Goal: Task Accomplishment & Management: Complete application form

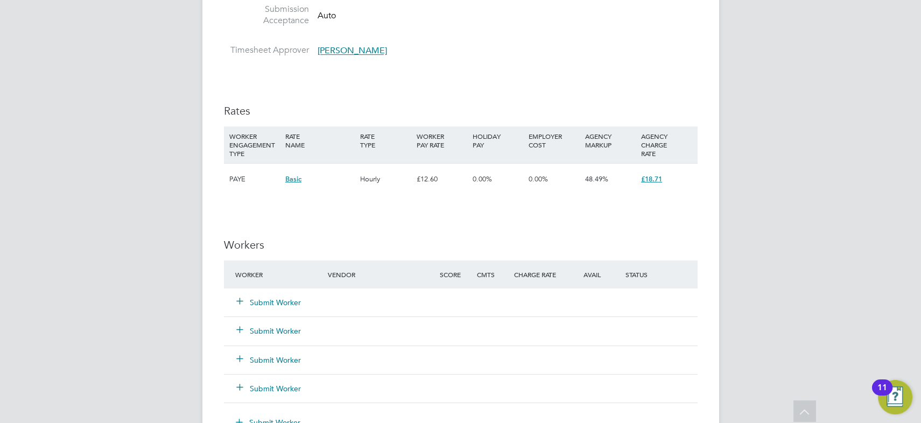
scroll to position [684, 0]
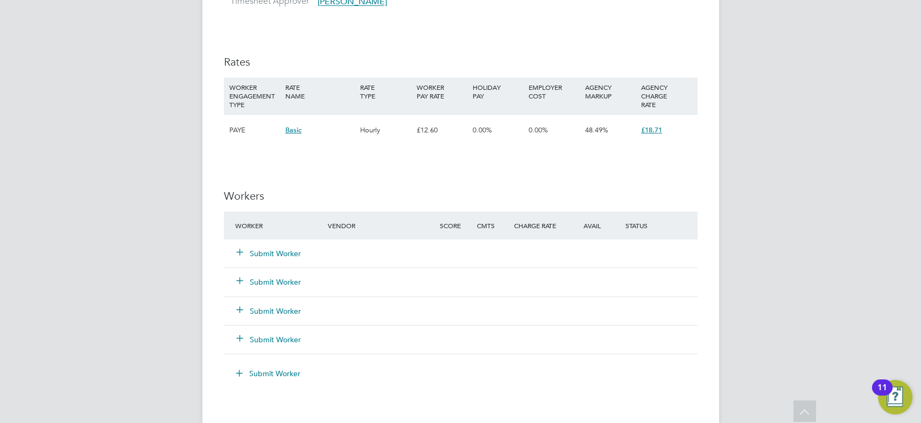
click at [283, 253] on button "Submit Worker" at bounding box center [269, 253] width 65 height 11
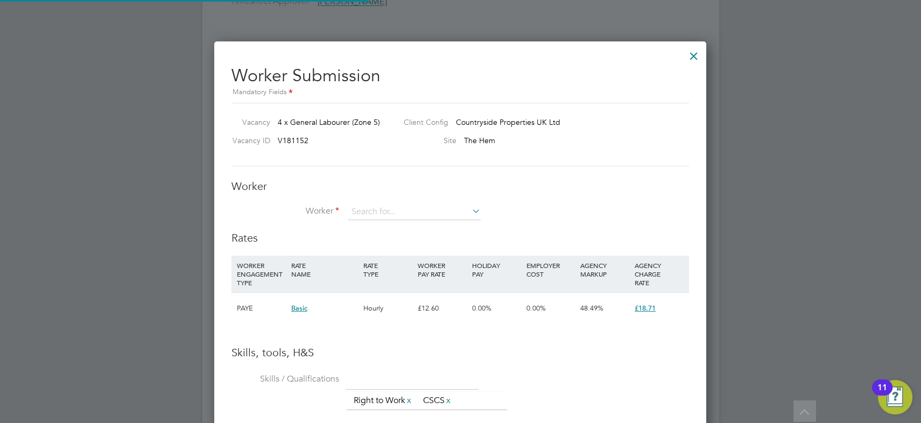
scroll to position [678, 492]
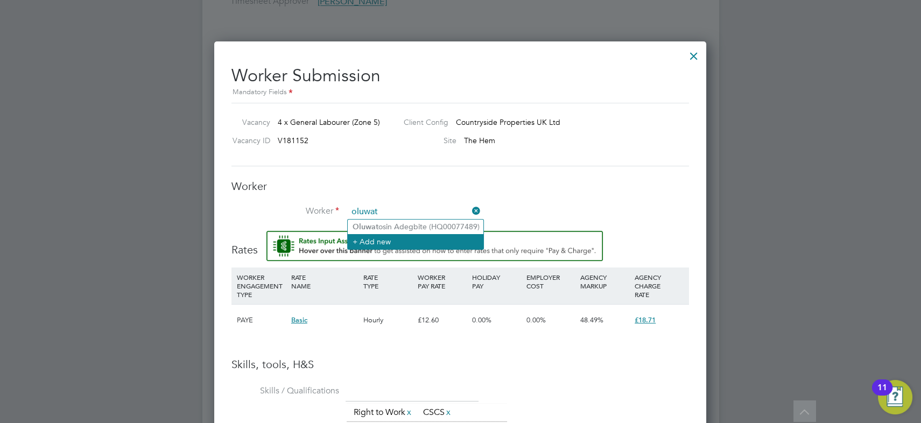
type input "oluwat"
click at [382, 238] on li "+ Add new" at bounding box center [416, 241] width 136 height 15
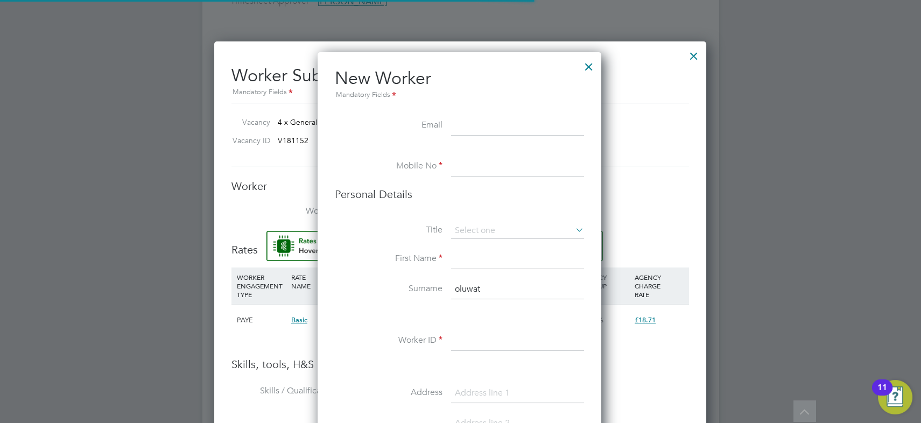
scroll to position [907, 285]
drag, startPoint x: 97, startPoint y: 379, endPoint x: 162, endPoint y: 343, distance: 74.0
click at [97, 379] on div at bounding box center [460, 211] width 921 height 423
click at [467, 128] on input at bounding box center [517, 125] width 133 height 19
paste input "[EMAIL_ADDRESS][DOMAIN_NAME]"
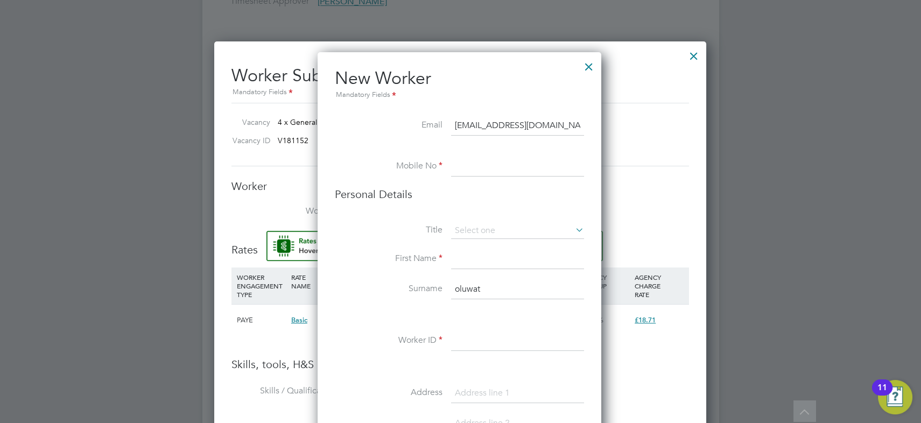
type input "[EMAIL_ADDRESS][DOMAIN_NAME]"
click at [102, 380] on div at bounding box center [460, 211] width 921 height 423
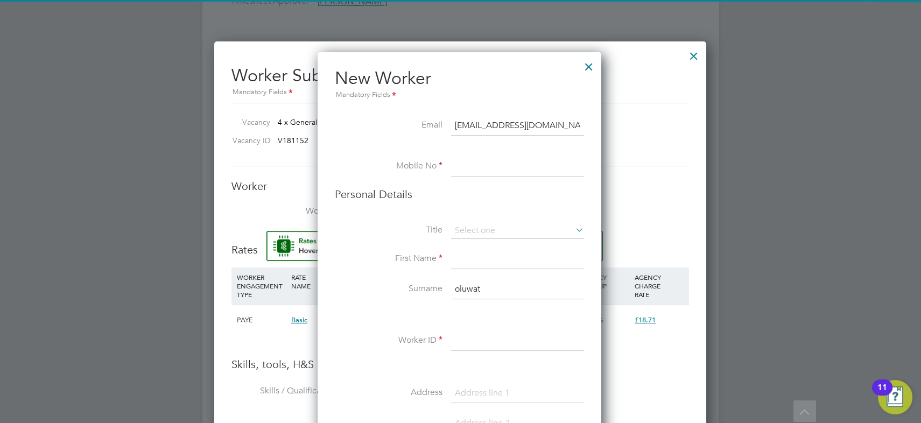
click at [465, 164] on input at bounding box center [517, 166] width 133 height 19
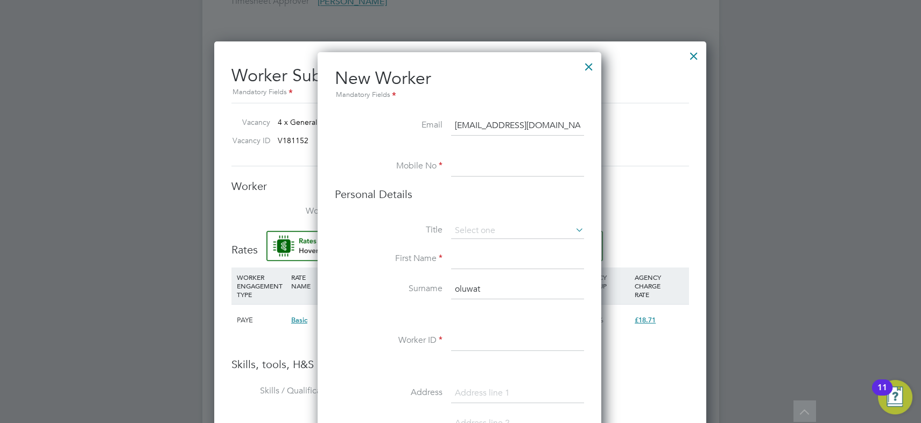
paste input "07467248326"
type input "07467248326"
click at [478, 226] on input at bounding box center [517, 231] width 133 height 16
click at [477, 236] on input at bounding box center [517, 231] width 133 height 16
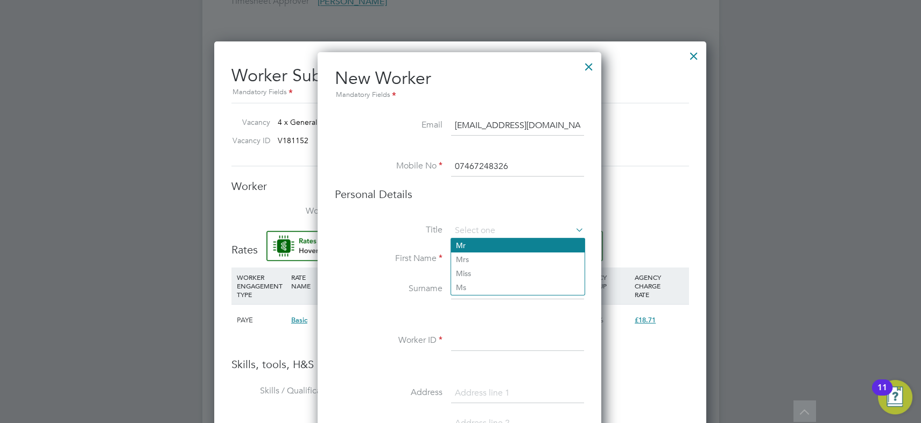
click at [476, 241] on li "Mr" at bounding box center [517, 245] width 133 height 14
type input "Mr"
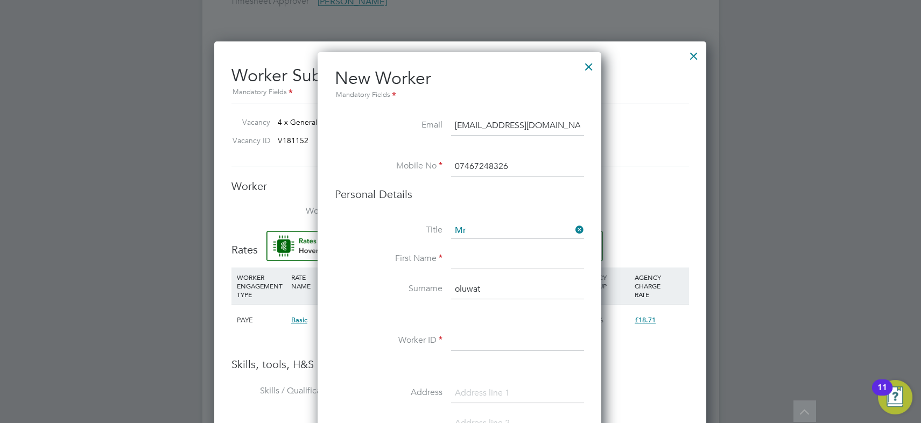
click at [117, 373] on div at bounding box center [460, 211] width 921 height 423
click at [475, 253] on input at bounding box center [517, 259] width 133 height 19
paste input "Oluwatosin"
type input "Oluwatosin"
drag, startPoint x: 84, startPoint y: 379, endPoint x: 126, endPoint y: 362, distance: 45.9
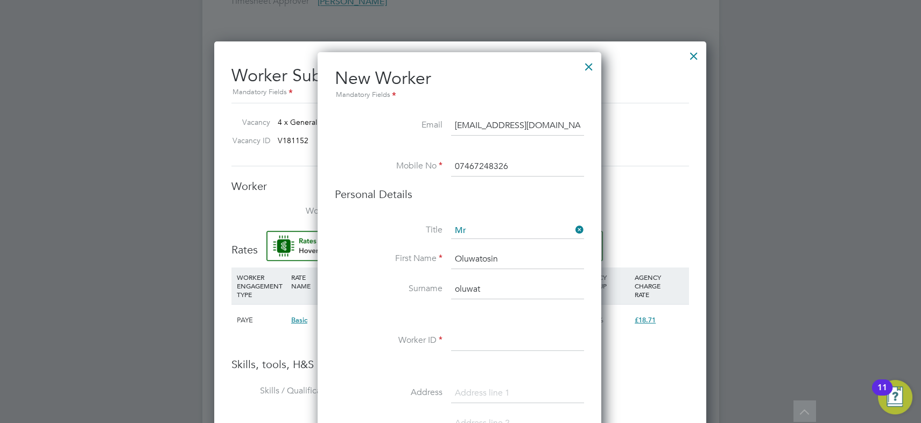
click at [85, 379] on div at bounding box center [460, 211] width 921 height 423
click at [483, 286] on input "oluwat" at bounding box center [517, 289] width 133 height 19
drag, startPoint x: 484, startPoint y: 286, endPoint x: 335, endPoint y: 262, distance: 150.4
click at [338, 263] on div "Title Mr First Name Oluwatosin Surname oluwat Worker ID Address Post code Date …" at bounding box center [459, 418] width 249 height 391
paste input "Olanrewaju"
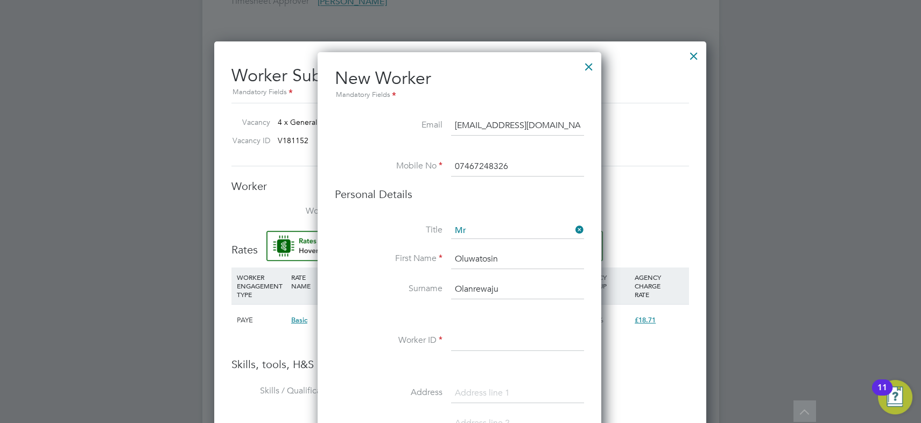
type input "Olanrewaju"
click at [119, 390] on div at bounding box center [460, 211] width 921 height 423
click at [468, 339] on input at bounding box center [517, 341] width 133 height 19
type input "hq00077442"
click at [83, 388] on div at bounding box center [460, 211] width 921 height 423
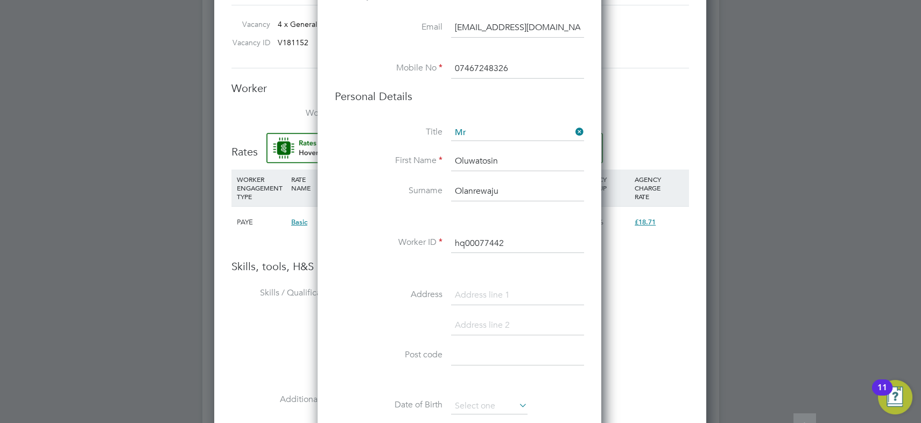
scroll to position [831, 0]
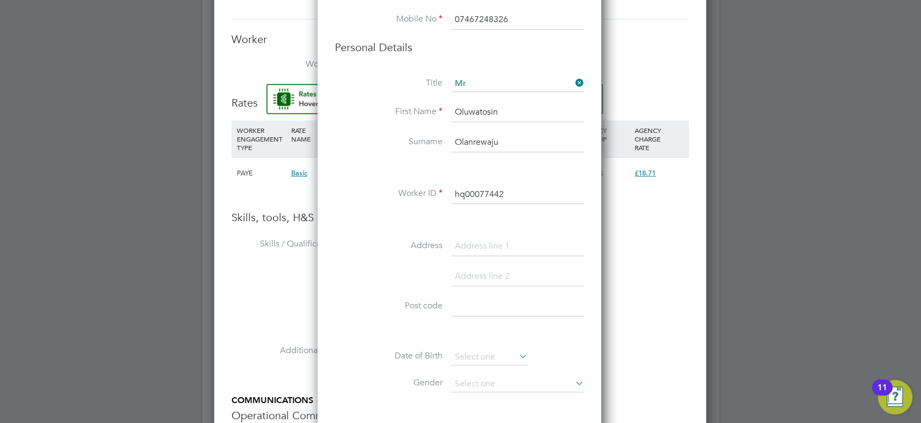
click at [478, 239] on input at bounding box center [517, 246] width 133 height 19
paste input "89 Evans Street"
type input "89 Evans Street"
click at [474, 271] on input at bounding box center [517, 276] width 133 height 19
type input "w"
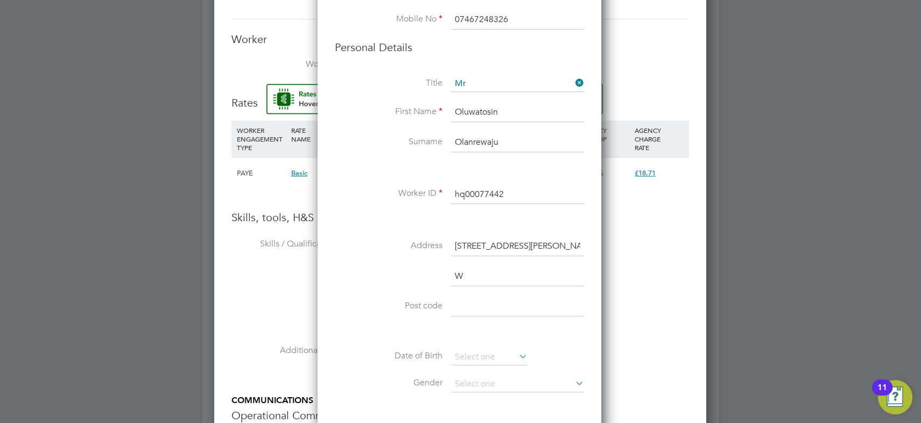
scroll to position [937, 285]
type input "Wolvehrampton"
drag, startPoint x: 102, startPoint y: 380, endPoint x: 221, endPoint y: 336, distance: 126.2
click at [102, 380] on div at bounding box center [460, 211] width 921 height 423
click at [471, 334] on input at bounding box center [517, 336] width 133 height 19
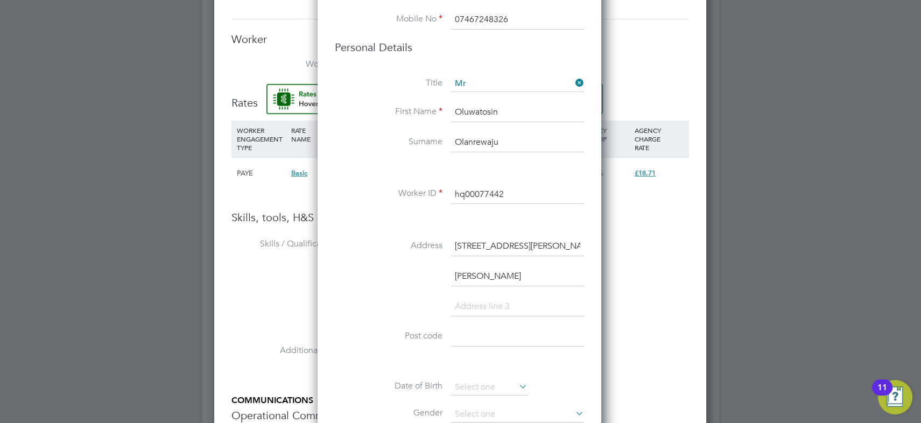
paste input "WV6 0QB"
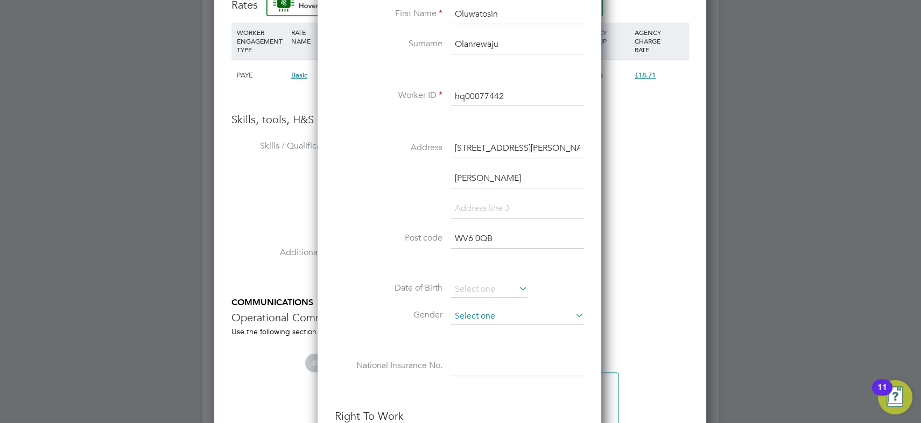
type input "WV6 0QB"
click at [486, 313] on input at bounding box center [517, 316] width 133 height 16
drag, startPoint x: 487, startPoint y: 327, endPoint x: 481, endPoint y: 329, distance: 6.5
click at [486, 327] on li "Male" at bounding box center [517, 329] width 133 height 14
type input "Male"
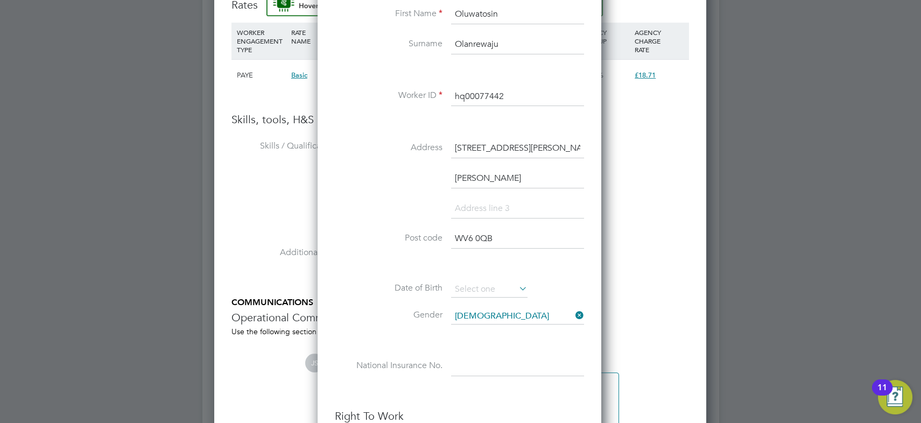
click at [480, 364] on input at bounding box center [517, 366] width 133 height 19
paste input "SL173309B"
type input "SL 17 33 09 B"
click at [470, 283] on input at bounding box center [489, 289] width 76 height 16
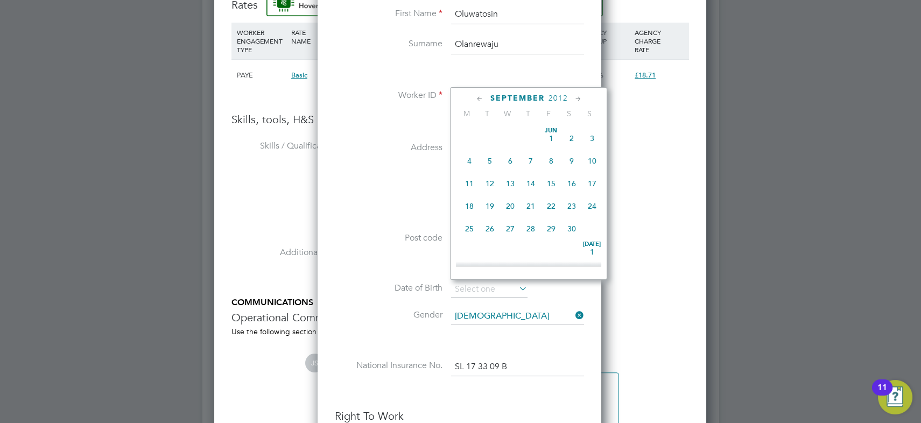
scroll to position [389, 0]
click at [557, 94] on span "2012" at bounding box center [557, 98] width 19 height 9
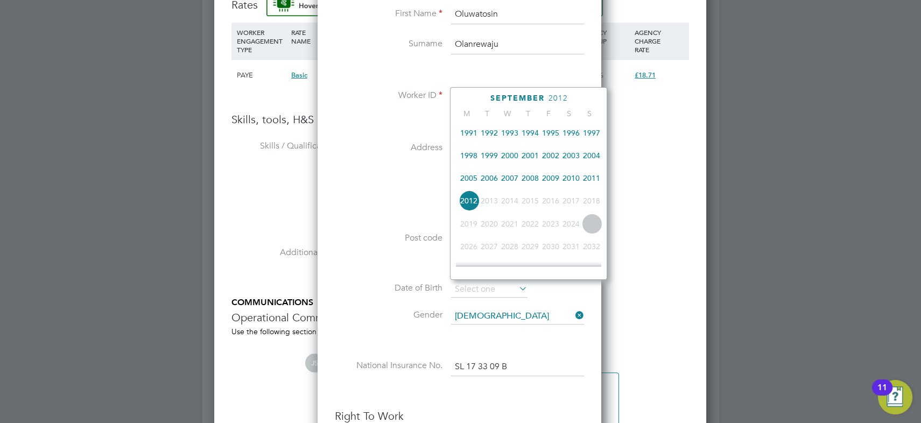
scroll to position [229, 0]
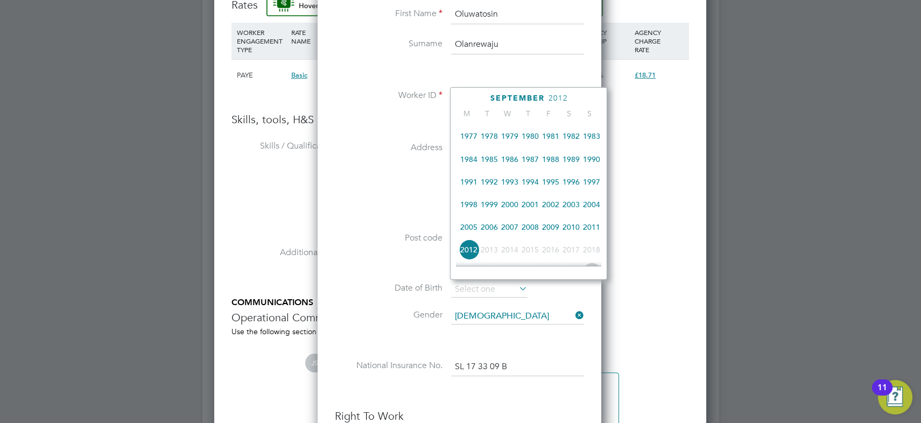
click at [592, 160] on span "1990" at bounding box center [591, 159] width 20 height 20
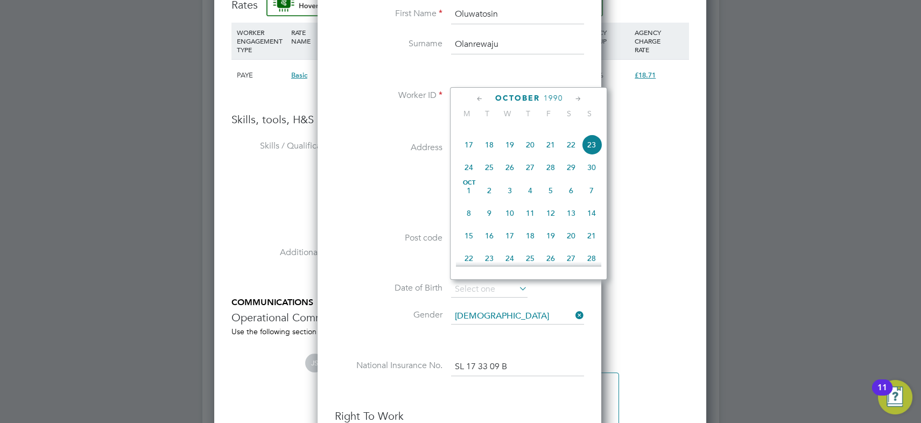
scroll to position [474, 0]
click at [576, 190] on span "20" at bounding box center [571, 187] width 20 height 20
type input "20 Oct 1990"
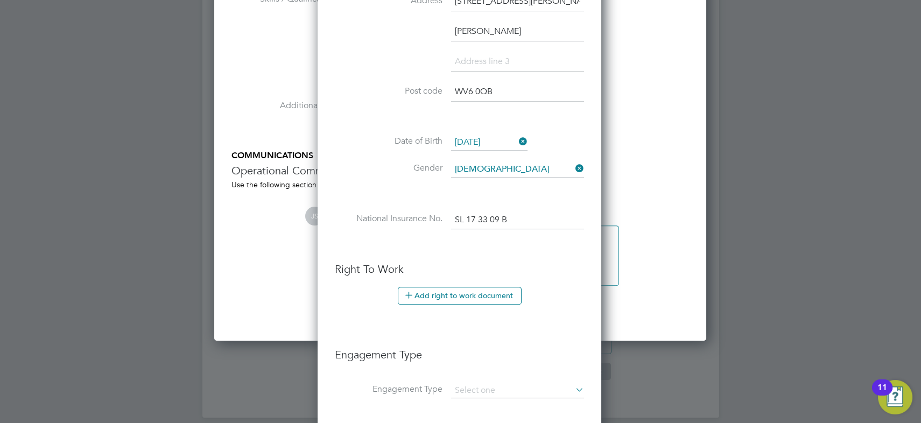
scroll to position [1174, 0]
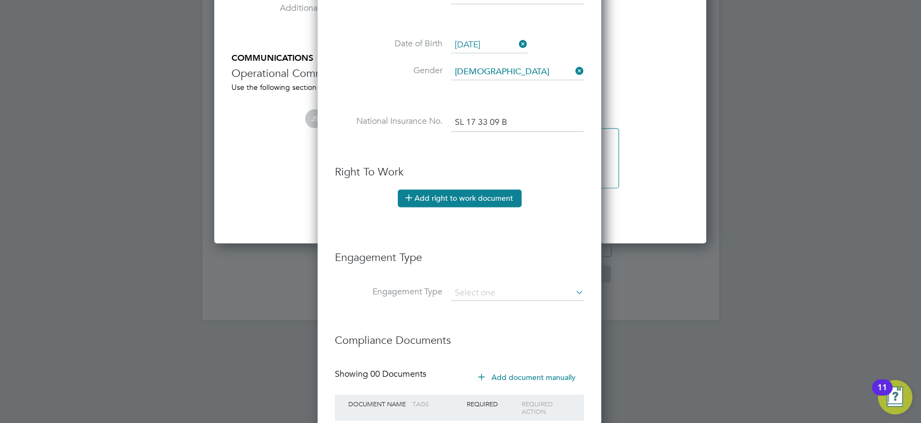
click at [434, 199] on button "Add right to work document" at bounding box center [460, 197] width 124 height 17
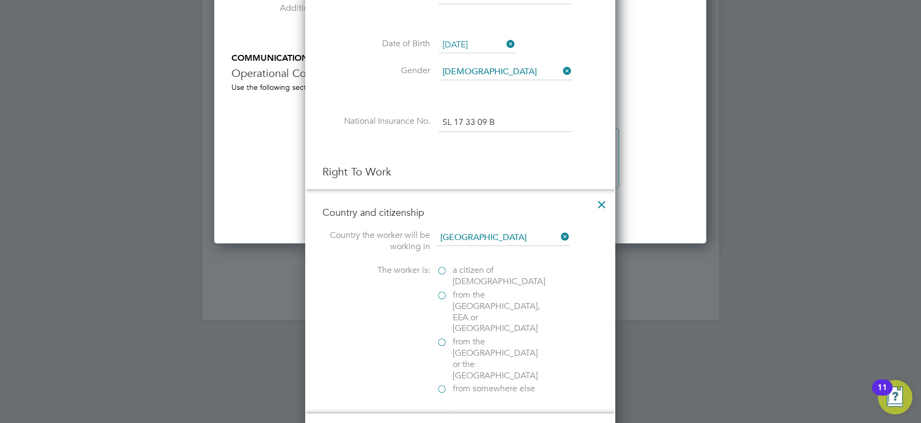
click at [464, 383] on span "from somewhere else" at bounding box center [494, 388] width 82 height 11
click at [0, 0] on input "from somewhere else" at bounding box center [0, 0] width 0 height 0
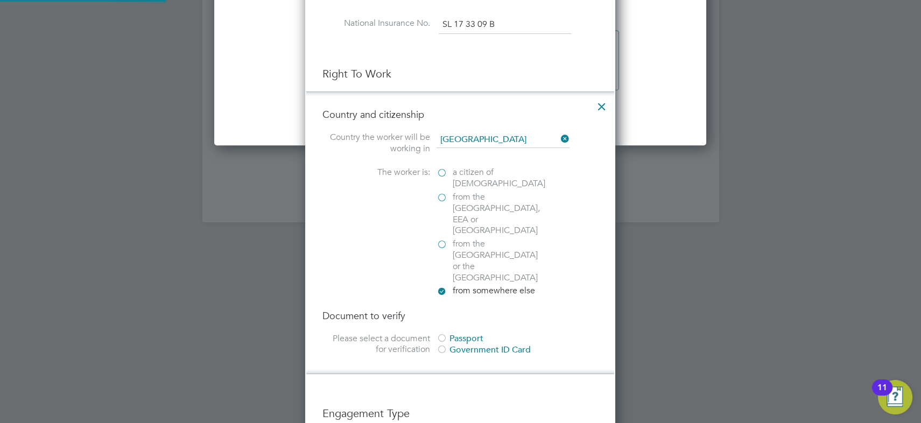
scroll to position [1321, 0]
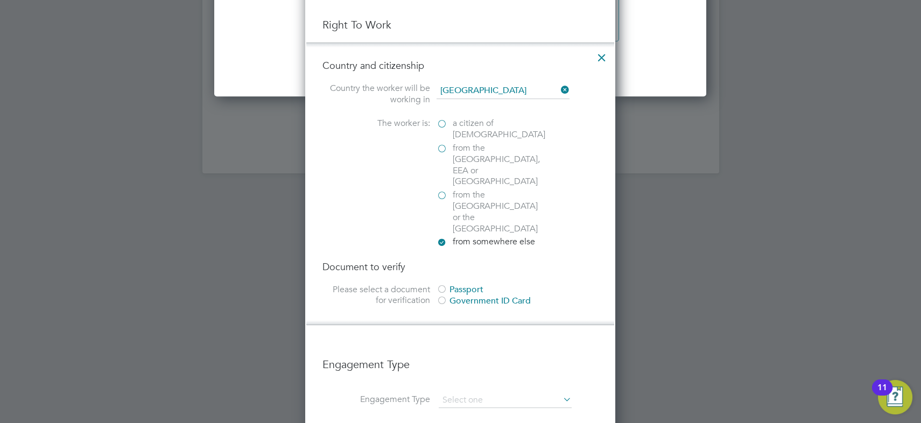
click at [472, 295] on div "Government ID Card" at bounding box center [516, 300] width 161 height 11
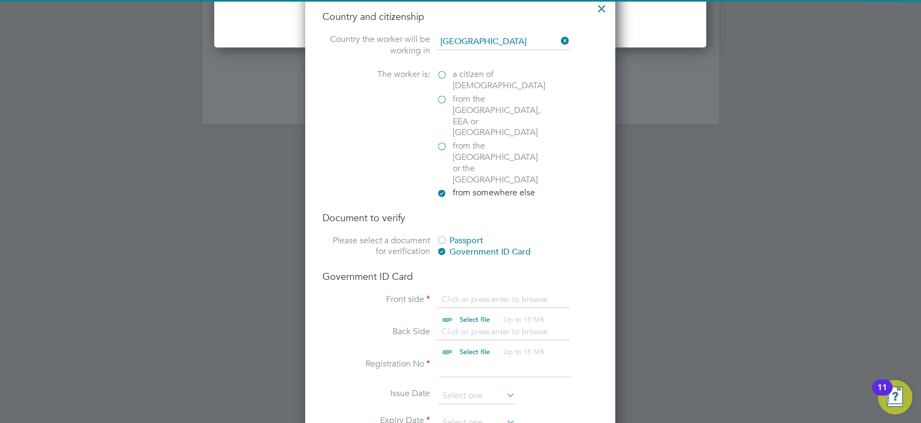
scroll to position [1418, 0]
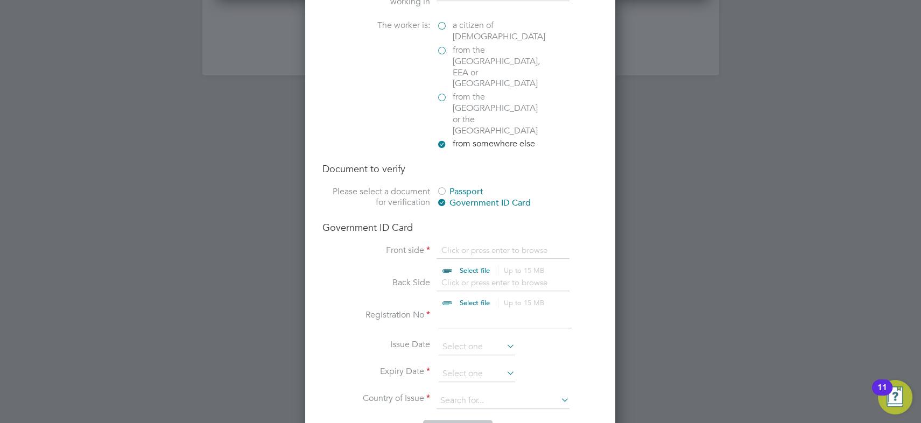
click at [476, 245] on input "file" at bounding box center [484, 261] width 169 height 32
type input "C:\fakepath\OLANREWAJU OLUWATOSIN FRONT OF RESIDENTS PERMIT.jpg"
click at [477, 277] on input "file" at bounding box center [484, 293] width 169 height 32
click at [495, 309] on input at bounding box center [505, 318] width 133 height 19
type input "rt0675549"
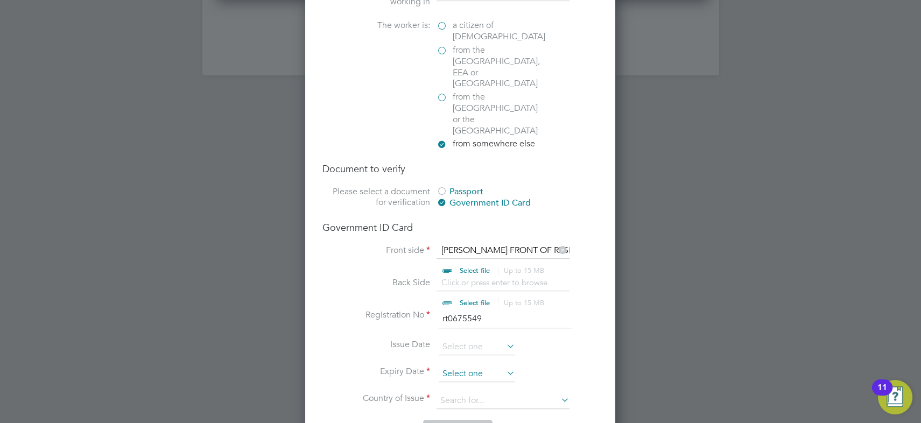
click at [470, 366] on input at bounding box center [477, 374] width 76 height 16
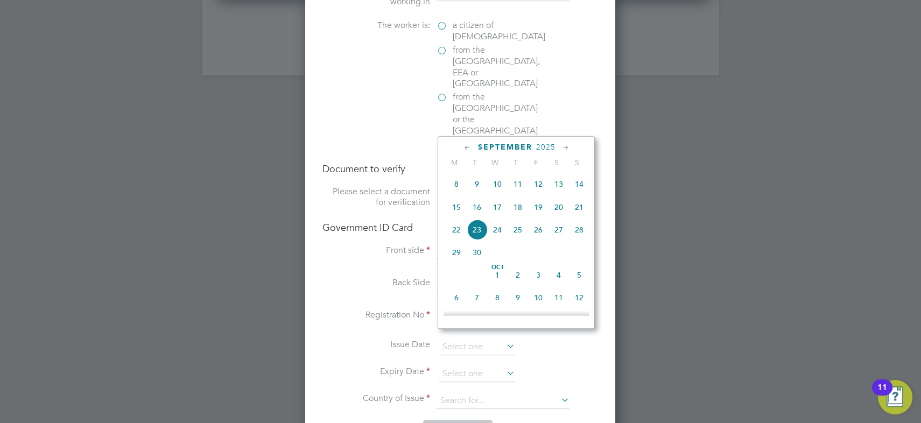
click at [547, 145] on span "2025" at bounding box center [544, 147] width 19 height 9
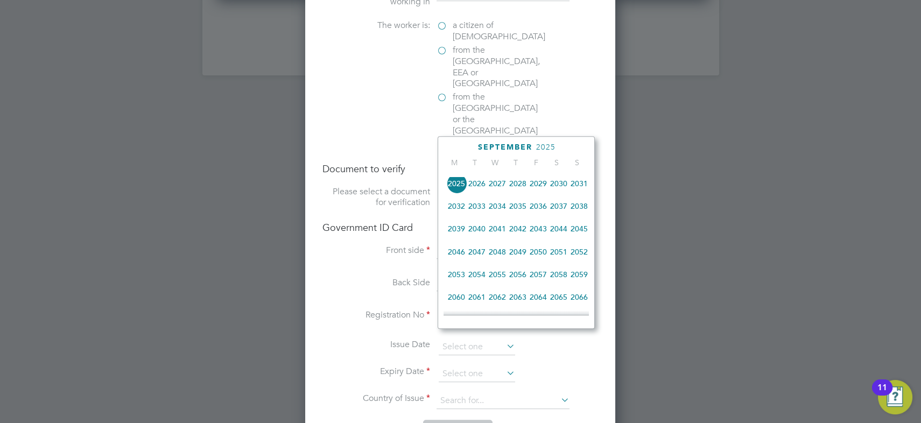
scroll to position [409, 0]
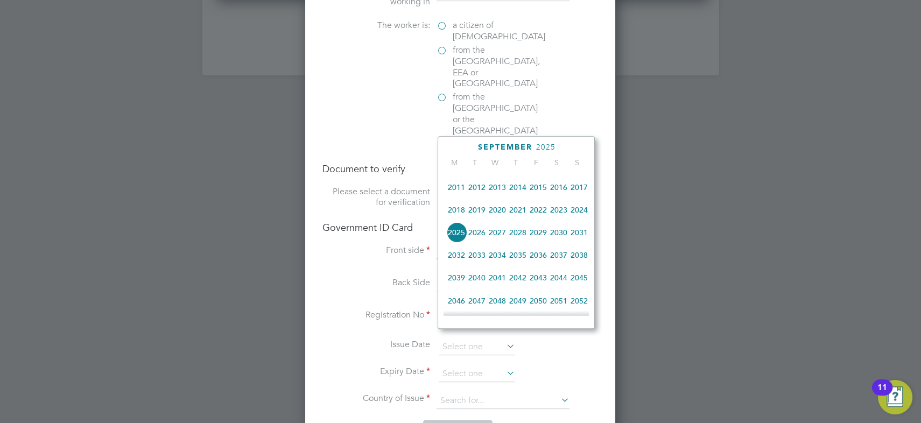
click at [458, 235] on span "2025" at bounding box center [456, 232] width 20 height 20
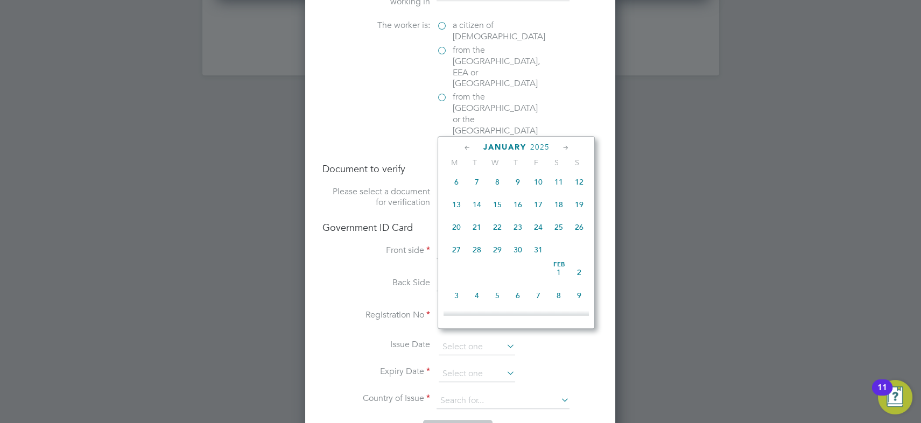
scroll to position [182, 0]
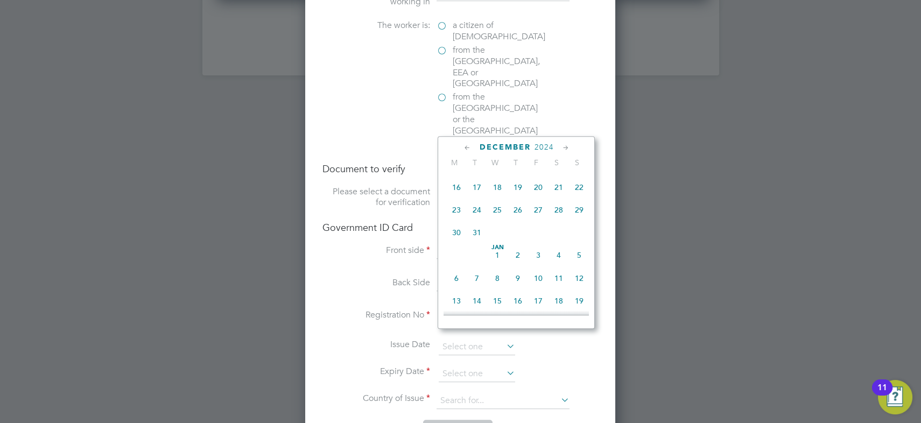
click at [474, 230] on span "31" at bounding box center [477, 232] width 20 height 20
type input "31 Dec 2024"
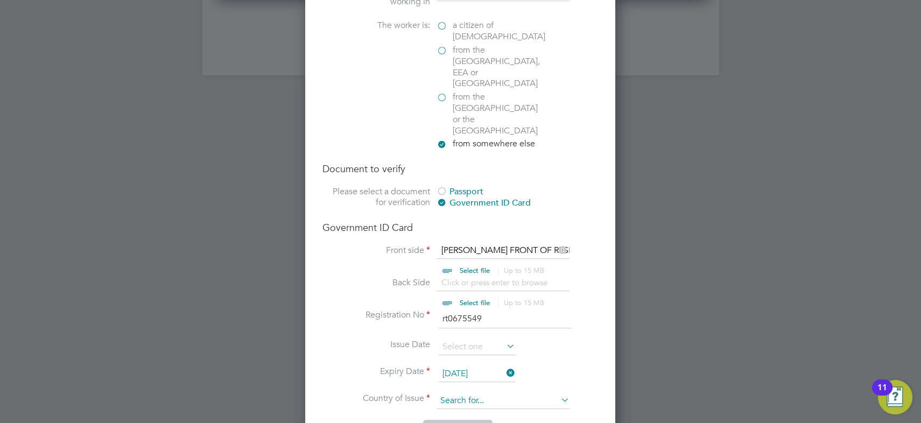
click at [487, 393] on input at bounding box center [502, 401] width 133 height 16
click at [468, 393] on input at bounding box center [502, 401] width 133 height 16
type input "h"
type input "n"
type input "nigeria"
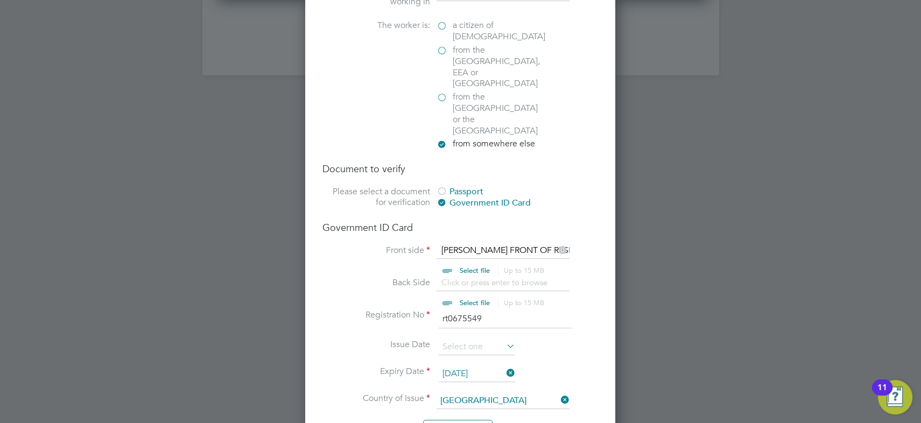
click at [329, 339] on label "Issue Date" at bounding box center [376, 344] width 108 height 11
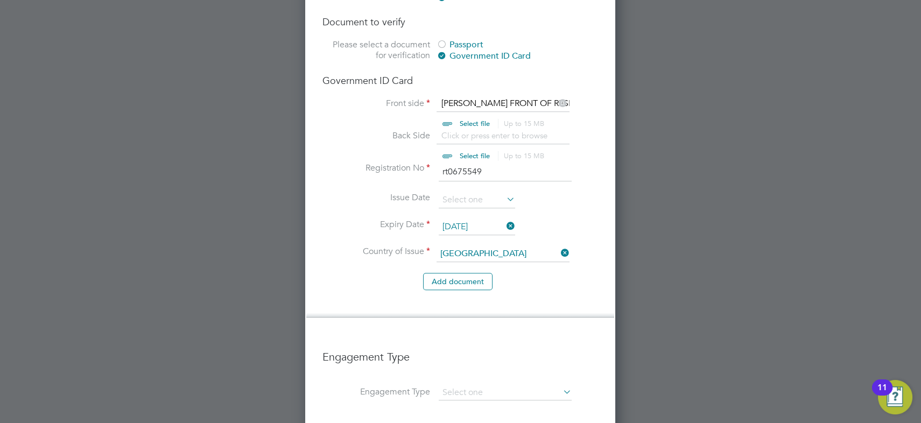
scroll to position [1663, 0]
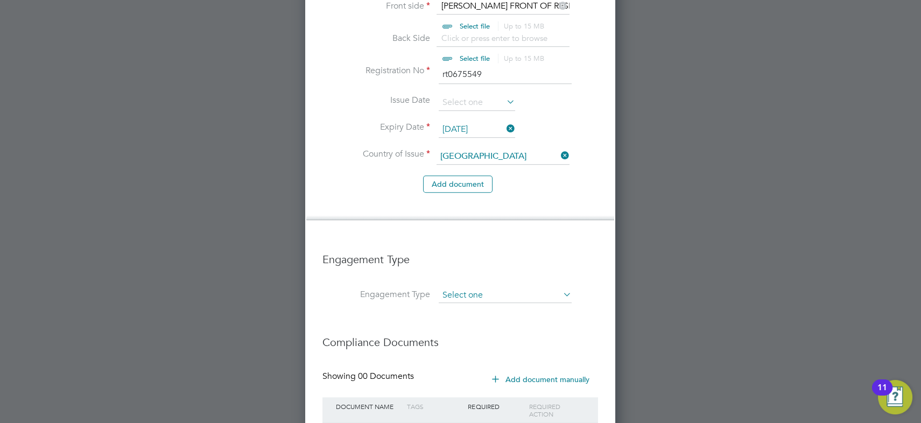
click at [463, 288] on input at bounding box center [505, 295] width 133 height 15
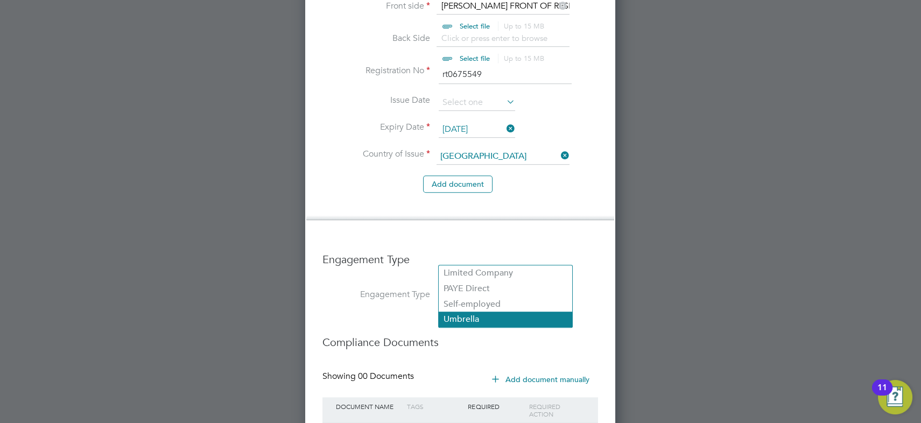
click at [477, 312] on li "Umbrella" at bounding box center [505, 320] width 133 height 16
type input "Umbrella"
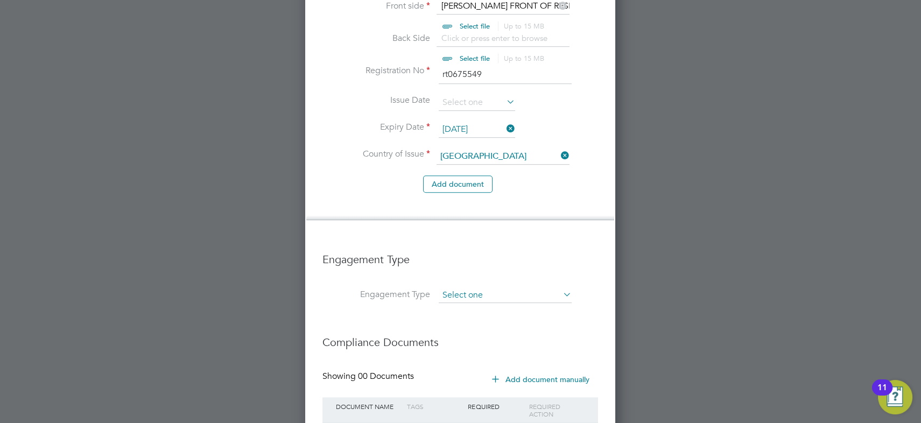
click at [497, 288] on input at bounding box center [505, 295] width 133 height 15
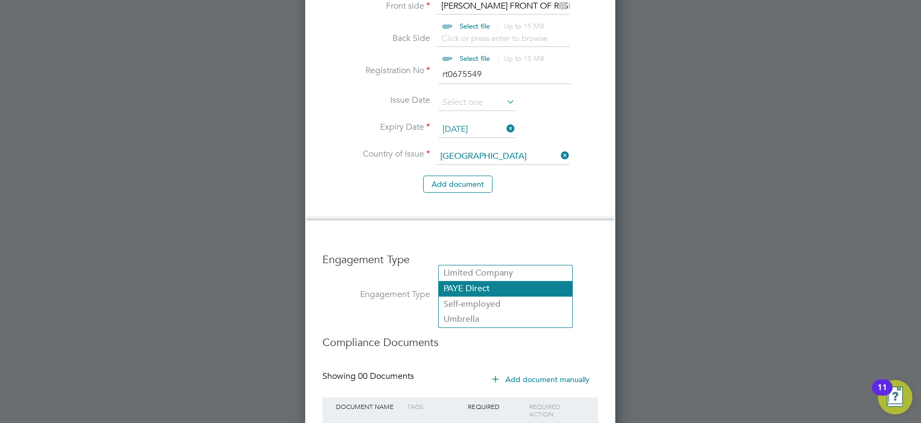
click at [485, 283] on li "PAYE Direct" at bounding box center [505, 289] width 133 height 16
type input "PAYE Direct"
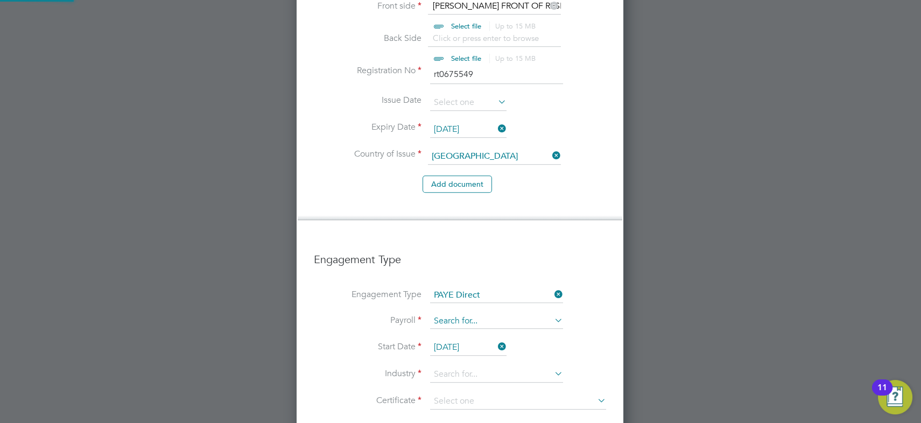
scroll to position [1706, 328]
click at [474, 314] on input at bounding box center [496, 321] width 133 height 15
click at [471, 296] on li "Agency PAYE" at bounding box center [496, 299] width 133 height 16
type input "Agency PAYE"
click at [462, 340] on input "23 Sep 2025" at bounding box center [468, 348] width 76 height 16
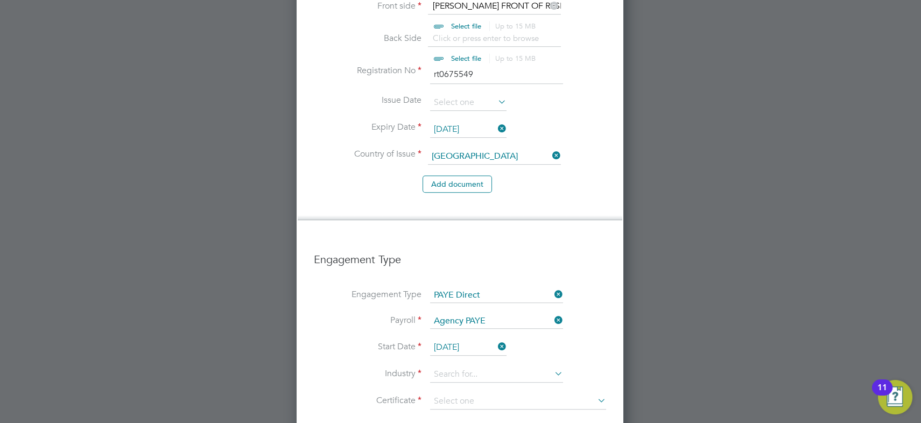
scroll to position [389, 0]
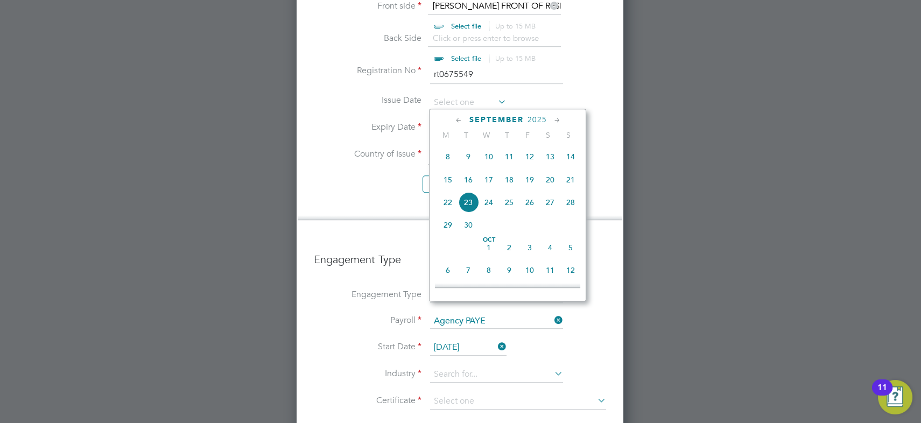
click at [450, 204] on span "22" at bounding box center [447, 202] width 20 height 20
type input "[DATE]"
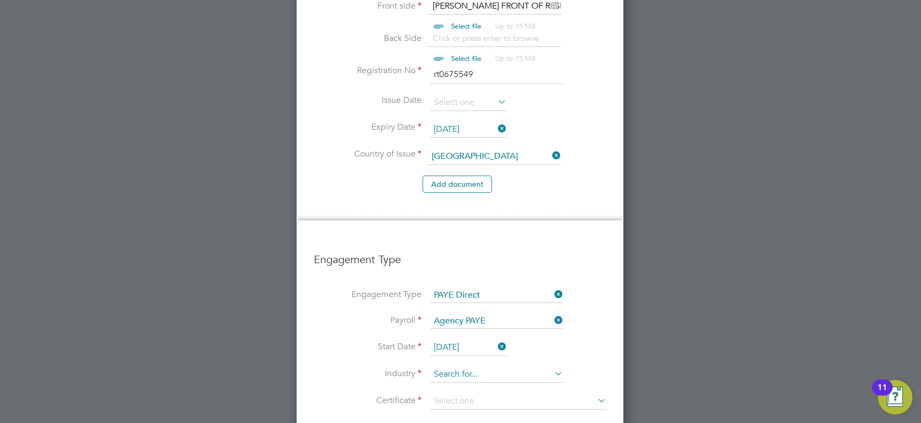
click at [468, 366] on input at bounding box center [496, 374] width 133 height 16
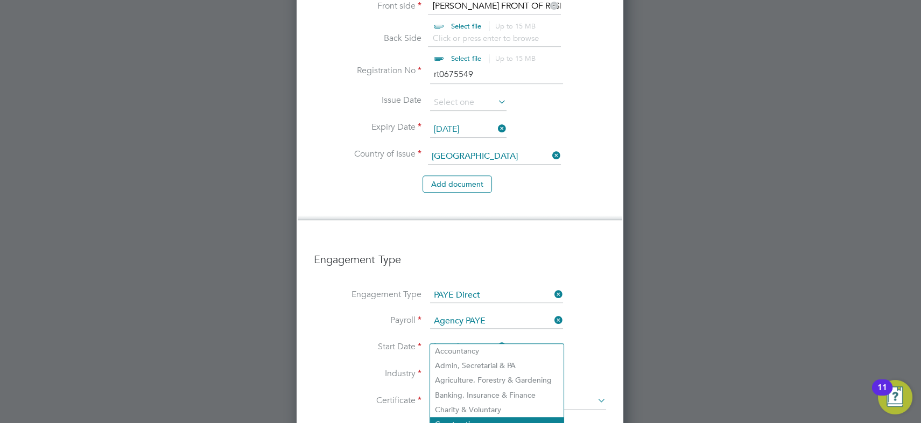
scroll to position [1712, 0]
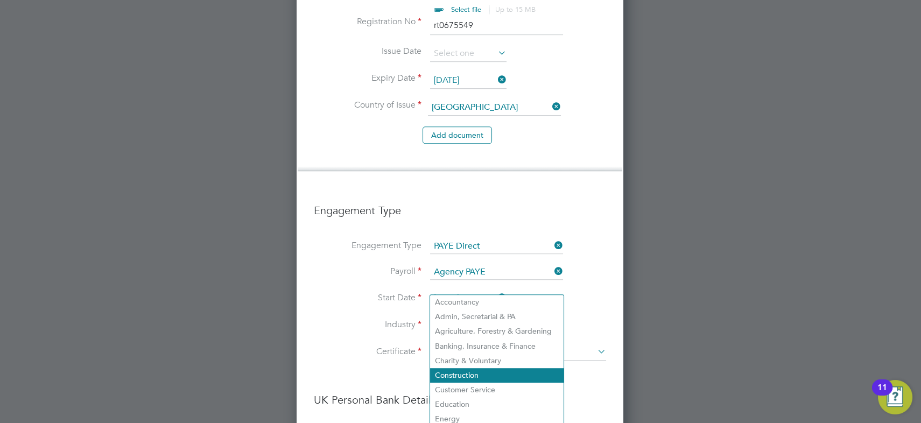
click at [488, 373] on li "Construction" at bounding box center [496, 375] width 133 height 15
type input "Construction"
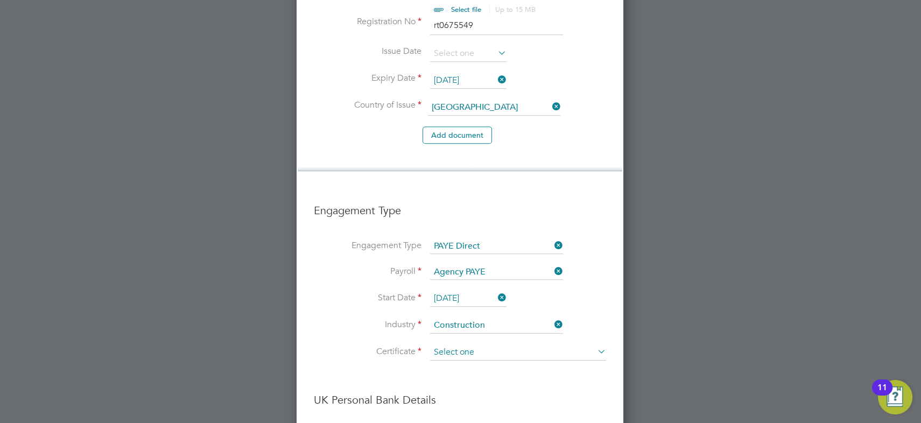
click at [469, 344] on input at bounding box center [518, 352] width 176 height 16
click at [464, 340] on li "No, worker doesn't have a P45 certificate" at bounding box center [518, 342] width 177 height 14
type input "No, worker doesn't have a P45 certificate"
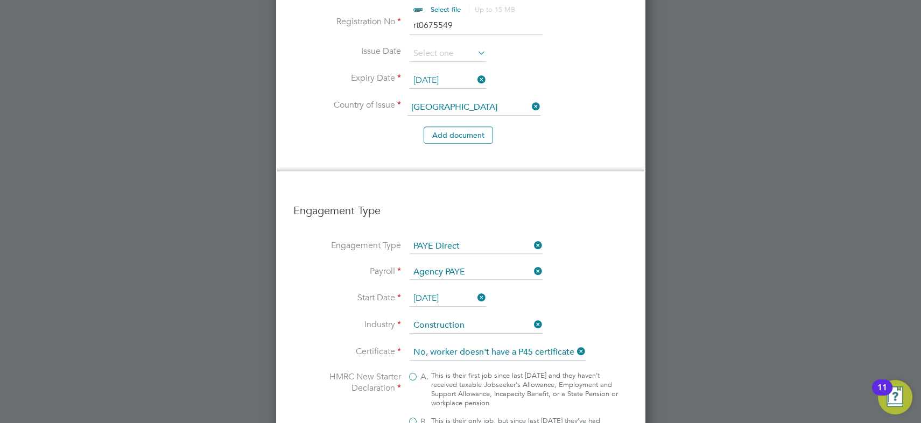
click at [362, 344] on li "Certificate No, worker doesn't have a P45 certificate" at bounding box center [460, 357] width 335 height 27
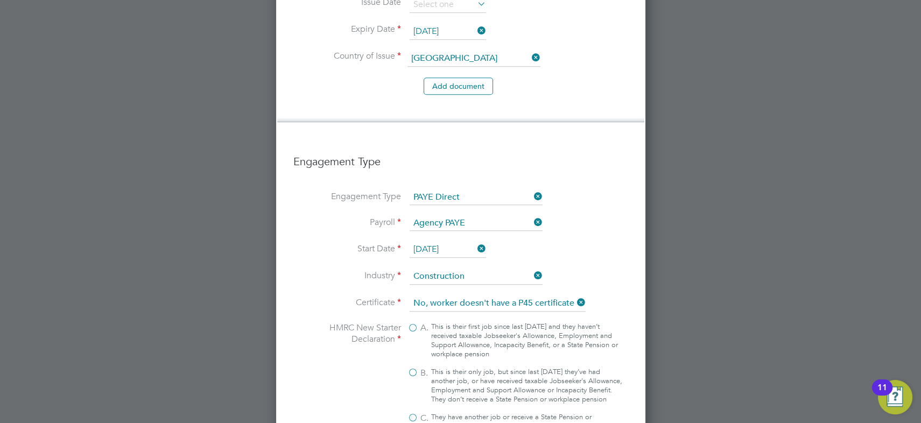
click at [420, 322] on span "A." at bounding box center [424, 327] width 8 height 11
click at [0, 0] on input "A. This is their first job since last 6 April and they haven’t received taxable…" at bounding box center [0, 0] width 0 height 0
type input "1257L"
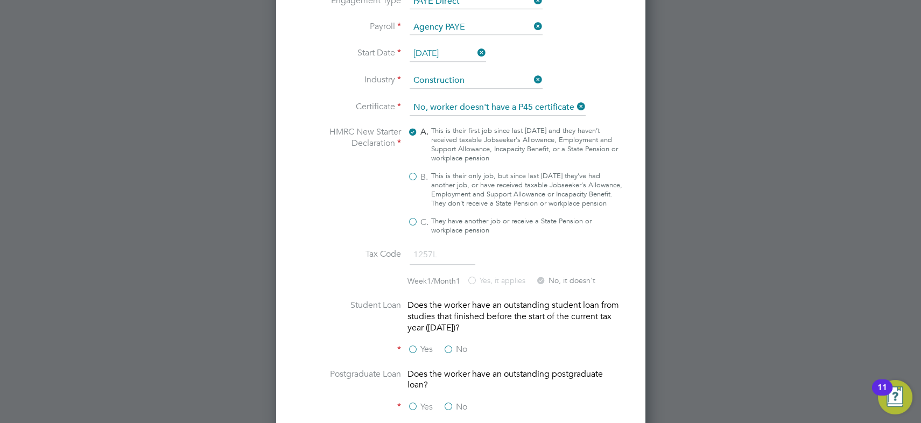
scroll to position [2006, 0]
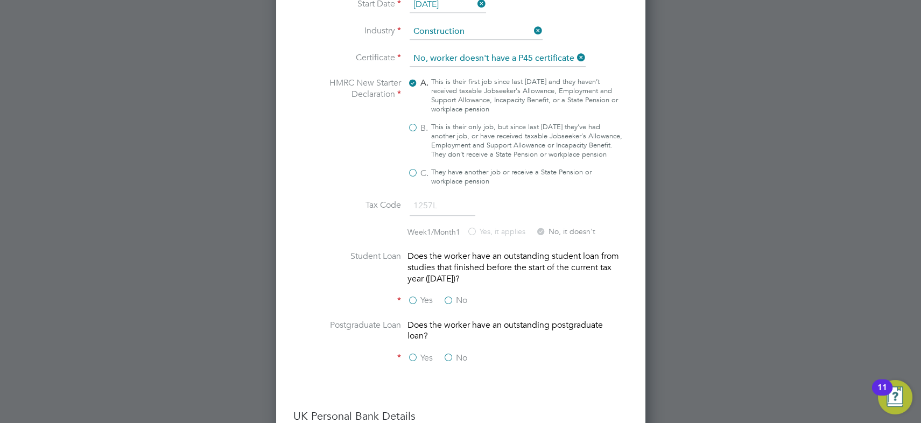
click at [450, 295] on label "No" at bounding box center [455, 300] width 24 height 11
click at [0, 0] on input "No" at bounding box center [0, 0] width 0 height 0
click at [451, 352] on label "No" at bounding box center [455, 357] width 24 height 11
click at [0, 0] on input "No" at bounding box center [0, 0] width 0 height 0
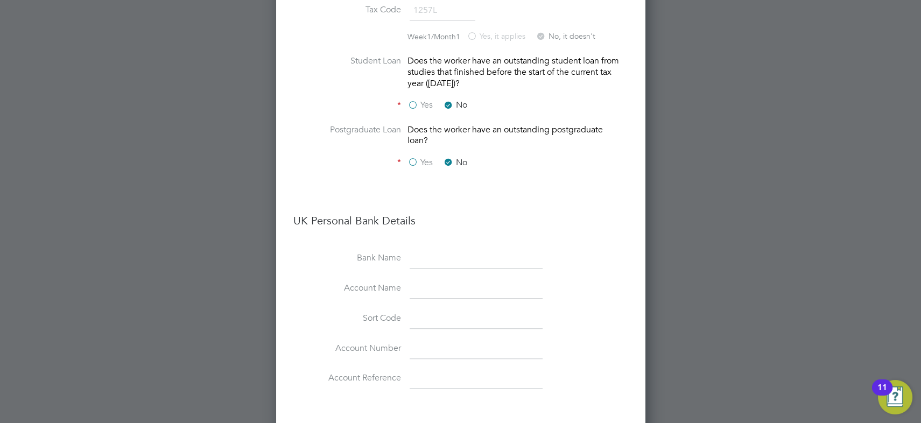
scroll to position [2336, 0]
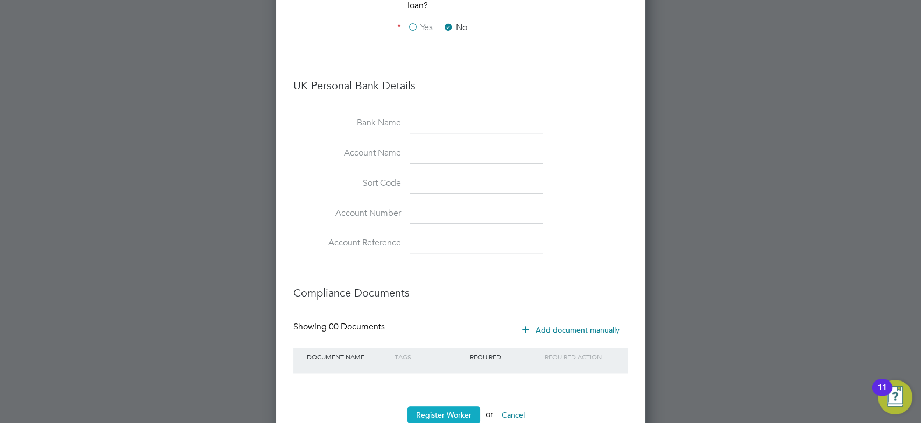
click at [452, 406] on button "Register Worker" at bounding box center [443, 414] width 73 height 17
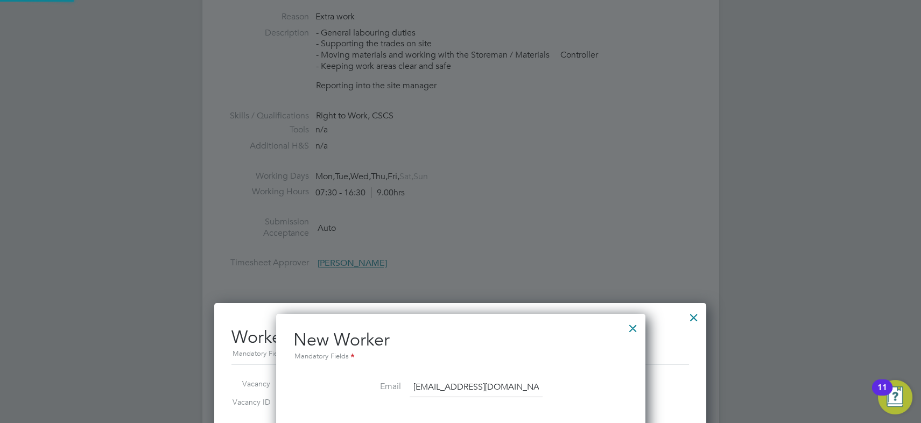
scroll to position [0, 0]
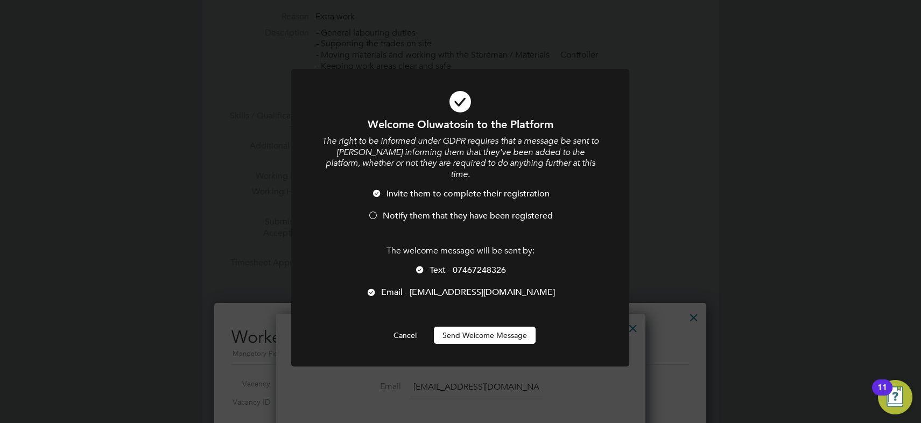
click at [401, 210] on span "Notify them that they have been registered" at bounding box center [468, 215] width 170 height 11
click at [429, 265] on span "Text - 07467248326" at bounding box center [467, 270] width 76 height 11
click at [500, 327] on button "Send Welcome Message" at bounding box center [485, 335] width 102 height 17
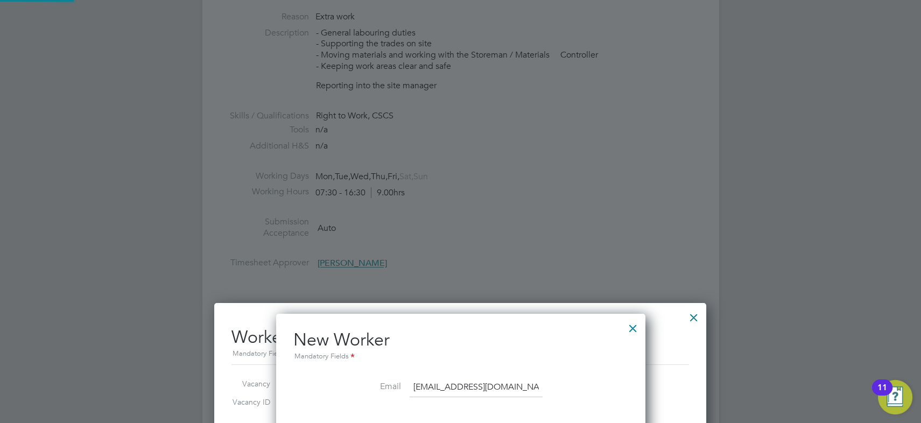
type input "Oluwatosin Olanrewaju (hq00077442)"
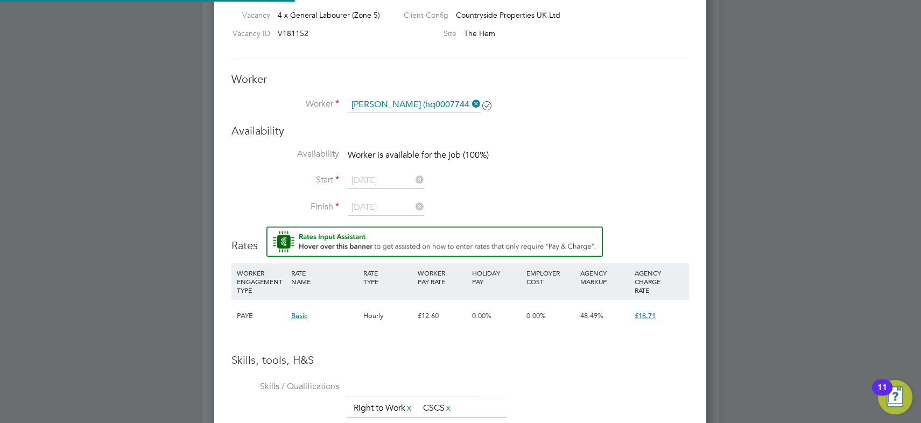
scroll to position [756, 0]
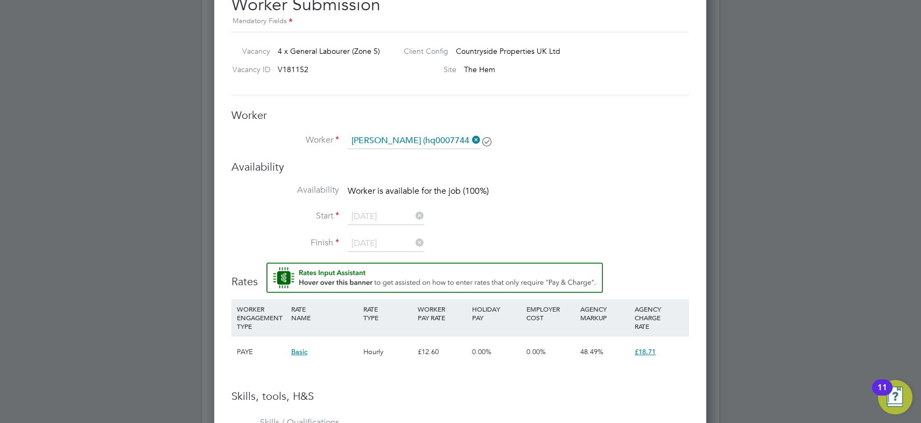
click at [470, 140] on icon at bounding box center [470, 139] width 0 height 15
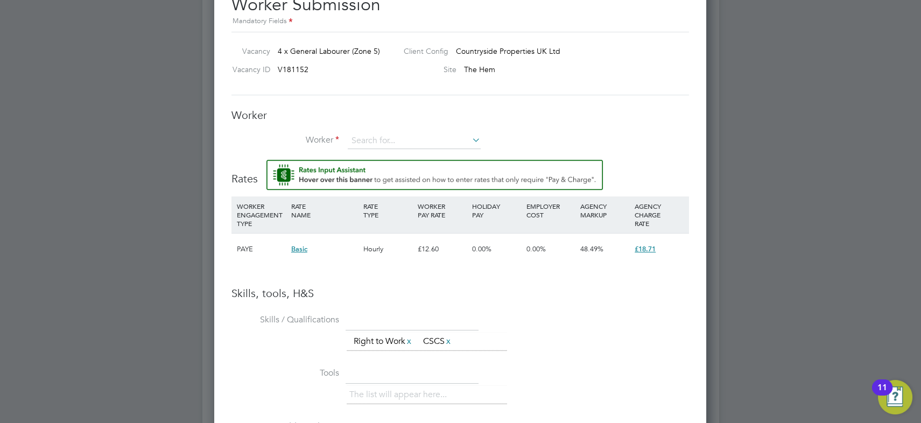
scroll to position [5, 5]
click at [416, 139] on input at bounding box center [414, 141] width 133 height 16
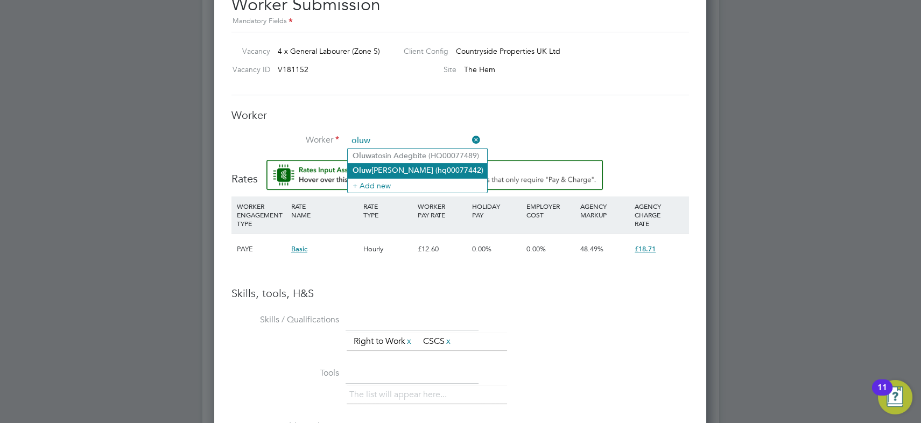
click at [426, 164] on li "Oluw atosin Olanrewaju (hq00077442)" at bounding box center [417, 170] width 139 height 15
type input "Oluwatosin Olanrewaju (hq00077442)"
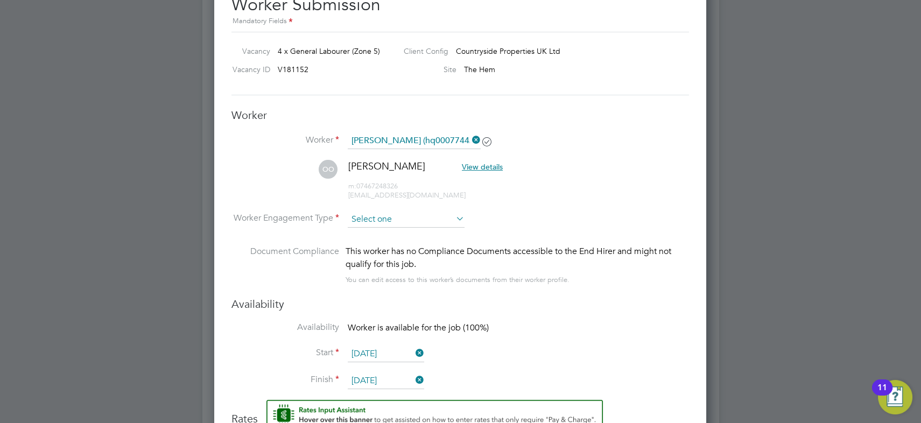
click at [410, 214] on input at bounding box center [406, 219] width 117 height 16
click at [402, 242] on li "PAYE" at bounding box center [406, 248] width 117 height 14
type input "PAYE"
click at [527, 225] on li "Worker Engagement Type PAYE" at bounding box center [459, 227] width 457 height 33
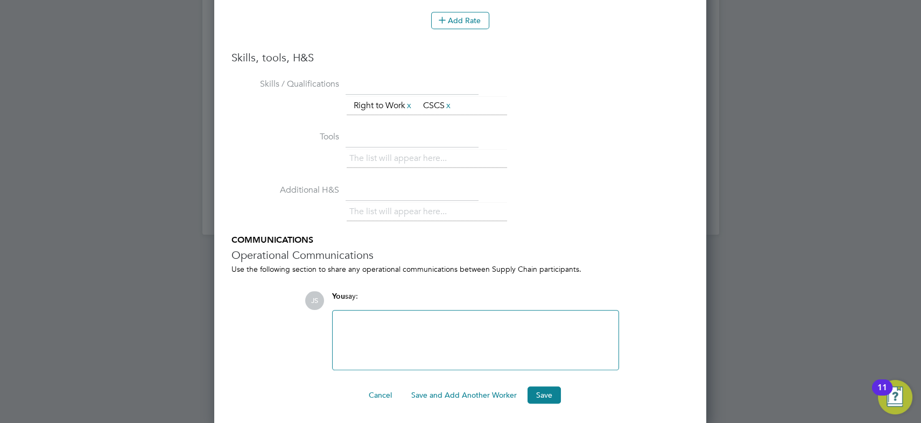
click at [476, 393] on button "Save and Add Another Worker" at bounding box center [464, 394] width 123 height 17
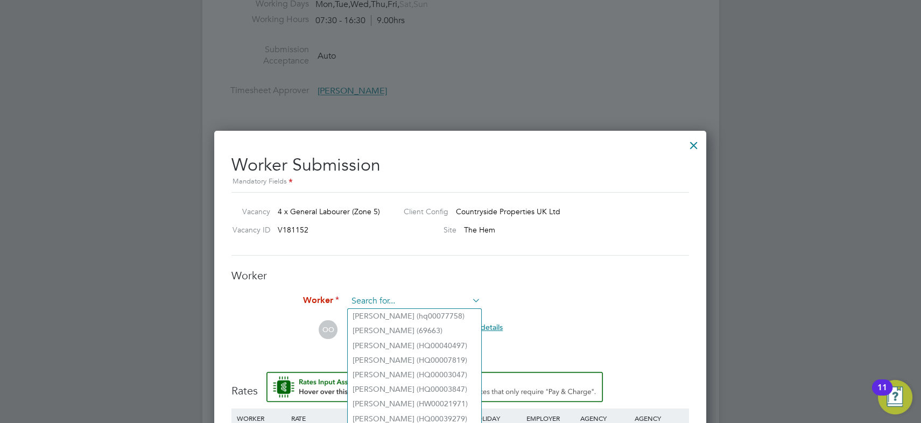
click at [417, 304] on input at bounding box center [414, 301] width 133 height 16
click at [470, 297] on icon at bounding box center [470, 300] width 0 height 15
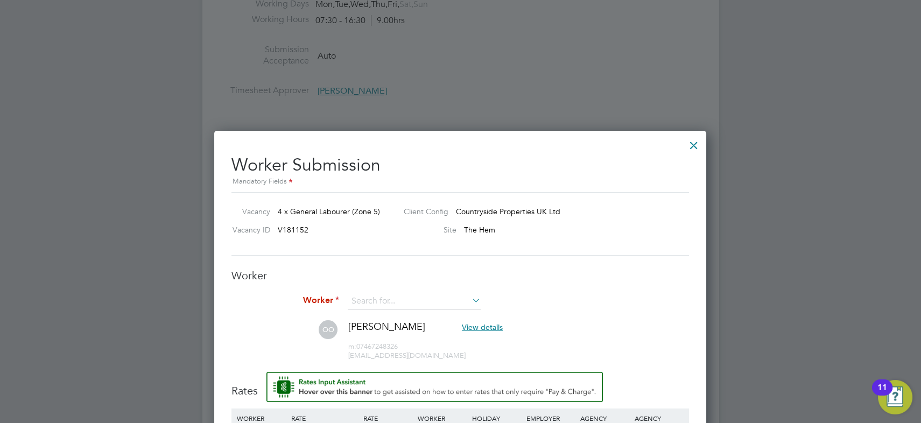
click at [470, 297] on icon at bounding box center [470, 300] width 0 height 15
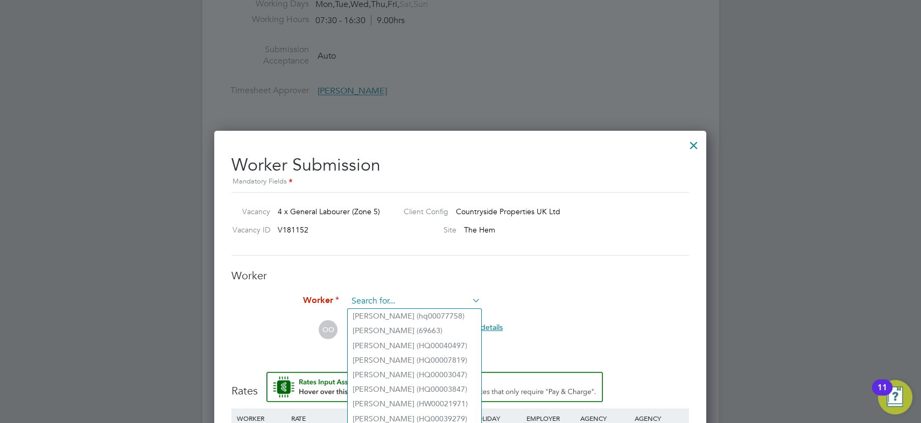
click at [441, 298] on input at bounding box center [414, 301] width 133 height 16
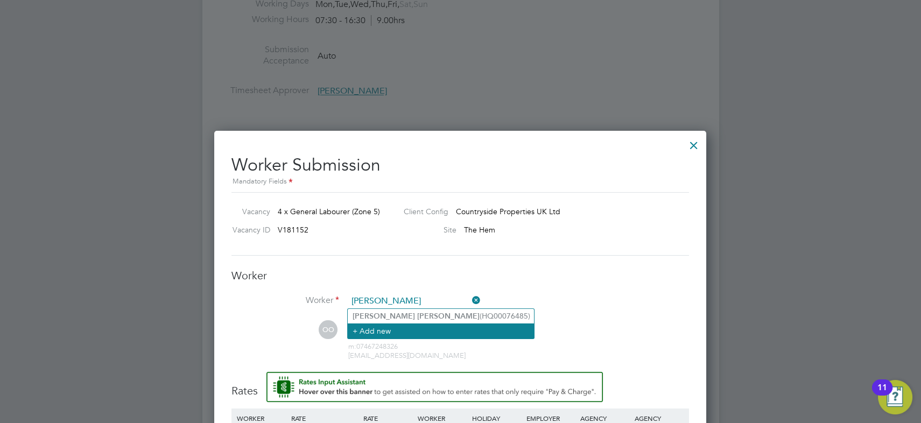
type input "steve jones"
click at [413, 329] on li "+ Add new" at bounding box center [441, 330] width 186 height 15
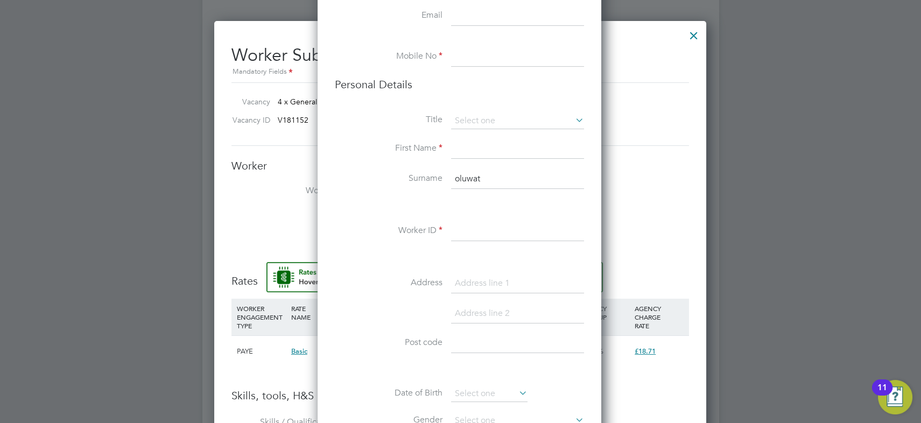
scroll to position [607, 0]
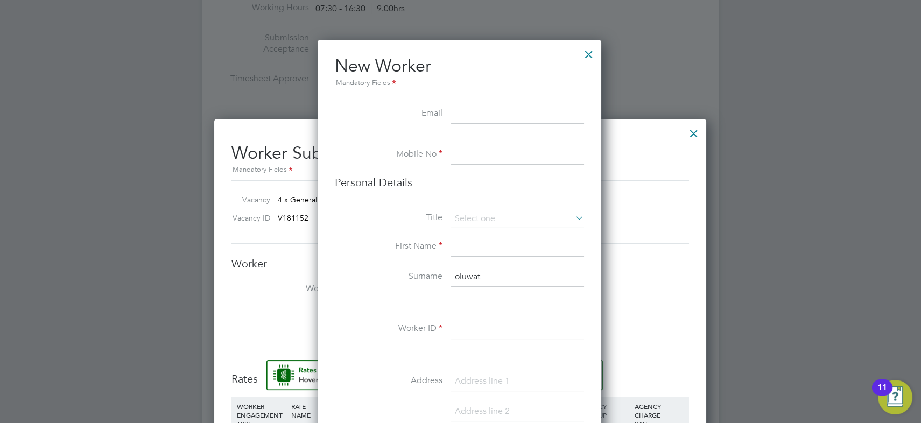
click at [489, 113] on input at bounding box center [517, 113] width 133 height 19
paste input "waspy1956@hotmail.co.uk"
type input "waspy1956@hotmail.co.uk"
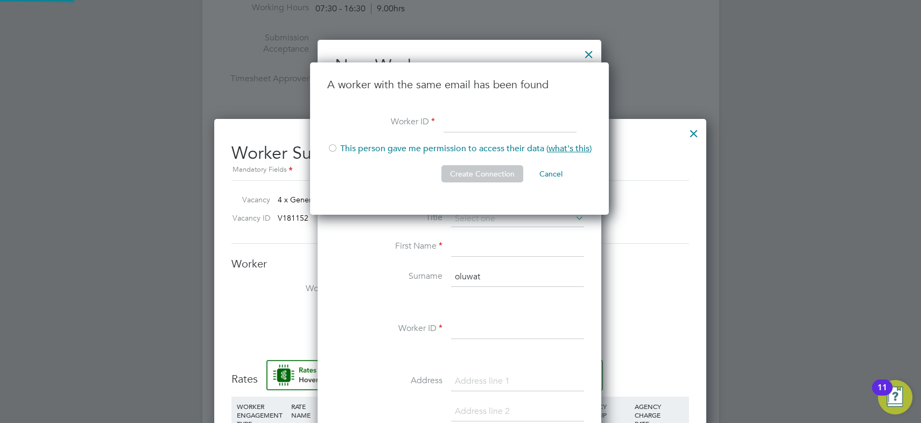
scroll to position [152, 300]
drag, startPoint x: 110, startPoint y: 410, endPoint x: 126, endPoint y: 392, distance: 24.4
click at [110, 409] on div at bounding box center [460, 211] width 921 height 423
click at [333, 147] on div at bounding box center [332, 149] width 11 height 11
click at [454, 118] on input at bounding box center [509, 122] width 133 height 19
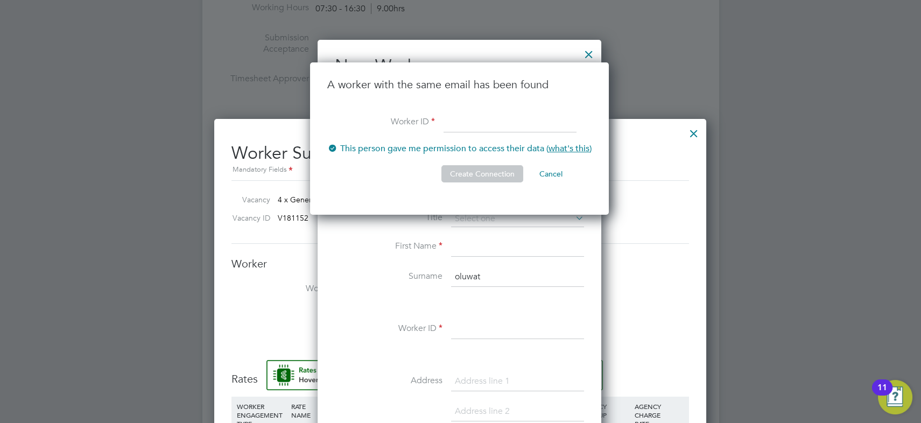
click at [100, 404] on div at bounding box center [460, 211] width 921 height 423
click at [453, 125] on input at bounding box center [509, 122] width 133 height 19
type input "hq00061780"
click at [490, 171] on button "Create Connection" at bounding box center [482, 173] width 82 height 17
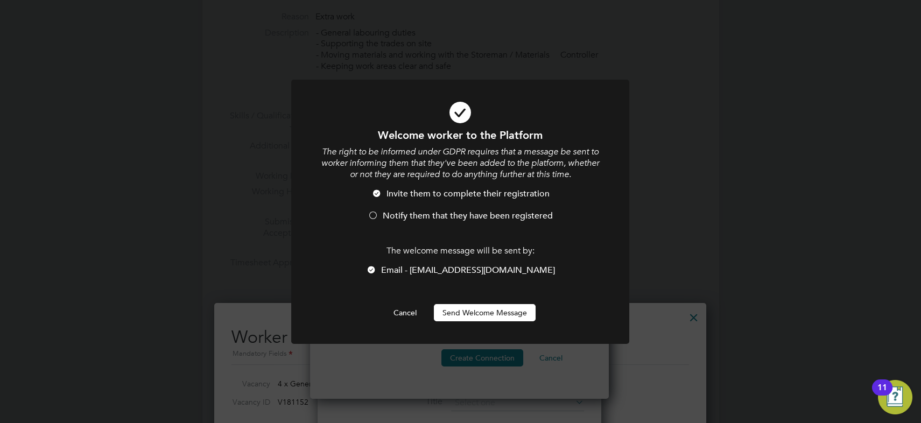
click at [412, 212] on span "Notify them that they have been registered" at bounding box center [468, 215] width 170 height 11
click at [471, 313] on button "Send Welcome Message" at bounding box center [485, 312] width 102 height 17
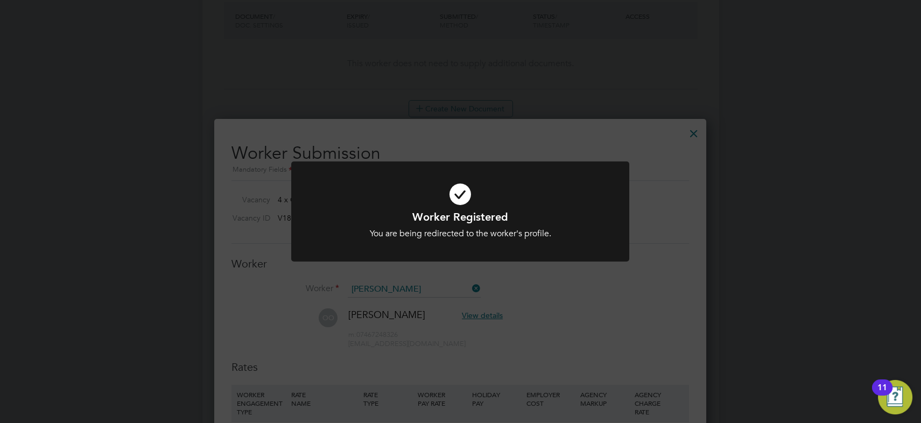
scroll to position [623, 0]
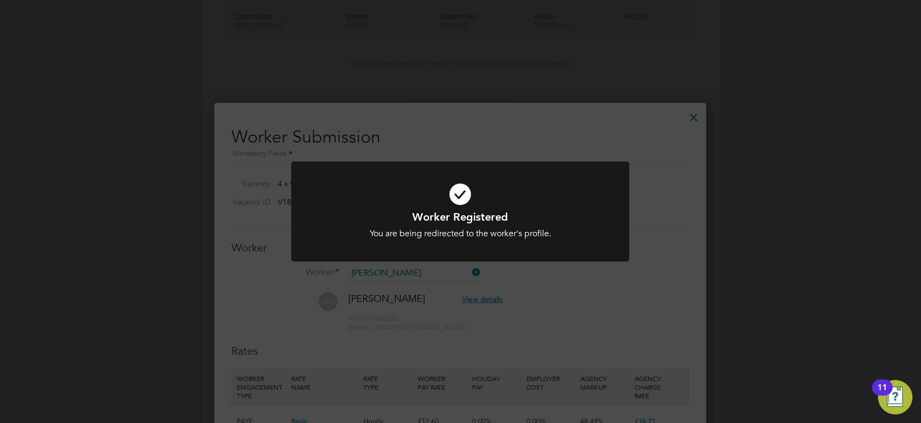
click at [582, 301] on div "Worker Registered You are being redirected to the worker's profile. Cancel Okay" at bounding box center [460, 211] width 921 height 423
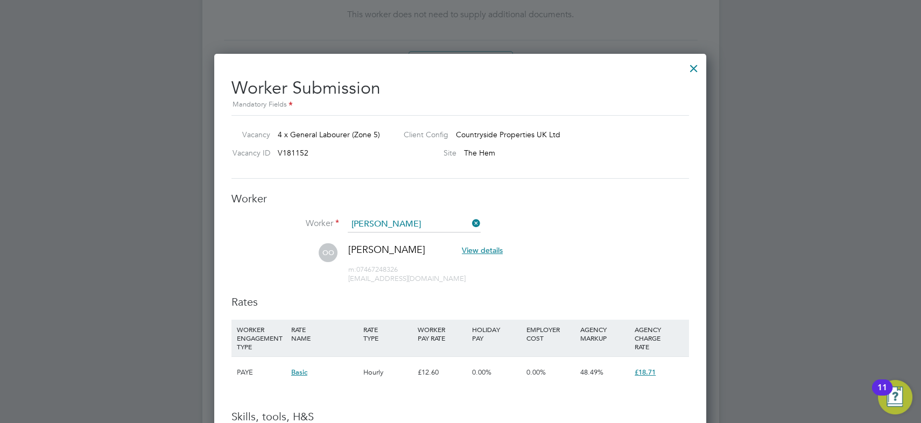
scroll to position [721, 0]
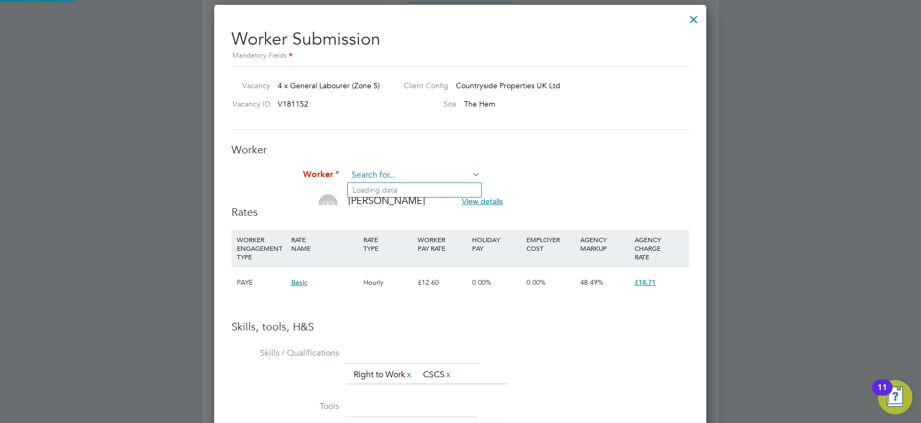
click at [363, 174] on input at bounding box center [414, 175] width 133 height 16
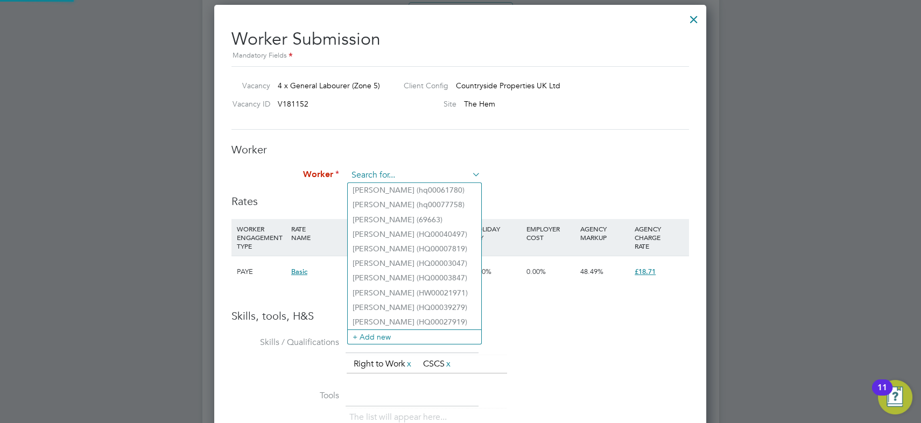
scroll to position [5, 5]
click at [453, 189] on li "Stephen Jones (hq00061780)" at bounding box center [414, 190] width 133 height 15
type input "Stephen Jones (hq00061780)"
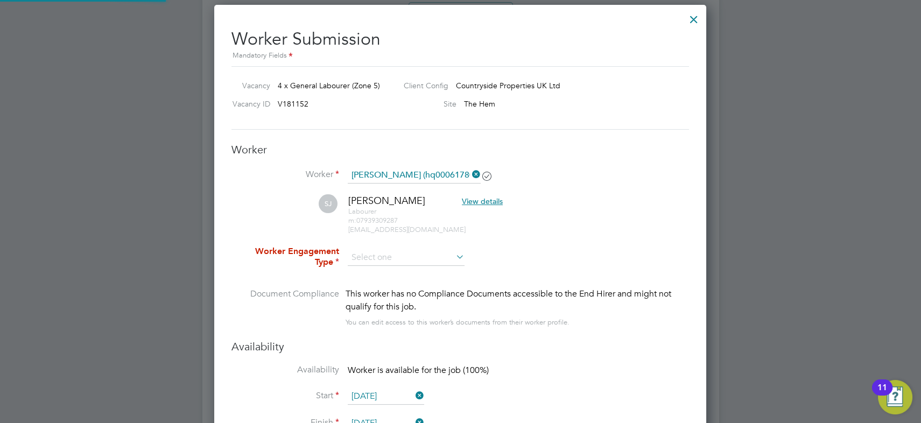
scroll to position [926, 492]
click at [398, 255] on input at bounding box center [406, 258] width 117 height 16
click at [398, 267] on li "Contract" at bounding box center [406, 272] width 117 height 14
type input "Contract"
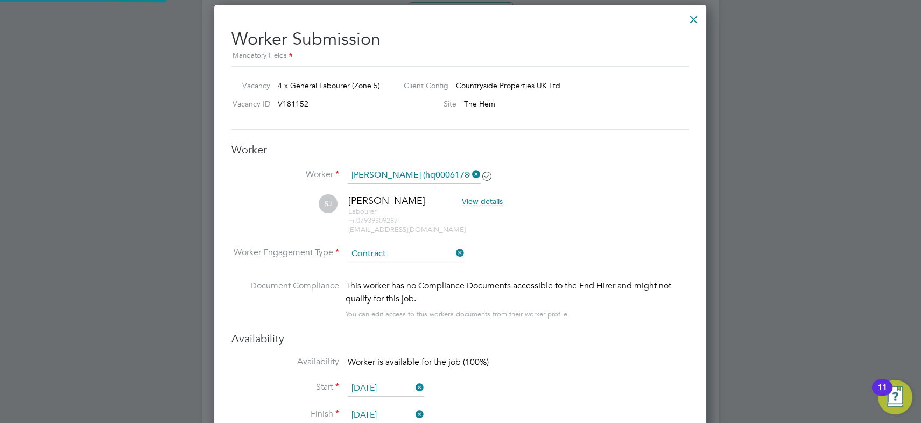
click at [513, 242] on li "SJ Stephen Jones View details Labourer m: 07939309287 waspy1956@hotmail.co.uk" at bounding box center [459, 219] width 457 height 51
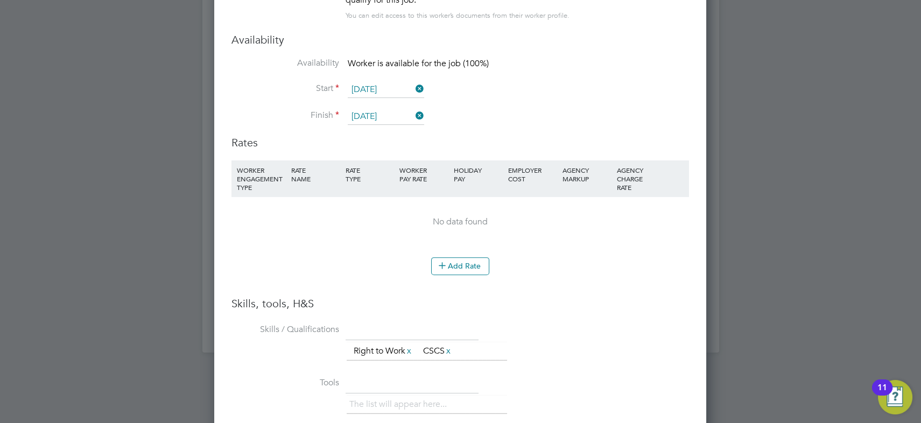
scroll to position [971, 0]
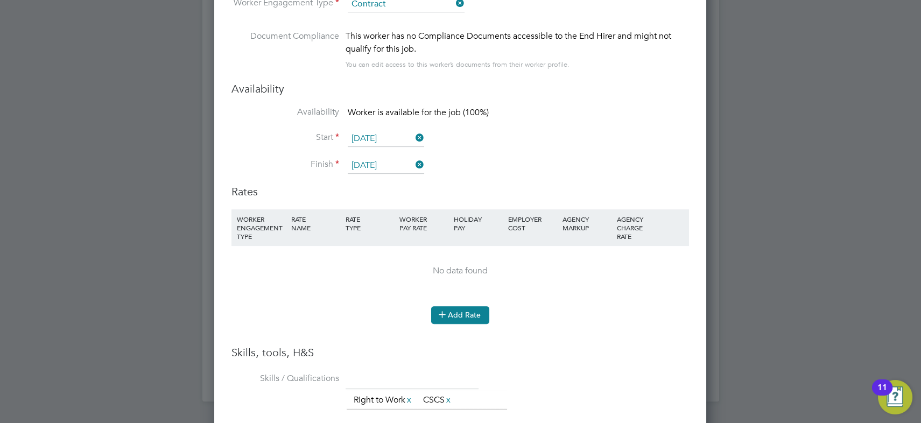
click at [465, 312] on button "Add Rate" at bounding box center [460, 314] width 58 height 17
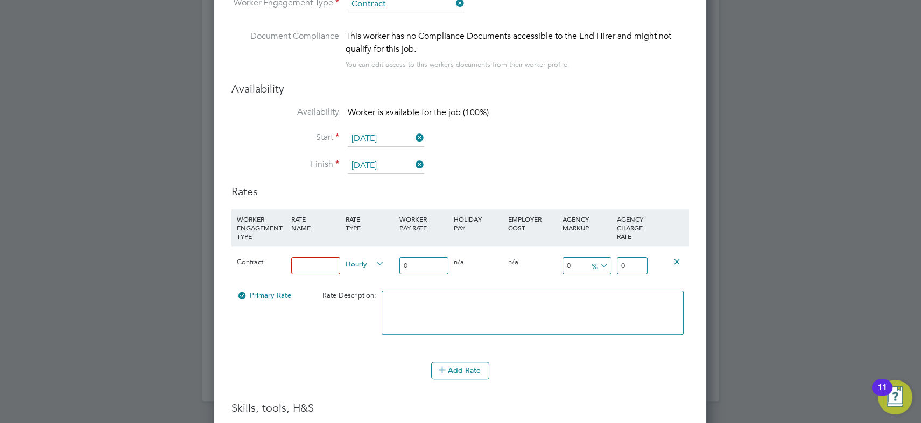
click at [310, 265] on input at bounding box center [315, 266] width 49 height 18
type input "LABOURER"
type input "1"
type input "16"
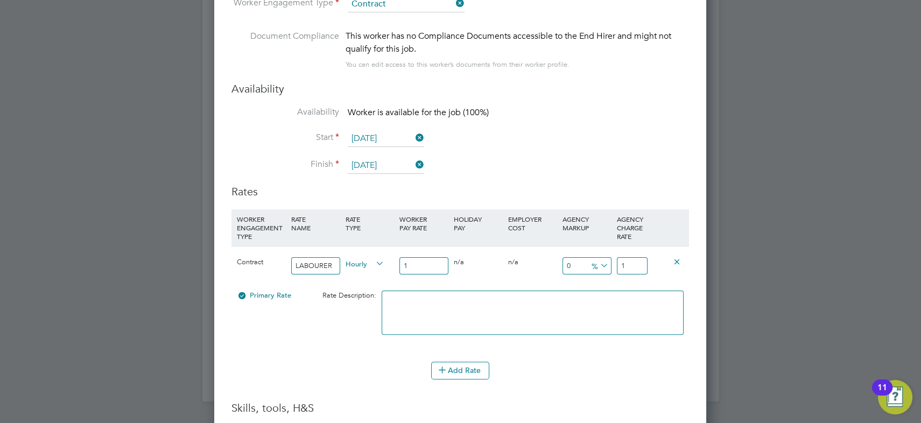
type input "16"
type input "16.2"
type input "16.21"
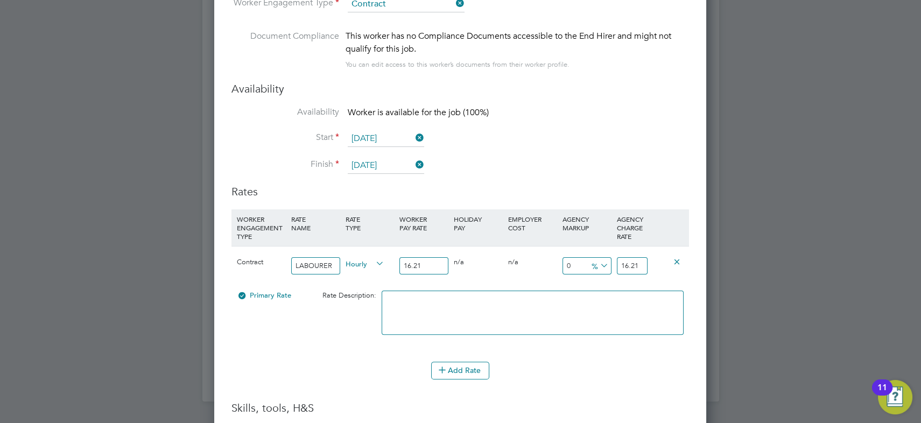
type input "16.21"
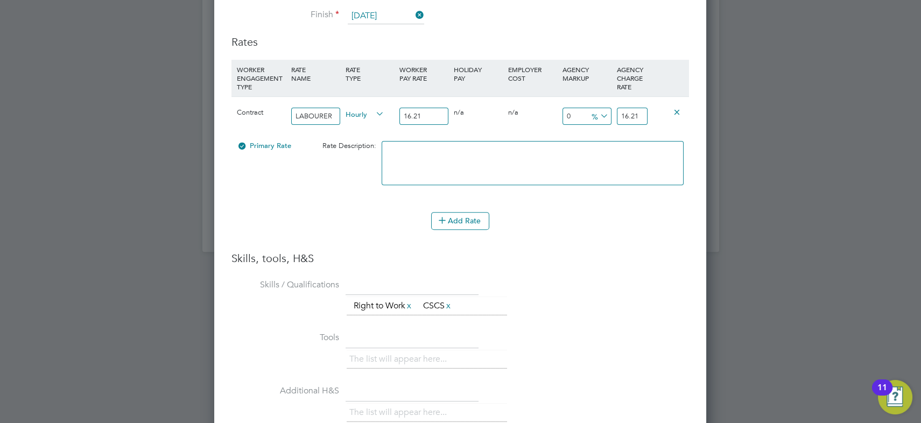
scroll to position [1121, 0]
click at [639, 110] on input "16.21" at bounding box center [632, 116] width 31 height 18
drag, startPoint x: 565, startPoint y: 97, endPoint x: 554, endPoint y: 95, distance: 11.4
click at [553, 96] on div "Contract LABOURER Hourly 16.21 0 n/a 0 n/a 0 0 % 16.21" at bounding box center [459, 115] width 457 height 40
type input "-93.83096853793954"
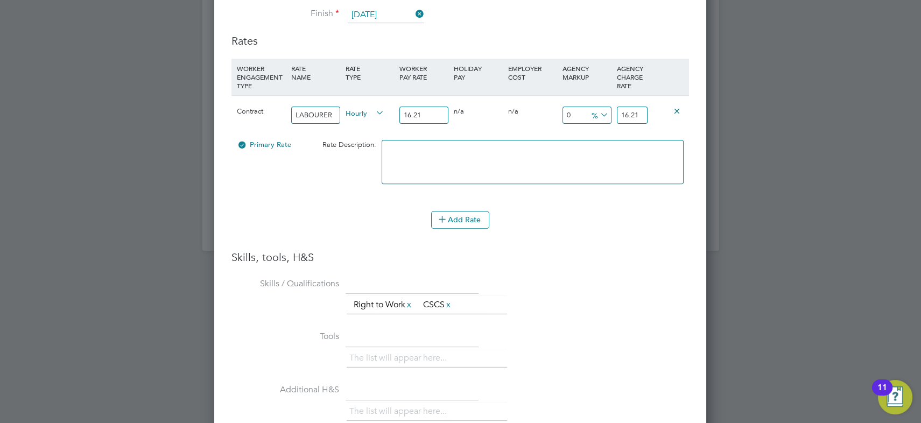
type input "1"
type input "11.042566317088218"
type input "18"
type input "15.360888340530536"
type input "18.7"
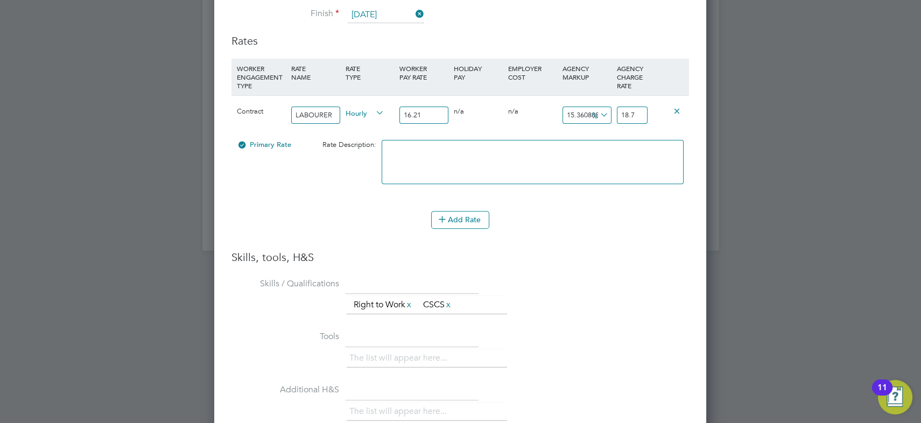
type input "15.854410857495374"
type input "18.78"
click at [583, 211] on div "Add Rate" at bounding box center [459, 219] width 457 height 17
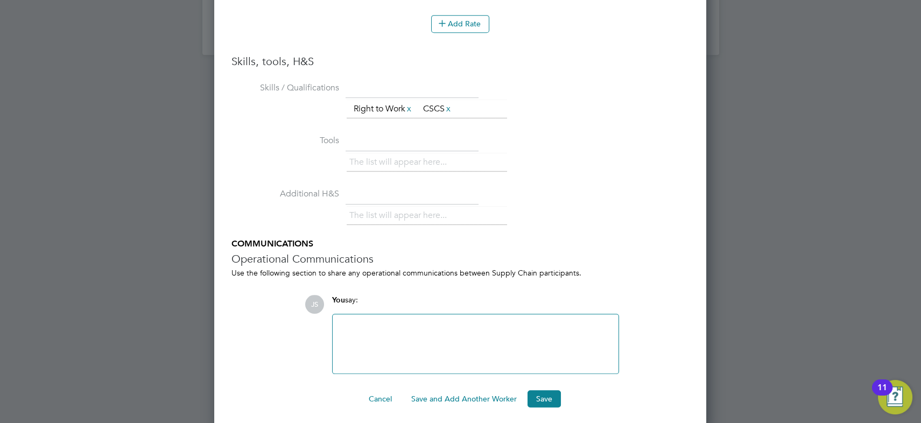
scroll to position [1319, 0]
click at [465, 391] on button "Save and Add Another Worker" at bounding box center [464, 396] width 123 height 17
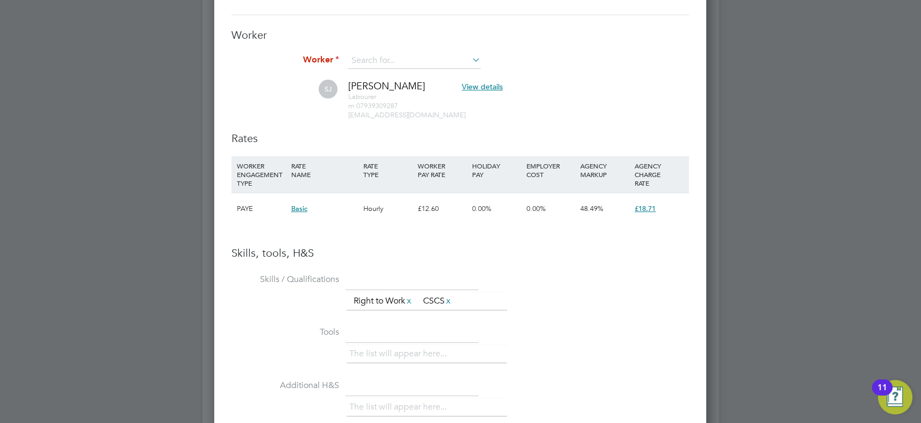
scroll to position [591, 0]
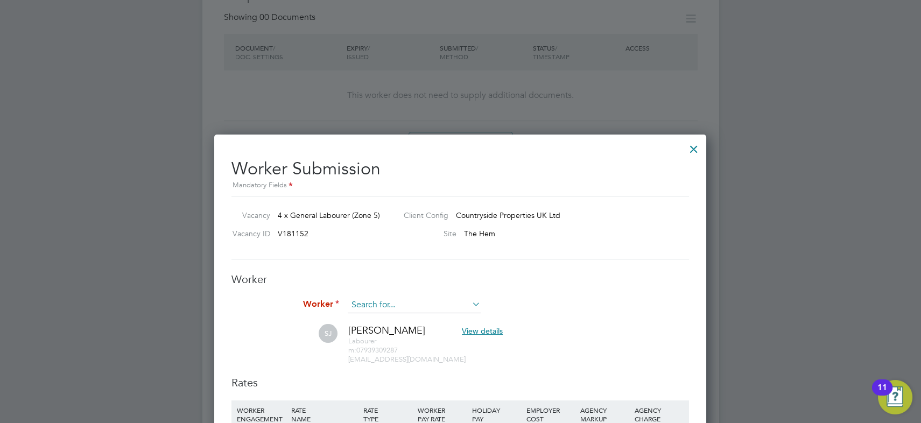
click at [409, 302] on input at bounding box center [414, 305] width 133 height 16
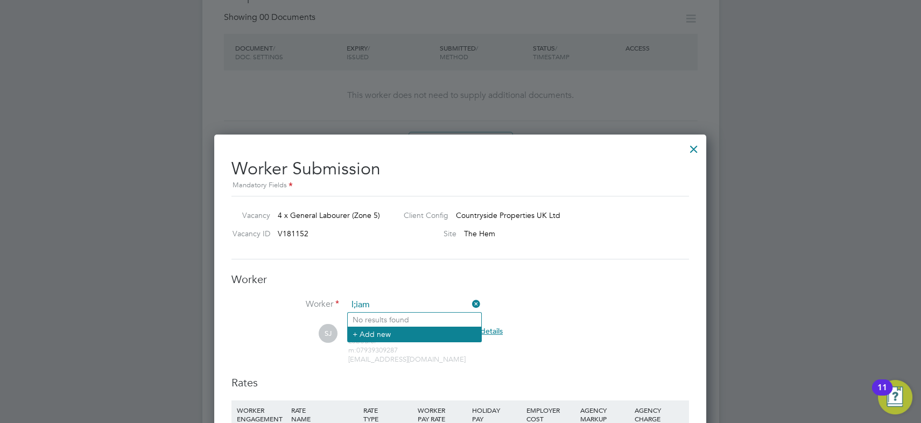
type input "l;iam"
click at [386, 336] on li "+ Add new" at bounding box center [414, 334] width 133 height 15
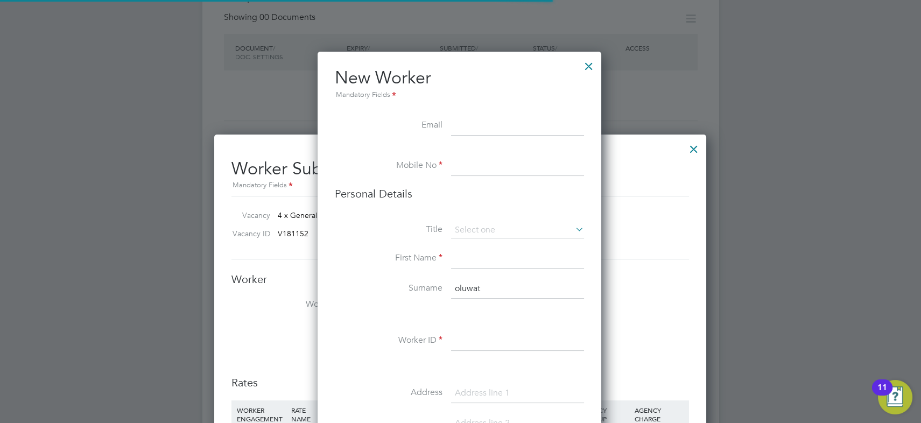
scroll to position [907, 285]
paste input "liamjones18191@icloud.com"
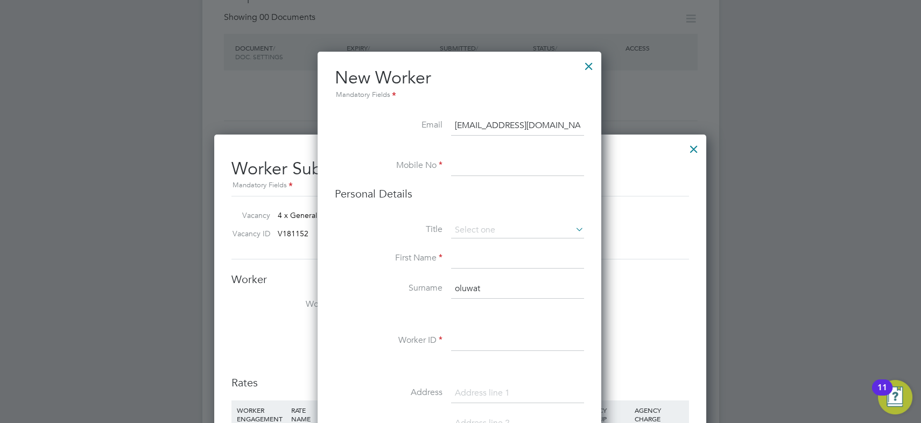
type input "liamjones18191@icloud.com"
drag, startPoint x: 94, startPoint y: 373, endPoint x: 186, endPoint y: 319, distance: 107.3
click at [95, 373] on div at bounding box center [460, 211] width 921 height 423
click at [465, 165] on input at bounding box center [517, 166] width 133 height 19
paste input "07925447849"
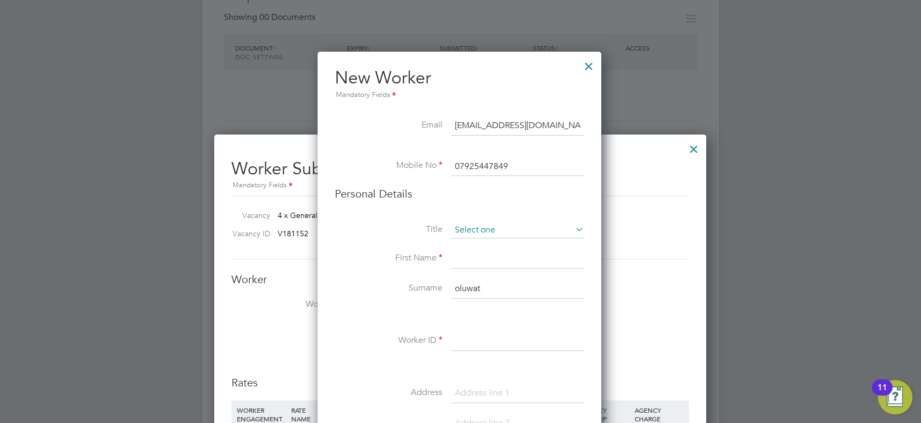
type input "07925447849"
click at [489, 227] on input at bounding box center [517, 230] width 133 height 16
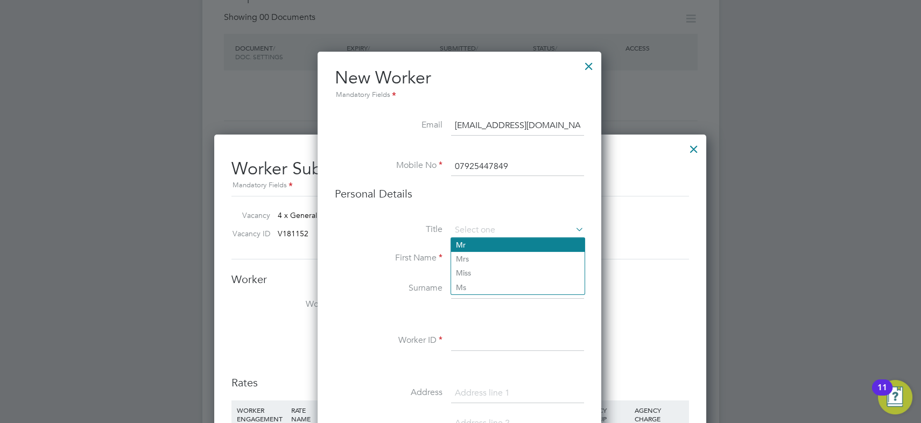
click at [484, 244] on li "Mr" at bounding box center [517, 245] width 133 height 14
type input "Mr"
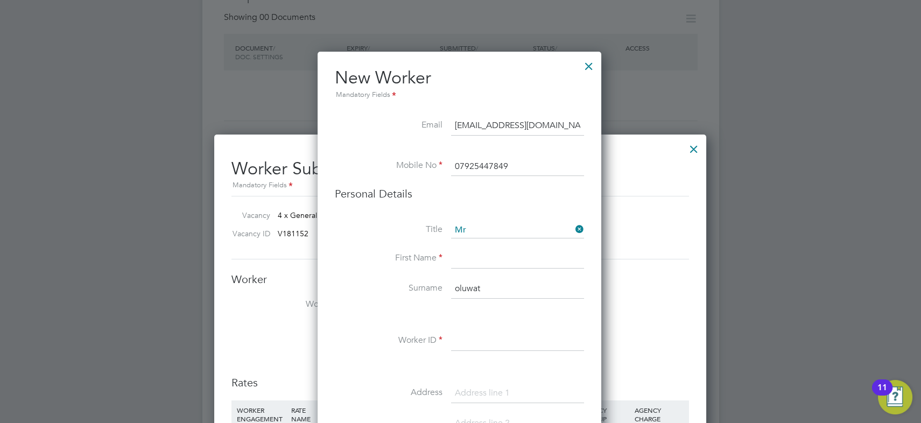
click at [492, 260] on input at bounding box center [517, 258] width 133 height 19
type input "LIAM"
type input "JONES"
click at [483, 338] on input at bounding box center [517, 340] width 133 height 19
type input "HQ00077966"
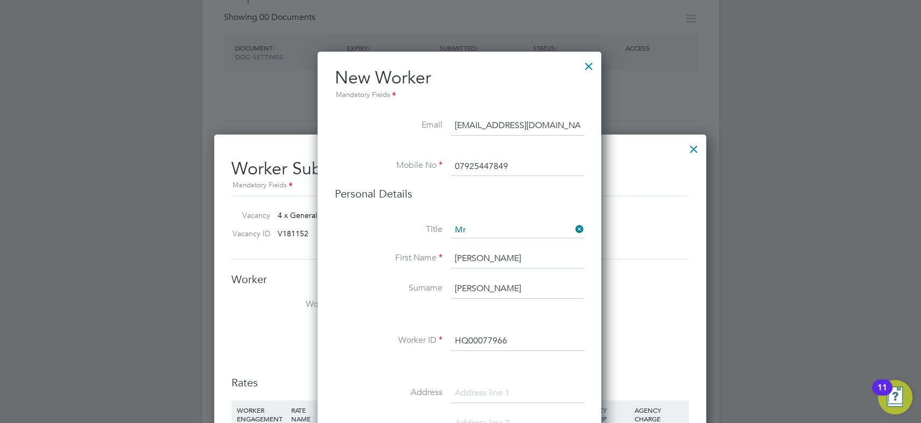
drag, startPoint x: 102, startPoint y: 405, endPoint x: 124, endPoint y: 397, distance: 23.2
click at [102, 404] on div at bounding box center [460, 211] width 921 height 423
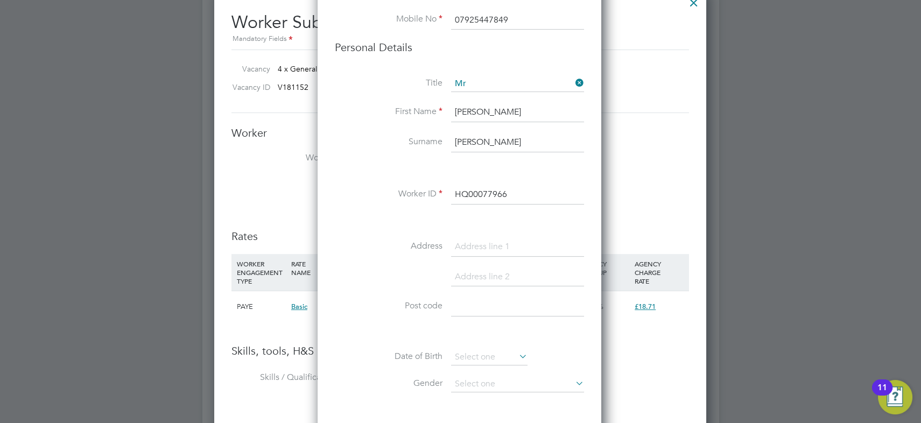
click at [479, 239] on input at bounding box center [517, 246] width 133 height 19
paste input "103 Wealdstone."
type input "103 Wealdstone."
type input "TELFORD"
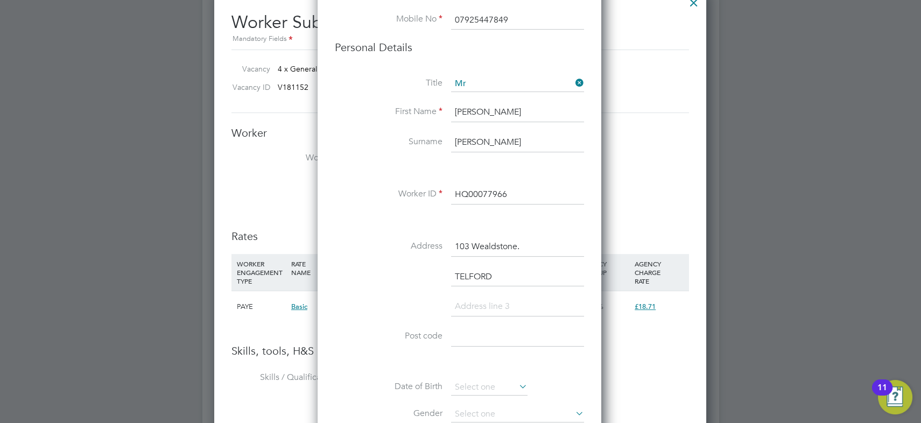
click at [117, 382] on div at bounding box center [460, 211] width 921 height 423
click at [495, 338] on input at bounding box center [517, 336] width 133 height 19
paste input "TF7 5PU"
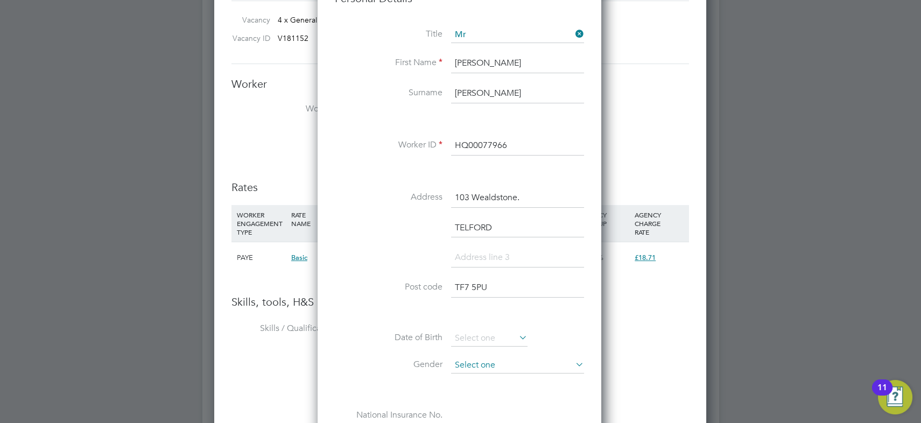
type input "TF7 5PU"
click at [496, 359] on input at bounding box center [517, 365] width 133 height 16
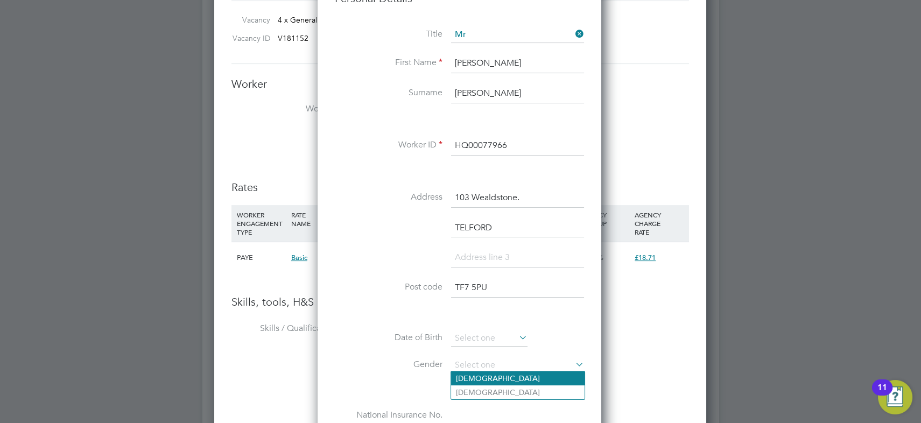
drag, startPoint x: 495, startPoint y: 372, endPoint x: 478, endPoint y: 377, distance: 17.2
click at [495, 373] on li "Male" at bounding box center [517, 378] width 133 height 14
type input "Male"
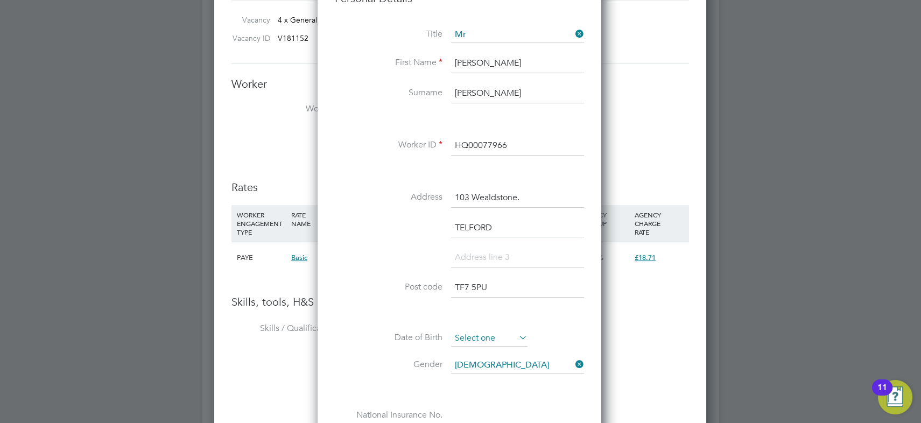
click at [468, 339] on input at bounding box center [489, 338] width 76 height 16
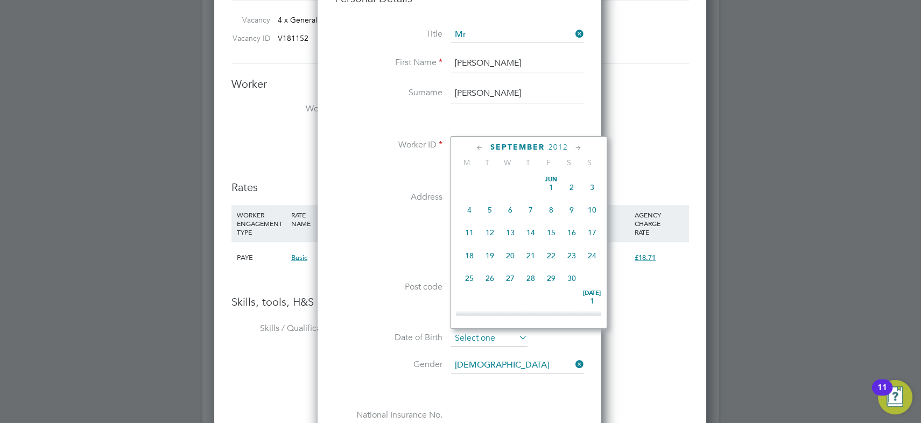
scroll to position [389, 0]
click at [557, 147] on span "2012" at bounding box center [557, 147] width 19 height 9
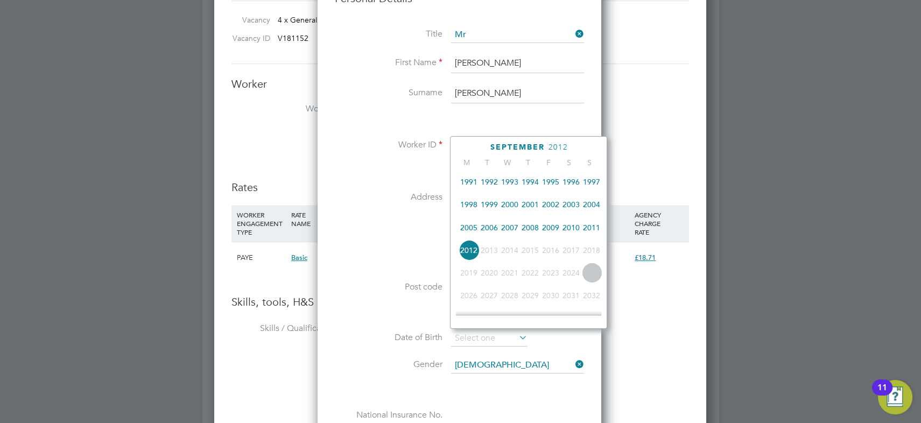
click at [472, 181] on span "1991" at bounding box center [468, 182] width 20 height 20
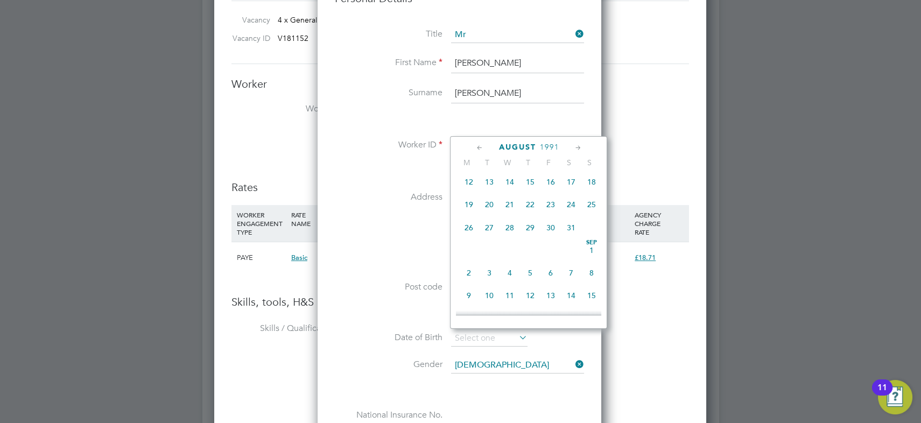
scroll to position [327, 0]
click at [509, 271] on span "18" at bounding box center [509, 269] width 20 height 20
type input "18 Sep 1991"
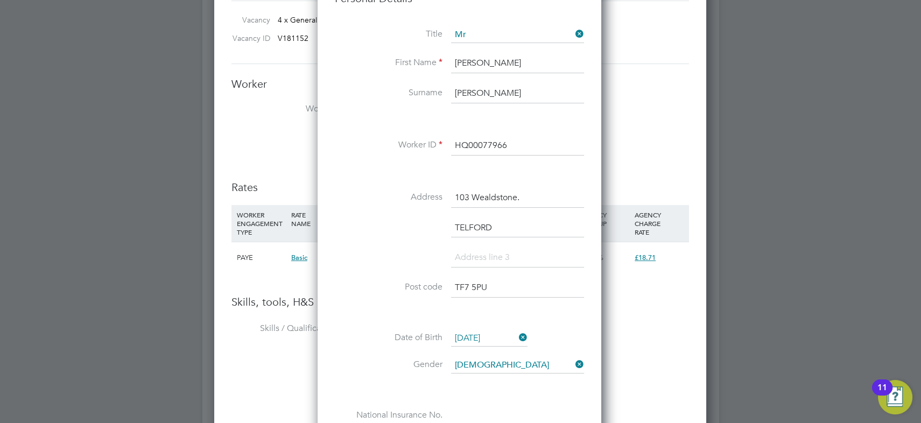
click at [379, 239] on li "TELFORD" at bounding box center [459, 233] width 249 height 30
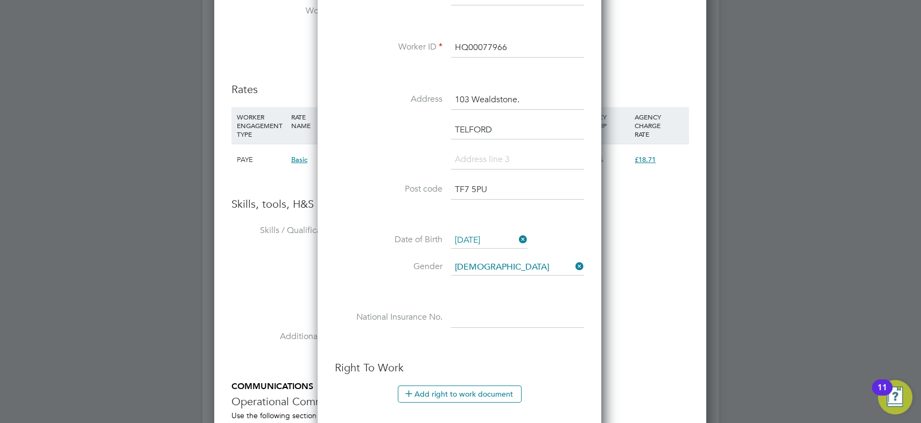
scroll to position [934, 0]
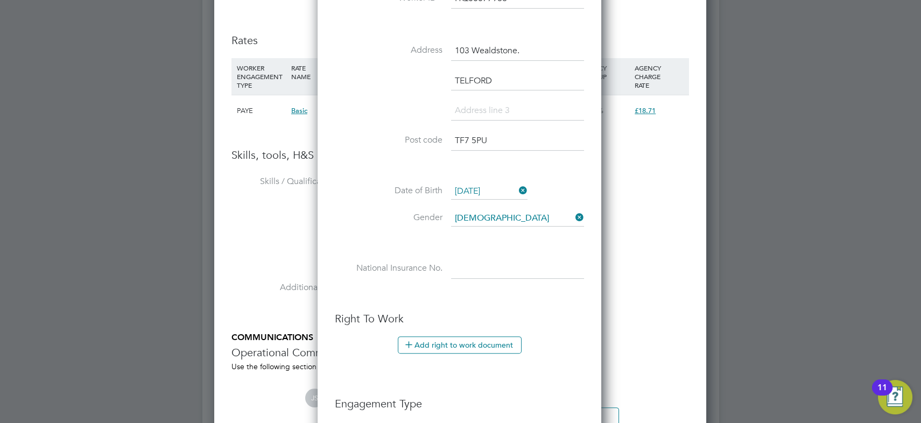
click at [503, 262] on input at bounding box center [517, 268] width 133 height 19
paste input "Jj383558C"
type input "JJ 38 35 58 C"
click at [366, 203] on li "Date of Birth 18 Sep 1991" at bounding box center [459, 197] width 249 height 27
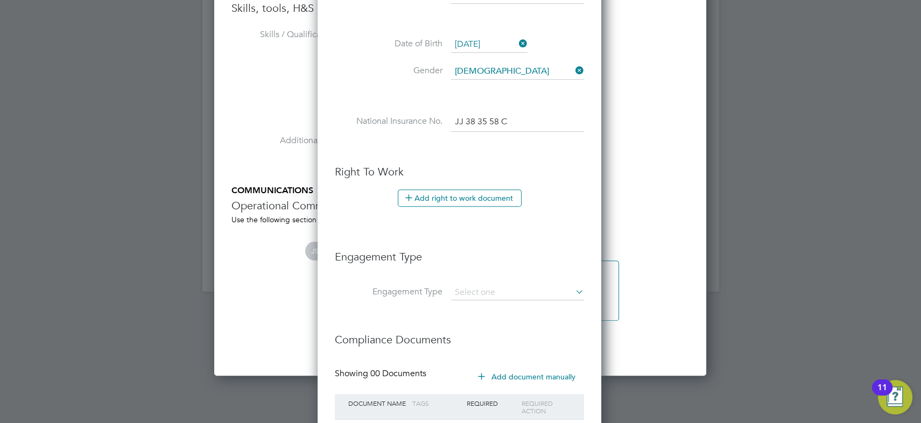
scroll to position [1130, 0]
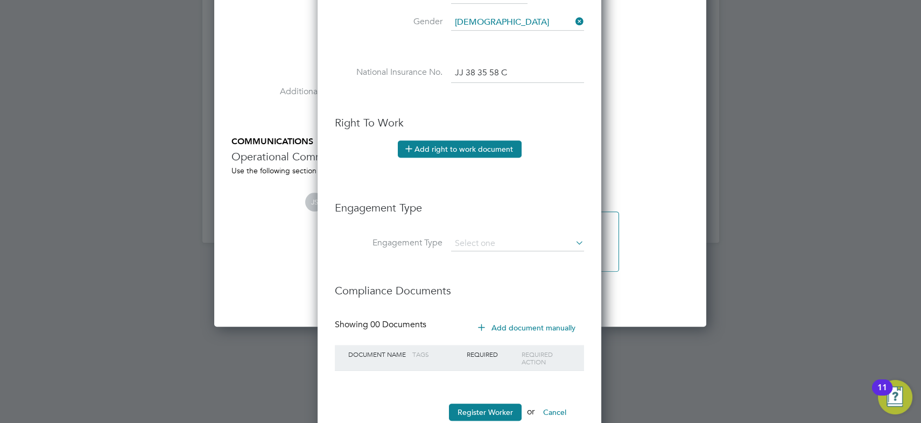
click at [497, 150] on button "Add right to work document" at bounding box center [460, 148] width 124 height 17
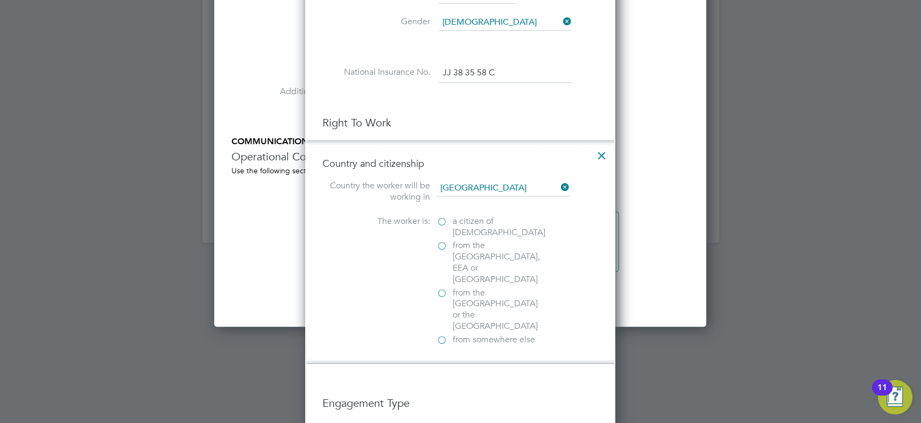
click at [479, 221] on span "a citizen of United Kingdom" at bounding box center [499, 227] width 93 height 23
click at [0, 0] on input "a citizen of United Kingdom" at bounding box center [0, 0] width 0 height 0
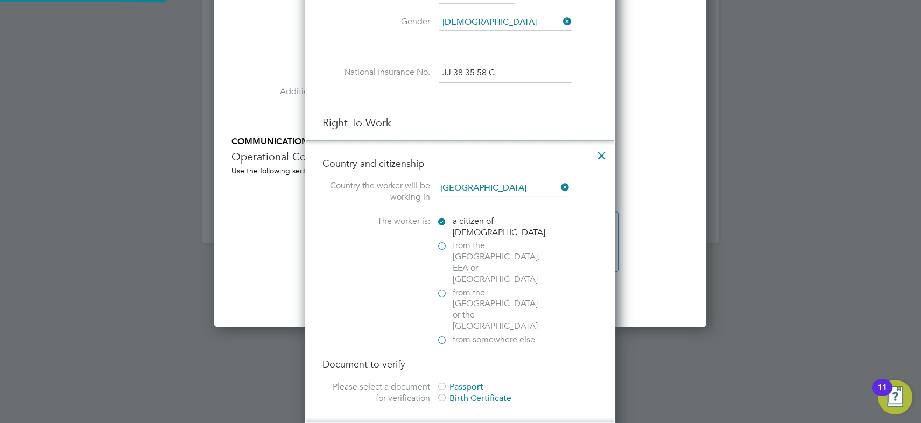
scroll to position [5, 5]
click at [480, 393] on div "Birth Certificate" at bounding box center [516, 398] width 161 height 11
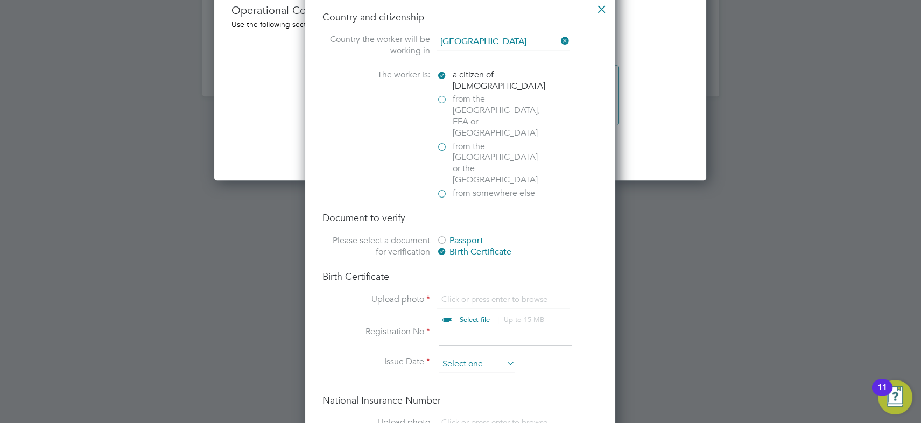
scroll to position [1325, 0]
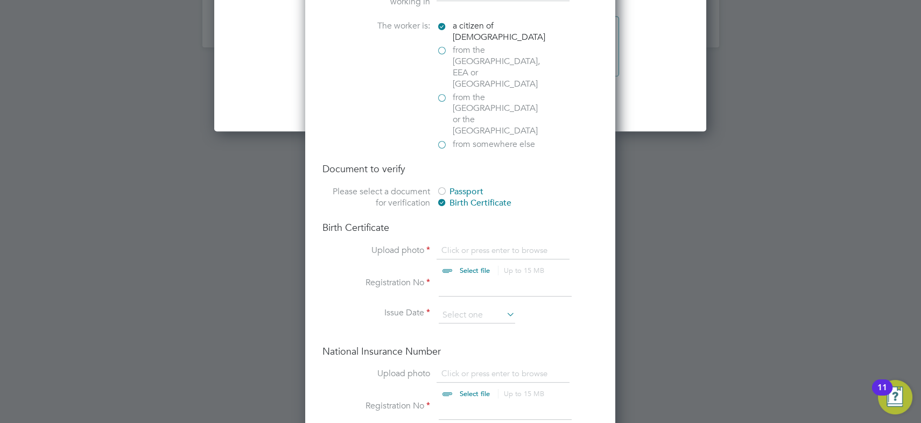
click at [472, 245] on input "file" at bounding box center [484, 261] width 169 height 32
type input "C:\fakepath\LIAM JONES BIRTH CERTIFICATE.png"
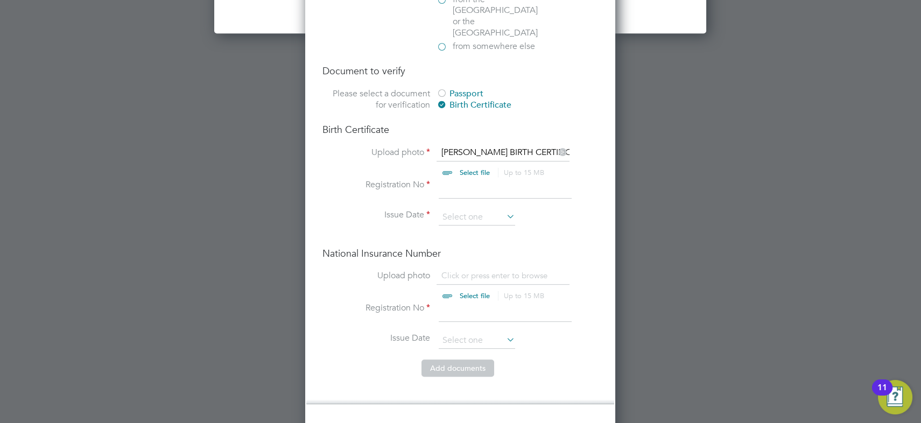
click at [484, 270] on input "file" at bounding box center [484, 286] width 169 height 32
type input "C:\fakepath\LIAM JONES PROOF OF ni.png"
click at [478, 179] on input at bounding box center [505, 188] width 133 height 19
type input "470411"
click at [476, 209] on input at bounding box center [477, 217] width 76 height 16
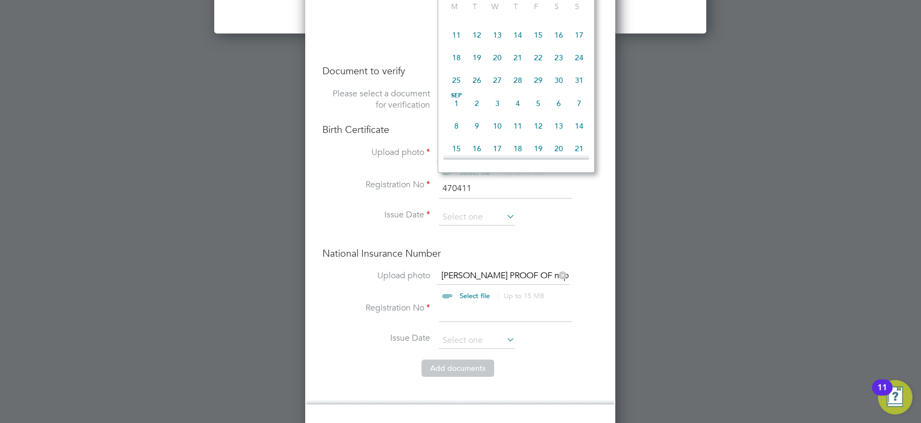
scroll to position [1325, 0]
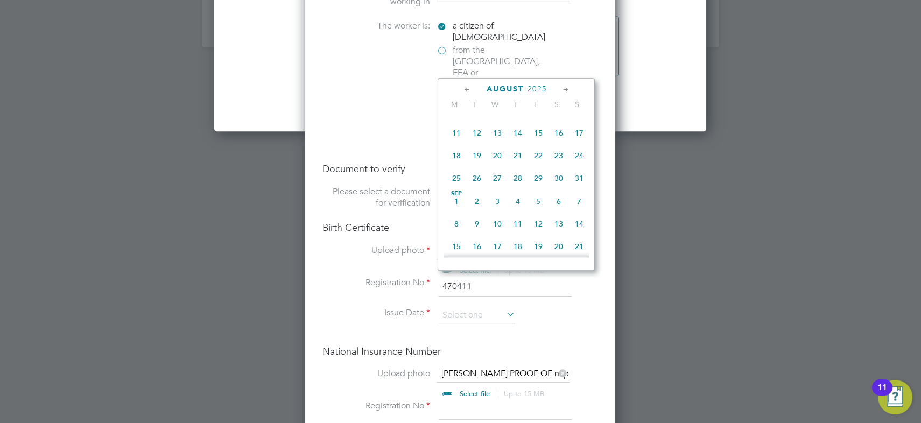
click at [538, 87] on span "2025" at bounding box center [536, 88] width 19 height 9
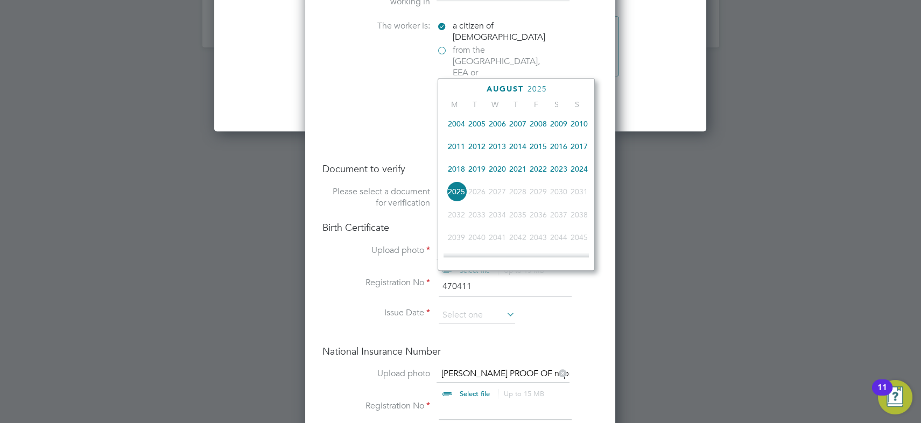
click at [452, 145] on span "2011" at bounding box center [456, 146] width 20 height 20
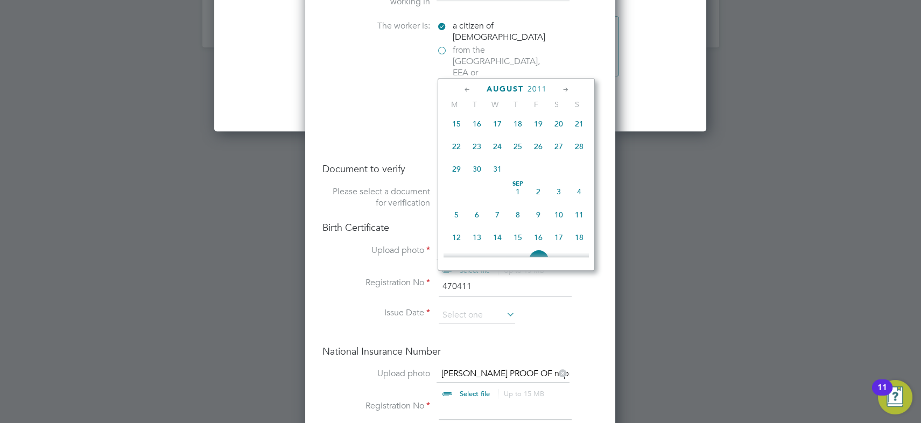
scroll to position [327, 0]
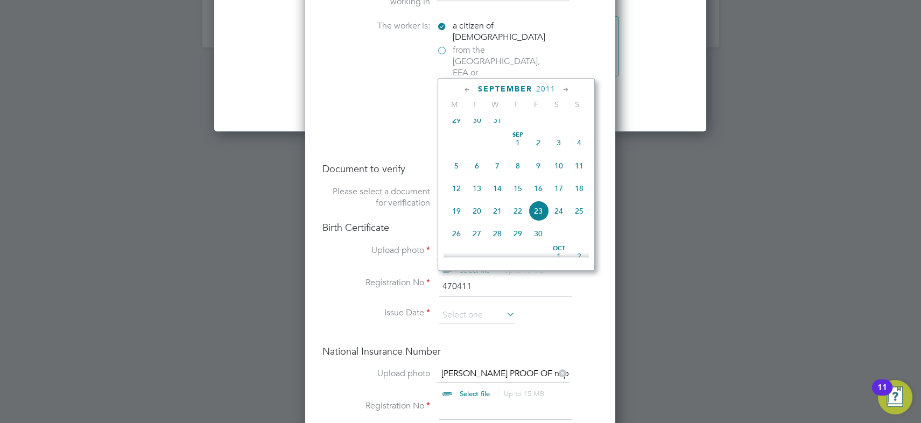
click at [461, 236] on span "26" at bounding box center [456, 233] width 20 height 20
type input "26 Sep 2011"
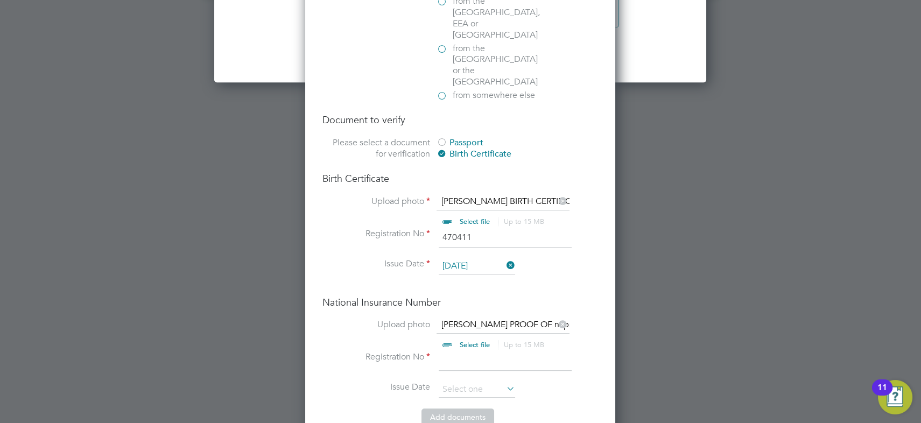
scroll to position [1423, 0]
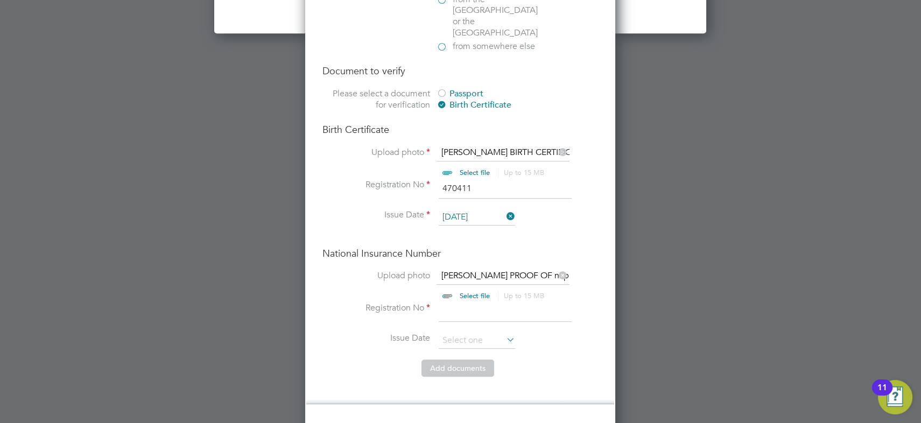
click at [475, 302] on input at bounding box center [505, 311] width 133 height 19
paste input "Jj383558C"
type input "Jj383558C"
click at [462, 333] on input at bounding box center [477, 341] width 76 height 16
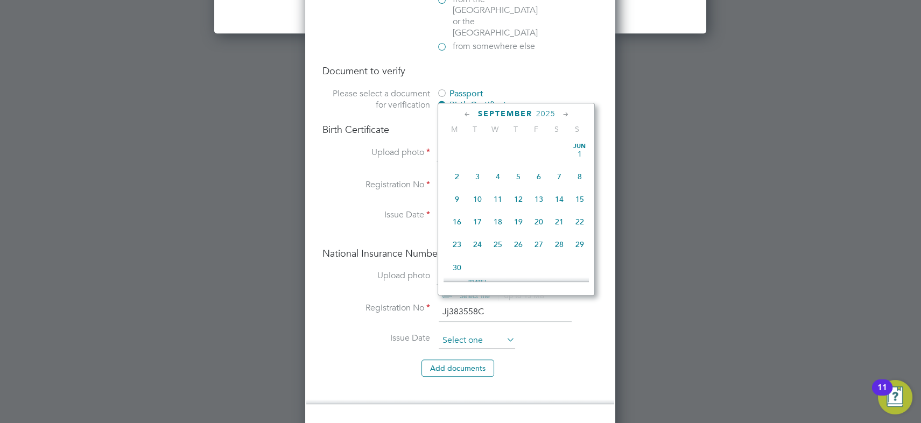
scroll to position [389, 0]
click at [476, 194] on span "23" at bounding box center [477, 196] width 20 height 20
type input "23 Sep 2025"
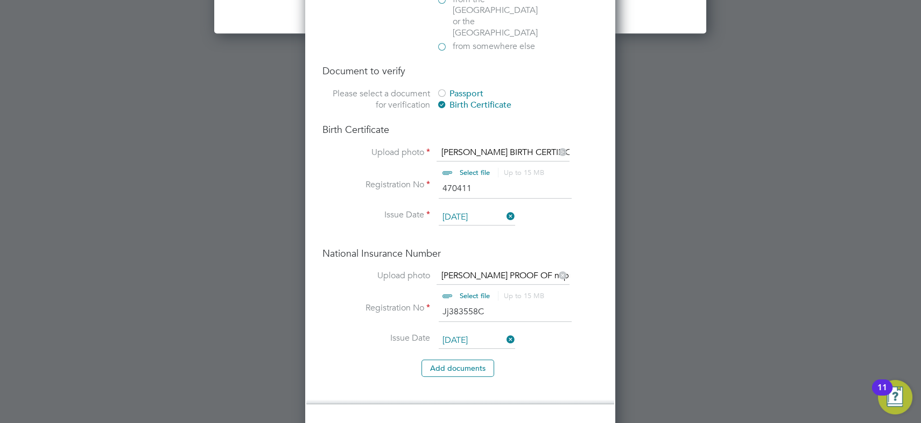
click at [340, 333] on li "Issue Date 23 Sep 2025" at bounding box center [460, 346] width 276 height 27
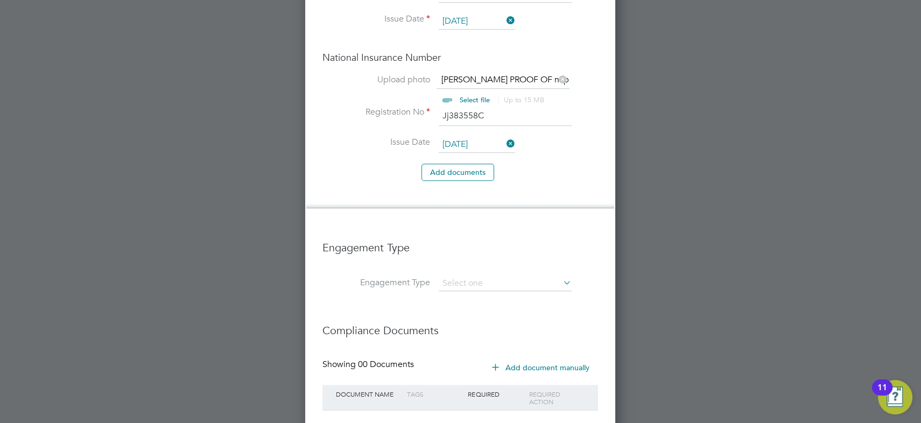
scroll to position [1651, 0]
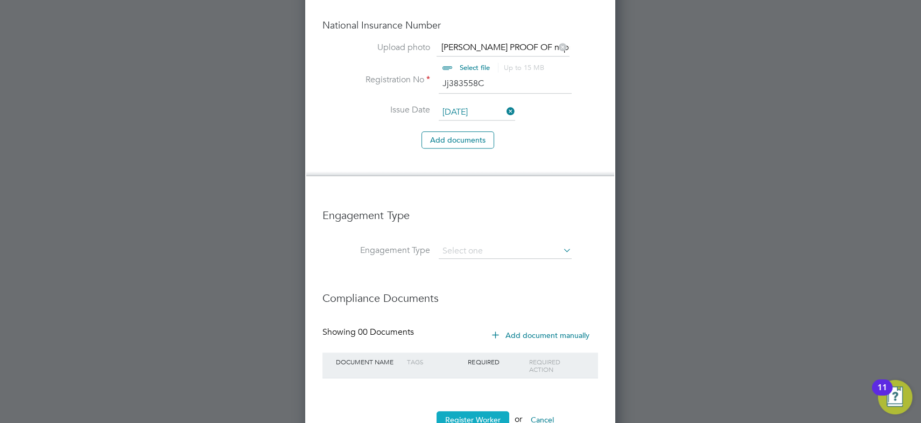
click at [488, 411] on button "Register Worker" at bounding box center [472, 419] width 73 height 17
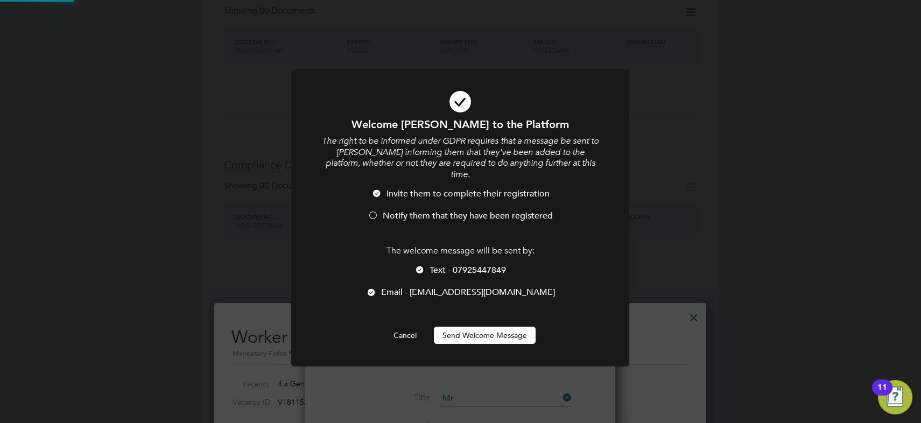
scroll to position [0, 0]
click at [402, 210] on span "Notify them that they have been registered" at bounding box center [468, 215] width 170 height 11
click at [443, 265] on span "Text - 07925447849" at bounding box center [467, 270] width 76 height 11
click at [490, 327] on button "Send Welcome Message" at bounding box center [485, 335] width 102 height 17
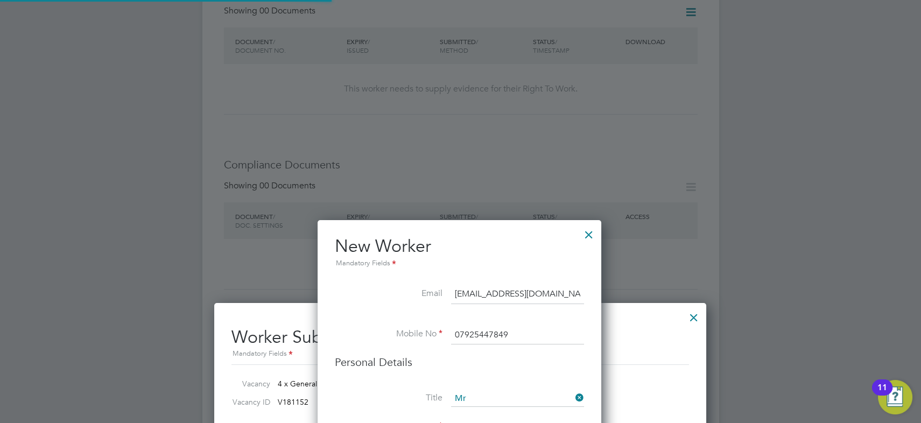
scroll to position [1052, 285]
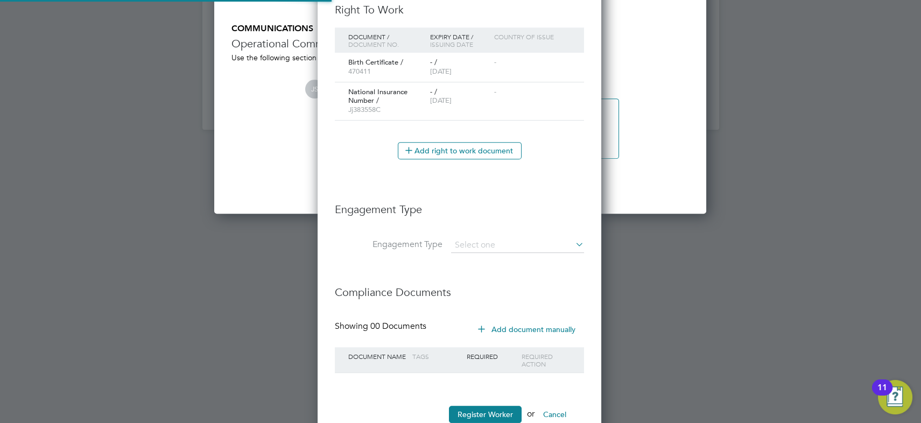
type input "LIAM JONES (HQ00077966)"
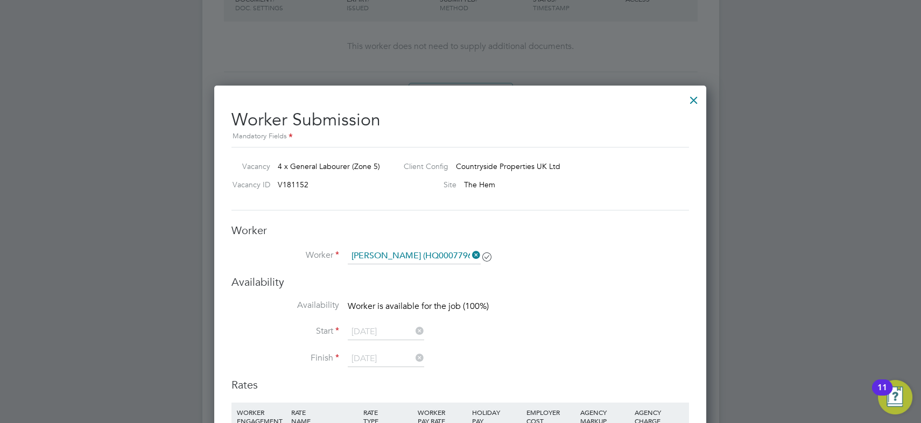
scroll to position [689, 0]
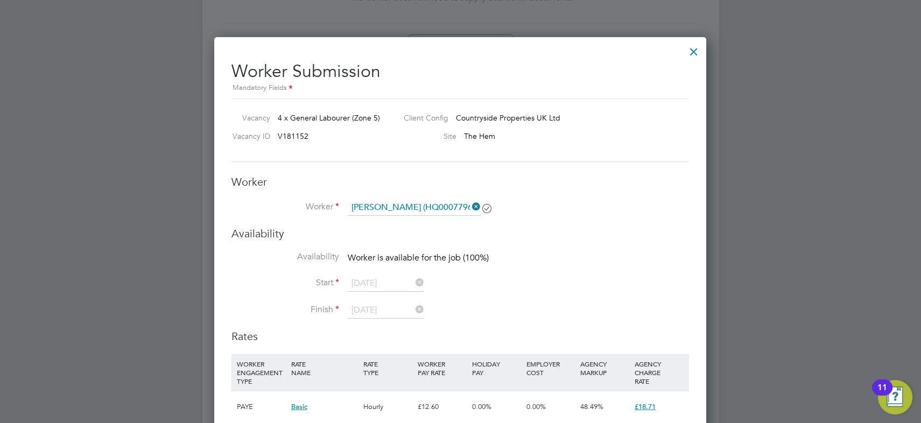
drag, startPoint x: 476, startPoint y: 204, endPoint x: 469, endPoint y: 208, distance: 7.9
click at [470, 204] on icon at bounding box center [470, 206] width 0 height 15
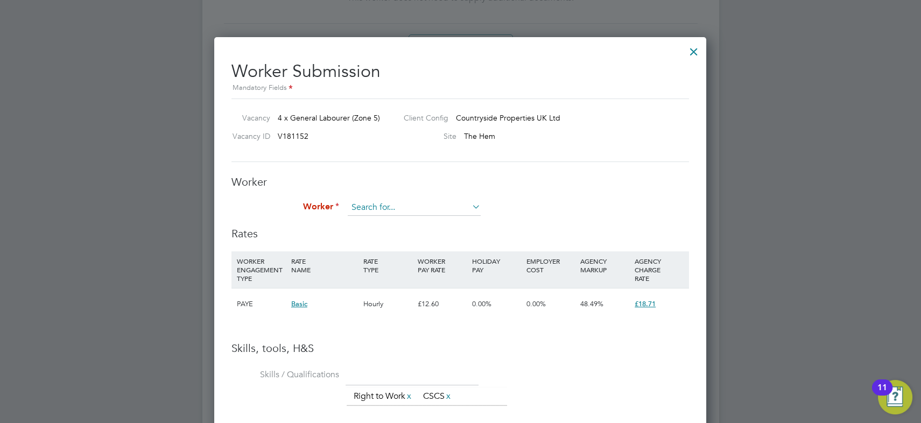
click at [437, 209] on input at bounding box center [414, 208] width 133 height 16
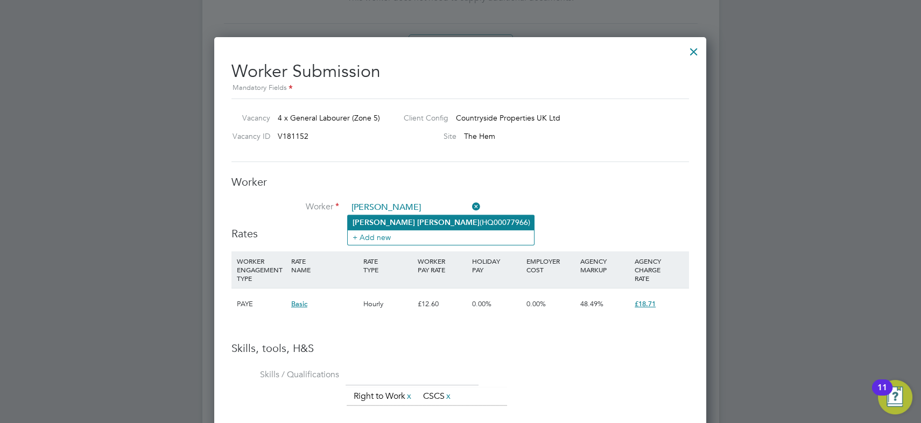
click at [430, 219] on li "Liam Jones (HQ00077966)" at bounding box center [441, 222] width 186 height 15
type input "Liam Jones (HQ00077966)"
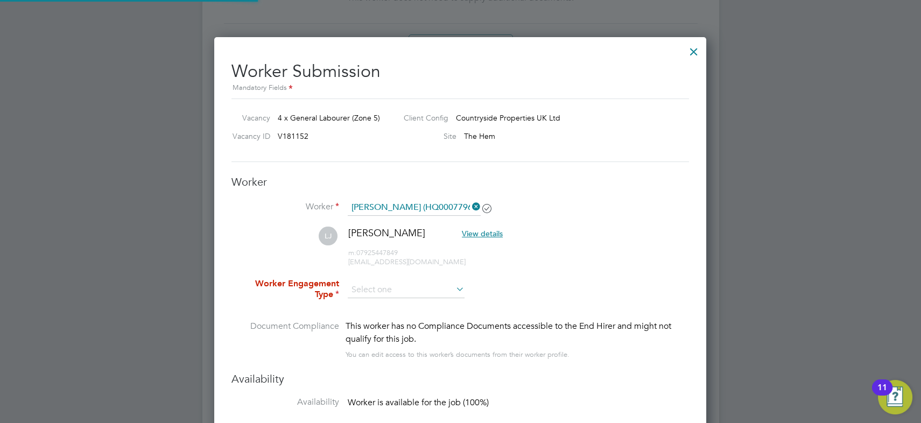
scroll to position [5, 5]
click at [541, 225] on li "Worker Liam Jones (HQ00077966)" at bounding box center [459, 213] width 457 height 27
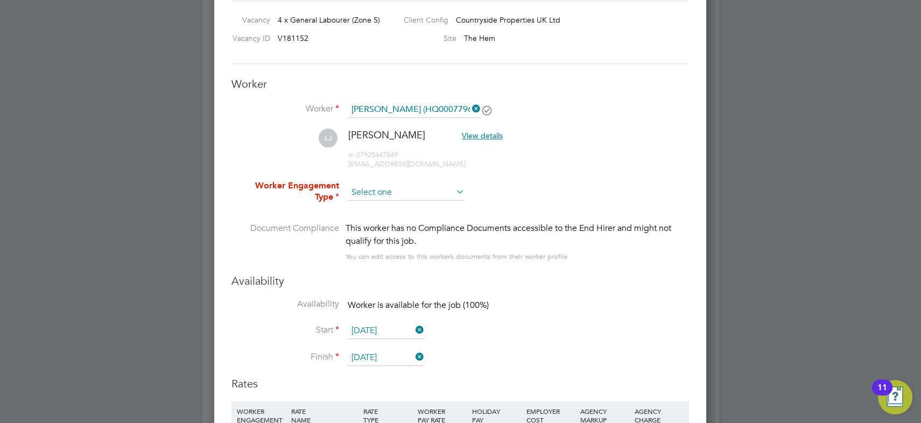
click at [398, 189] on input at bounding box center [406, 193] width 117 height 16
click at [392, 204] on li "Contract" at bounding box center [406, 207] width 117 height 14
type input "Contract"
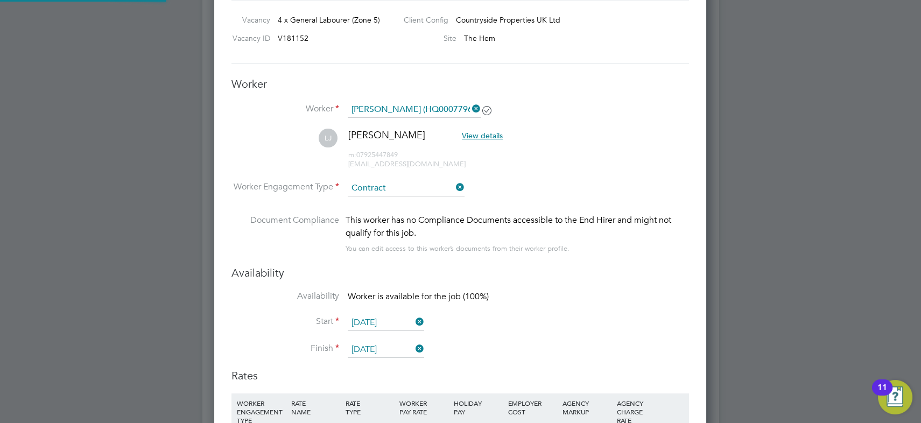
click at [576, 162] on li "LJ Liam Jones View details m: 07925447849 liamjones18191@icloud.com" at bounding box center [459, 154] width 457 height 51
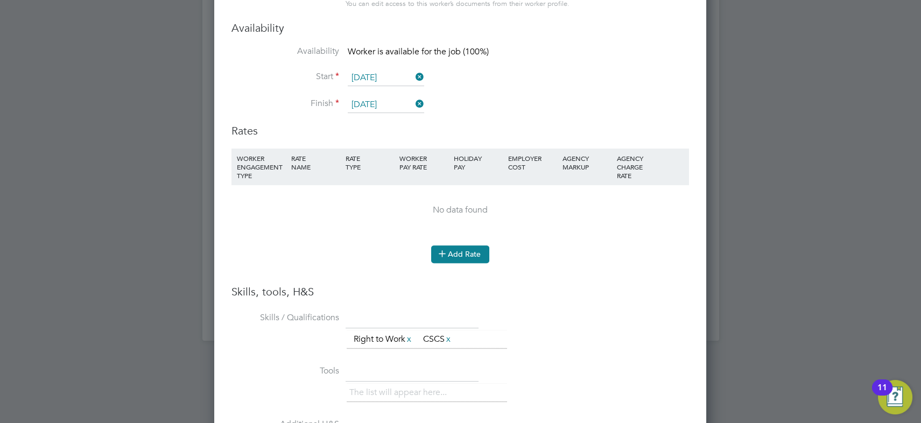
click at [474, 251] on button "Add Rate" at bounding box center [460, 253] width 58 height 17
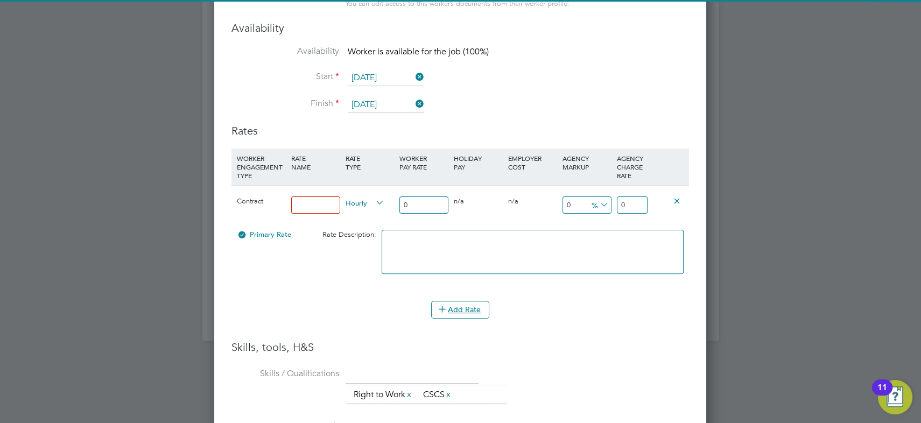
click at [312, 197] on input at bounding box center [315, 205] width 49 height 18
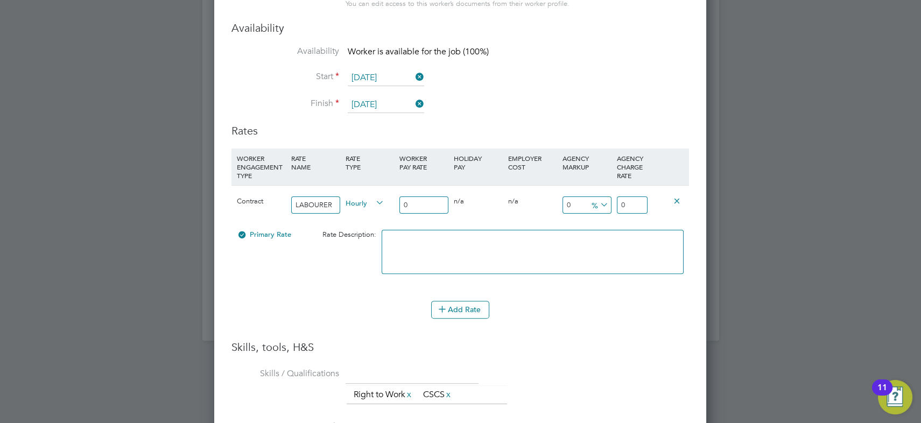
type input "LABOURER"
drag, startPoint x: 424, startPoint y: 205, endPoint x: 345, endPoint y: 197, distance: 79.0
click at [348, 197] on div "Contract LABOURER Hourly 0 0 n/a 0 n/a 0 0 % 0" at bounding box center [459, 205] width 457 height 40
type input "1"
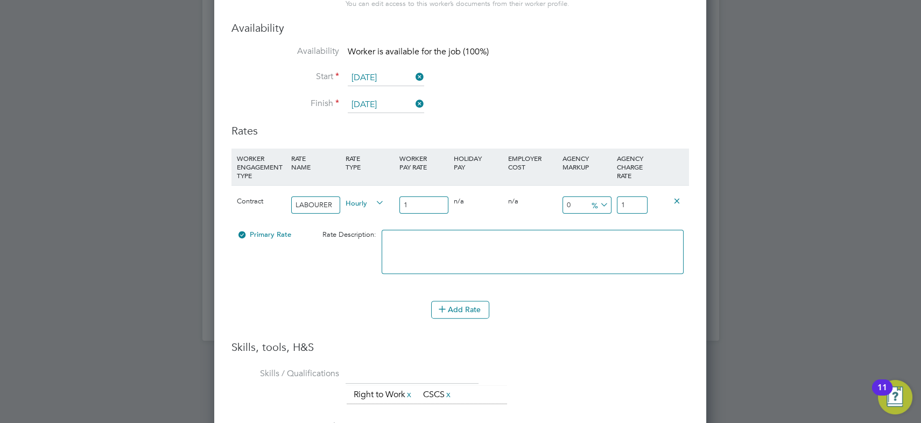
type input "16"
type input "16.2"
type input "16.21"
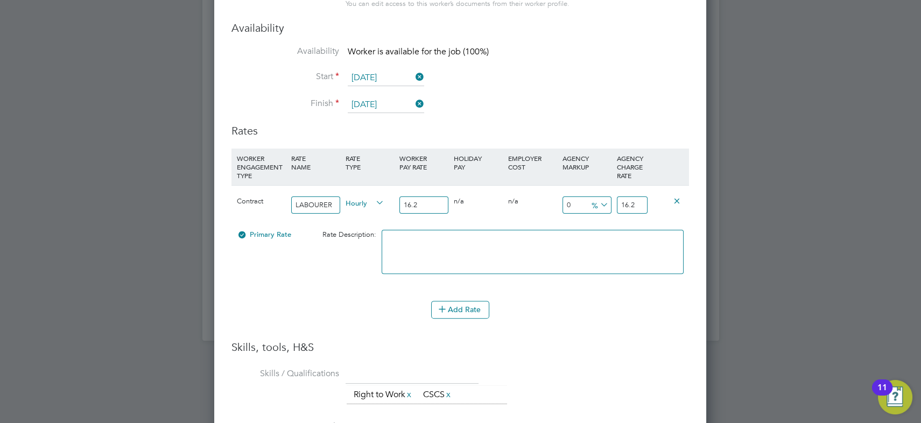
type input "16.21"
type input "-93.83096853793954"
type input "1"
type input "11.042566317088218"
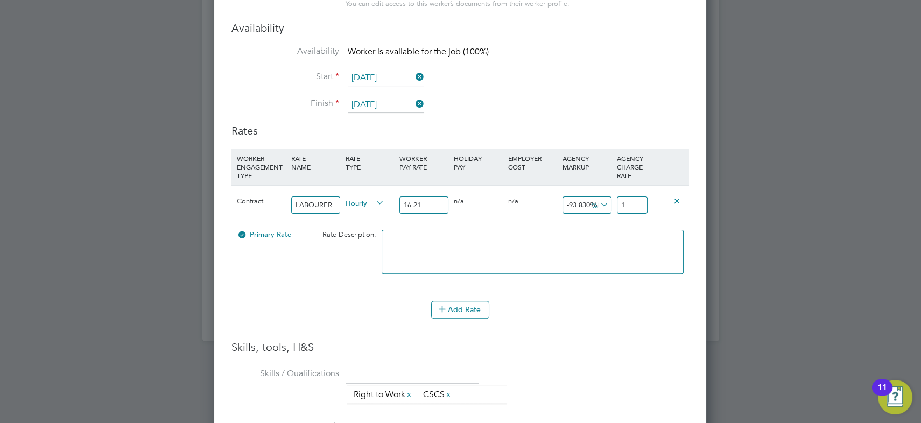
type input "18"
type input "15.360888340530536"
type input "18.7"
type input "15.854410857495374"
type input "18.78"
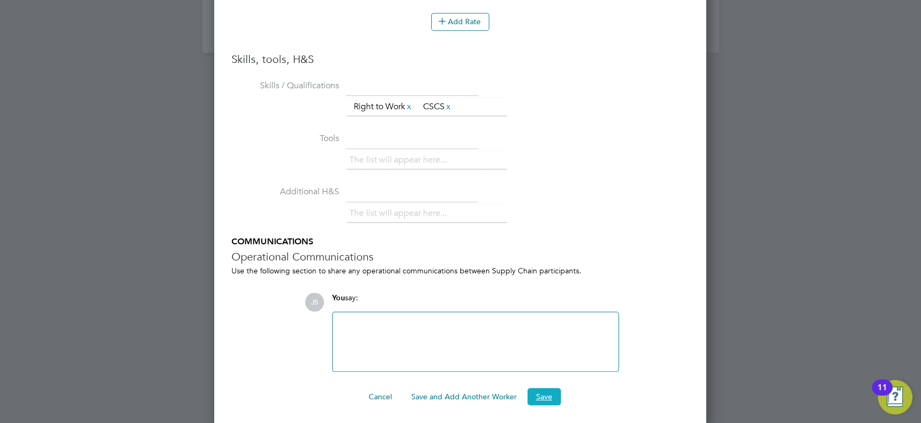
click at [549, 389] on button "Save" at bounding box center [543, 396] width 33 height 17
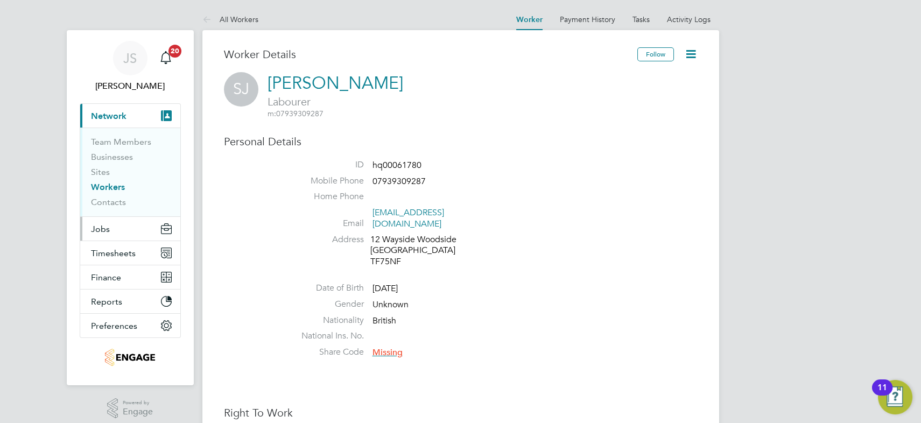
click at [108, 231] on span "Jobs" at bounding box center [100, 229] width 19 height 10
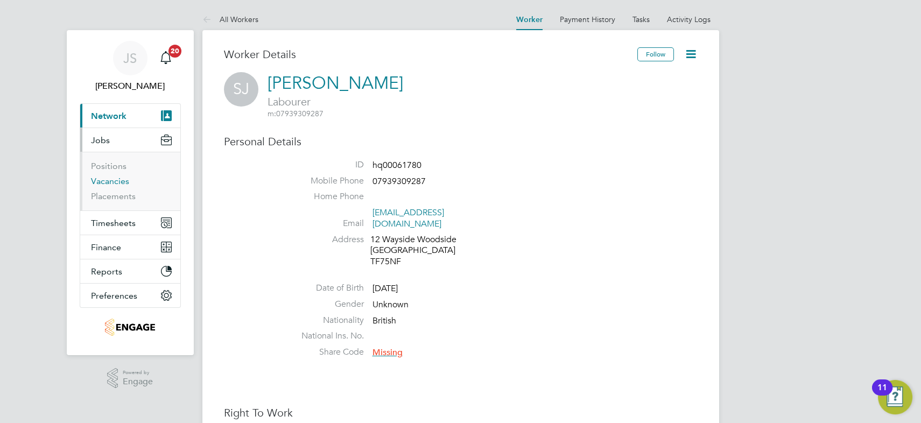
click at [113, 183] on link "Vacancies" at bounding box center [110, 181] width 38 height 10
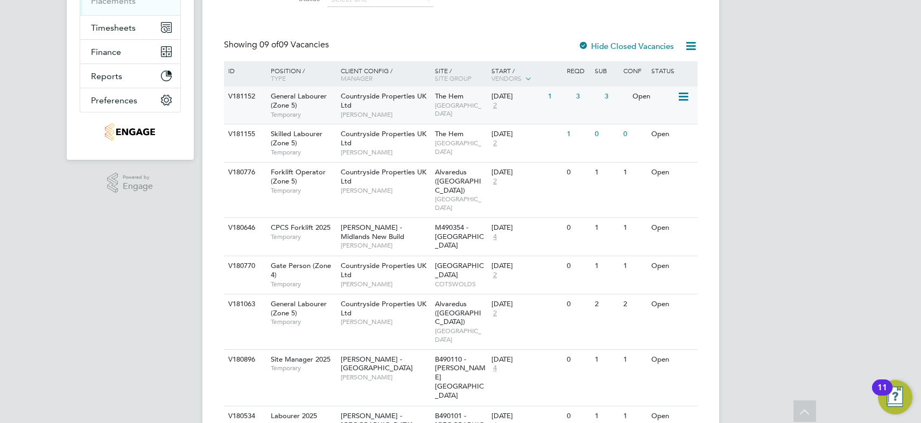
click at [385, 108] on div "Countryside Properties UK Ltd Daniel Russon" at bounding box center [385, 105] width 94 height 37
click at [336, 147] on div "Skilled Labourer (Zone 5) Temporary" at bounding box center [300, 142] width 75 height 37
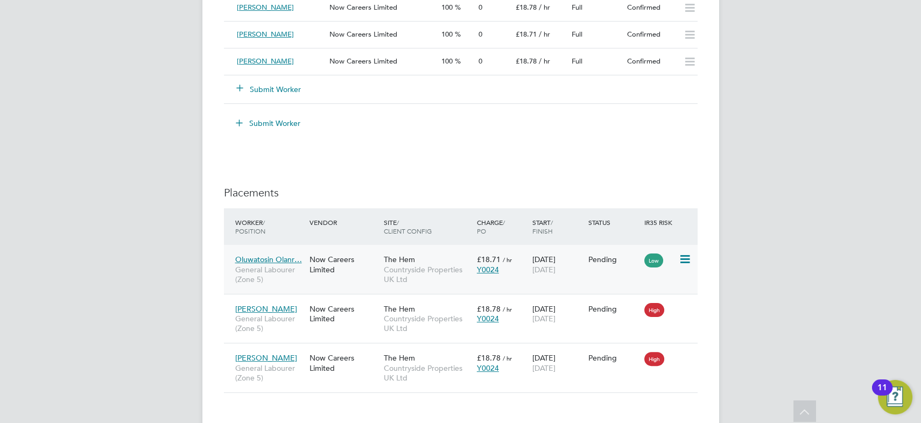
click at [683, 261] on icon at bounding box center [684, 259] width 11 height 13
click at [630, 324] on li "Start" at bounding box center [651, 326] width 76 height 15
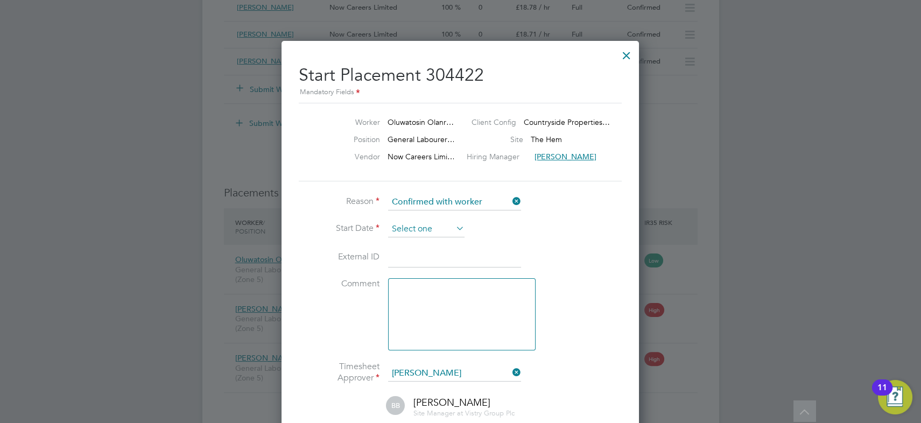
click at [425, 228] on input at bounding box center [426, 229] width 76 height 16
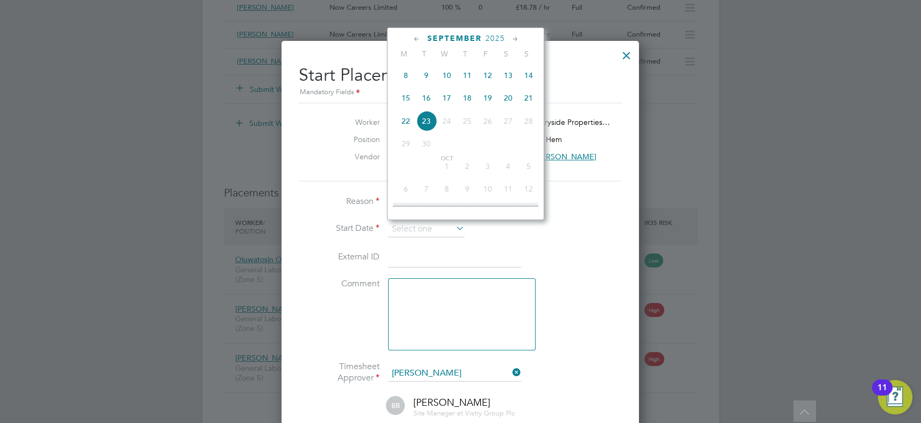
click at [408, 120] on span "22" at bounding box center [406, 121] width 20 height 20
type input "[DATE]"
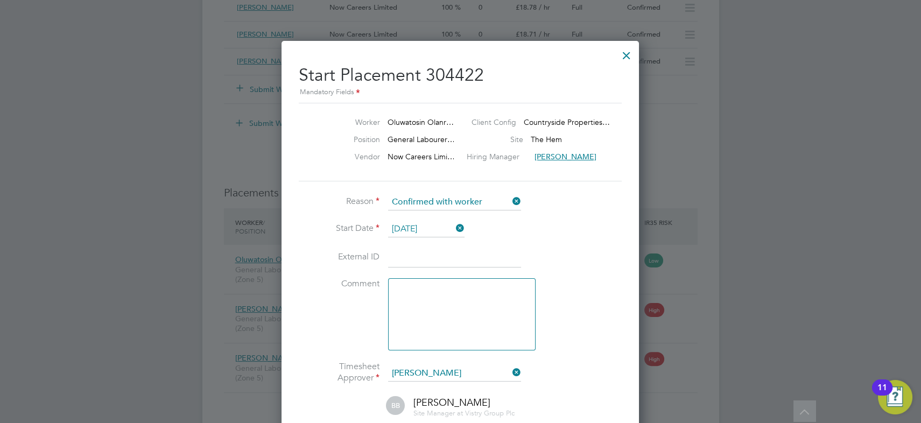
click at [575, 260] on li "External ID" at bounding box center [460, 263] width 323 height 30
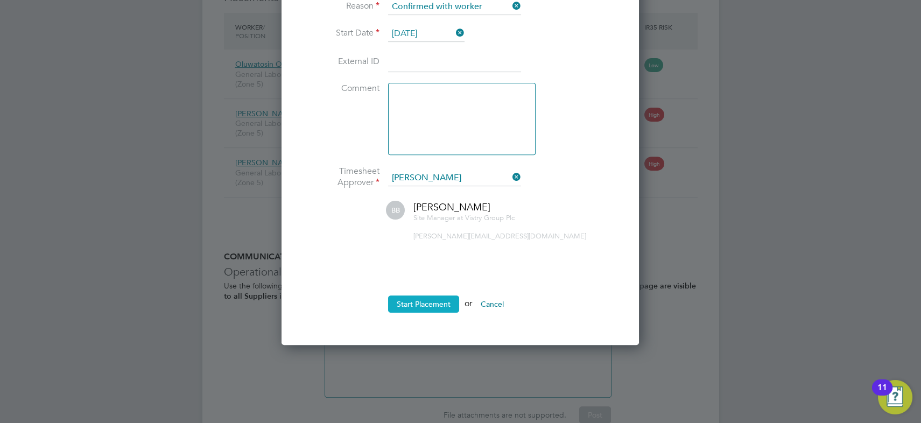
click at [436, 301] on button "Start Placement" at bounding box center [423, 303] width 71 height 17
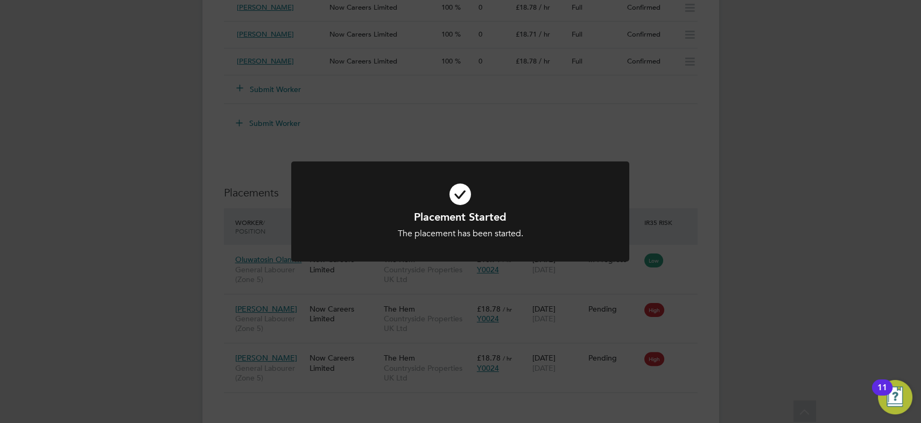
click at [615, 103] on div "Placement Started The placement has been started. Cancel Okay" at bounding box center [460, 211] width 921 height 423
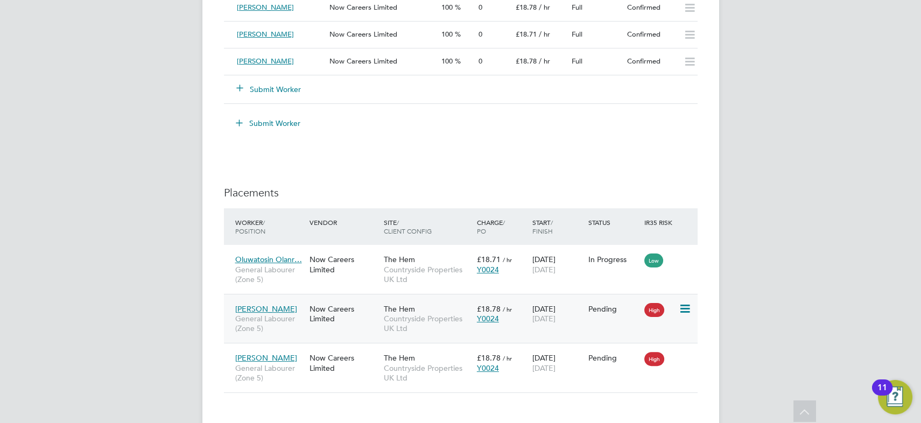
click at [689, 308] on icon at bounding box center [684, 308] width 11 height 13
click at [630, 376] on li "Start" at bounding box center [651, 375] width 76 height 15
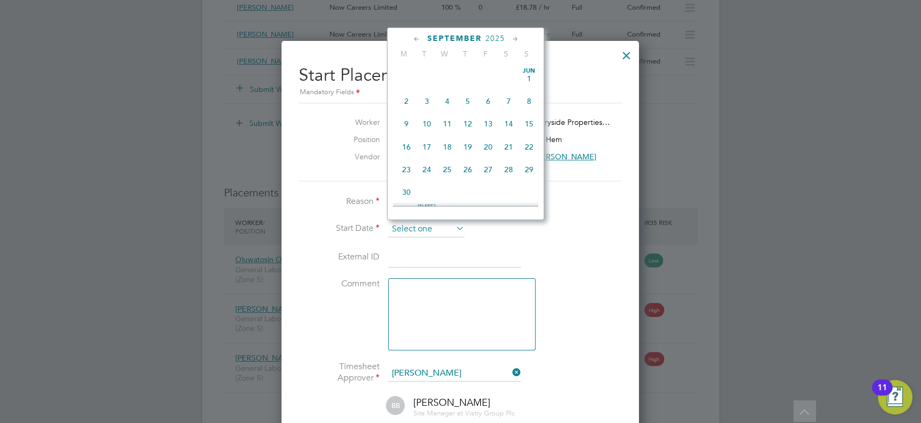
click at [423, 228] on input at bounding box center [426, 229] width 76 height 16
click at [408, 123] on span "22" at bounding box center [406, 121] width 20 height 20
type input "[DATE]"
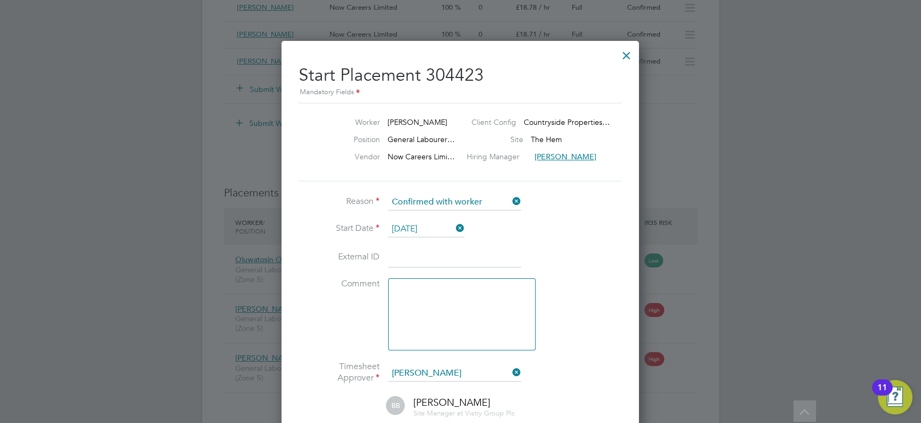
click at [573, 236] on li "Start Date 22 Sep 2025" at bounding box center [460, 234] width 323 height 27
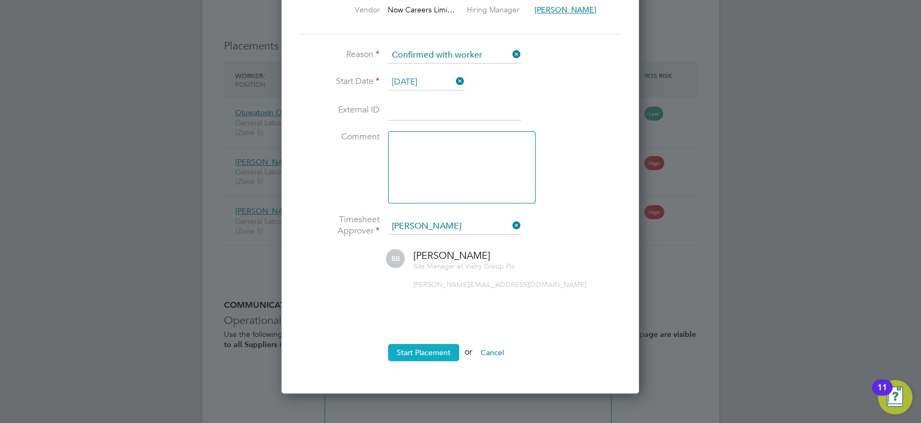
click at [450, 350] on button "Start Placement" at bounding box center [423, 352] width 71 height 17
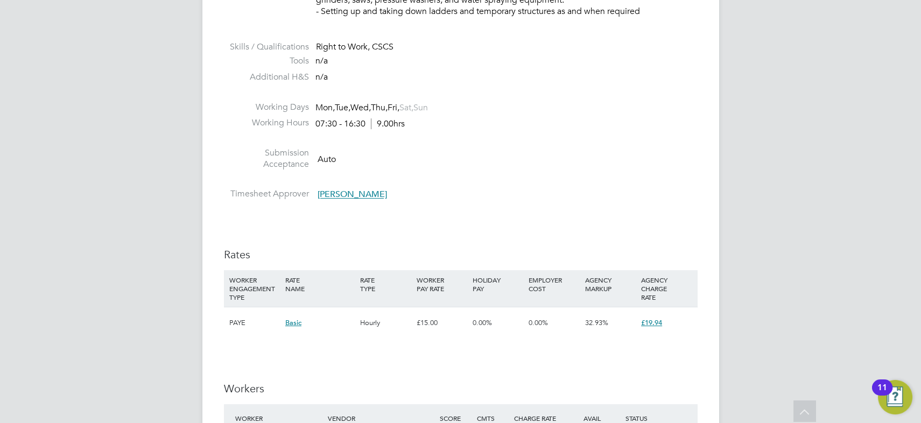
scroll to position [636, 0]
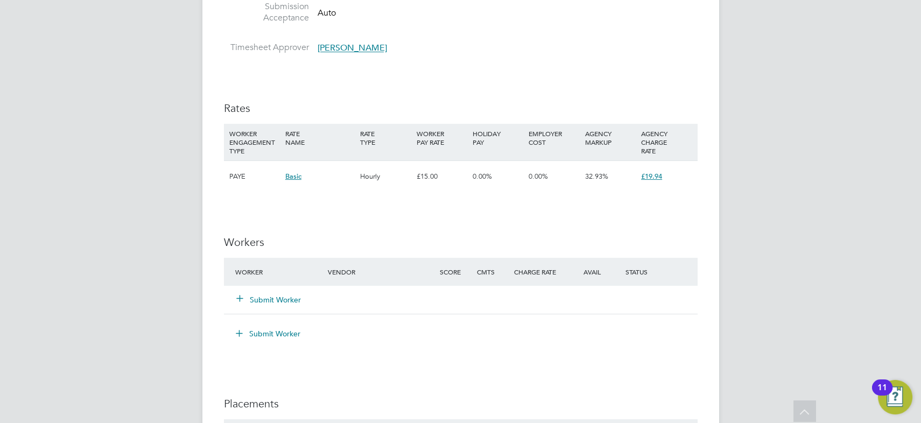
click at [288, 300] on button "Submit Worker" at bounding box center [269, 299] width 65 height 11
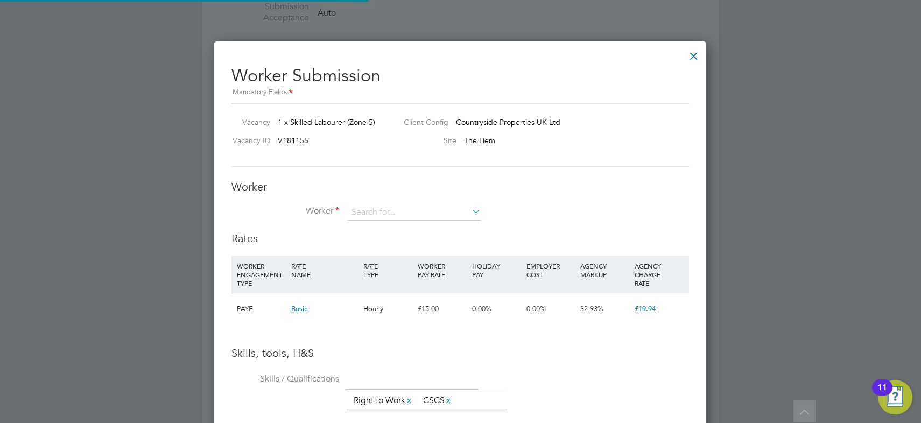
scroll to position [678, 492]
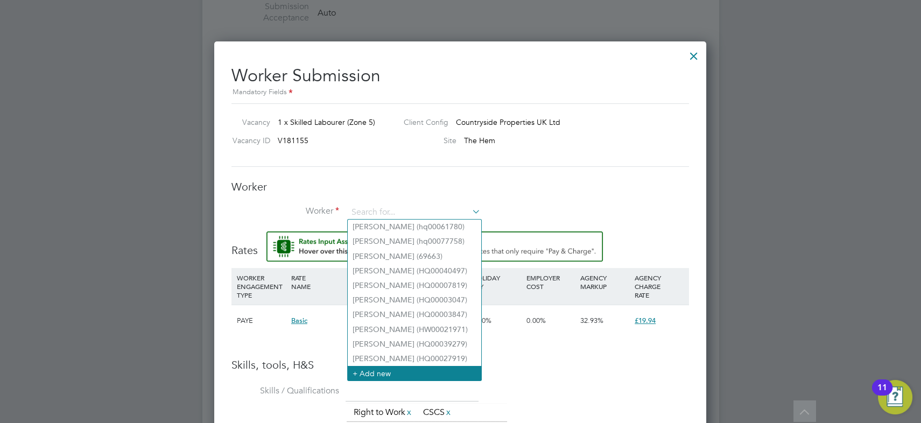
click at [384, 367] on li "+ Add new" at bounding box center [414, 373] width 133 height 15
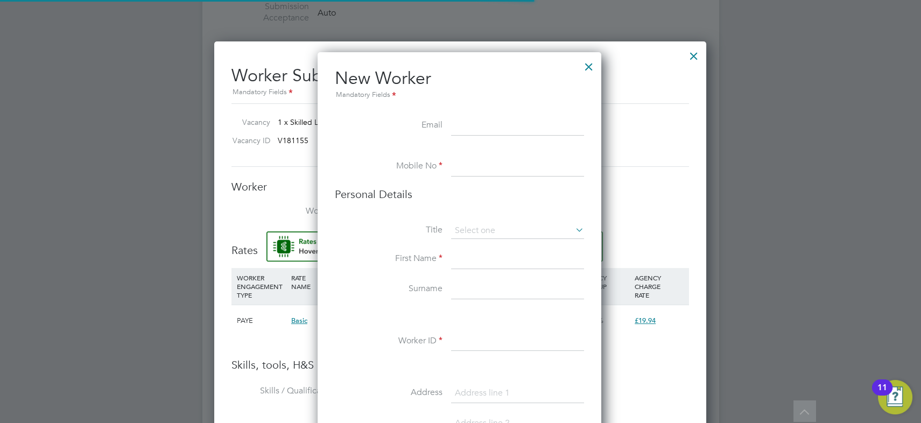
scroll to position [907, 285]
click at [96, 409] on div at bounding box center [460, 211] width 921 height 423
click at [479, 125] on input at bounding box center [517, 126] width 133 height 19
paste input "Travis.13@hotmail.co.uk"
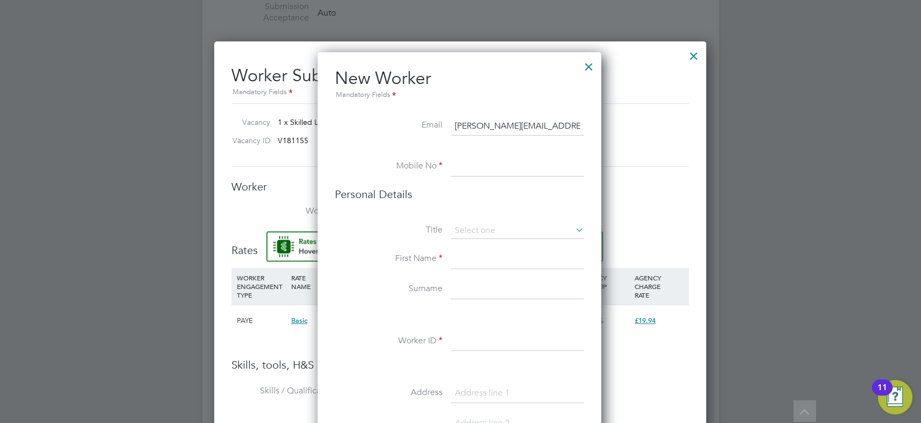
type input "Travis.13@hotmail.co.uk"
click at [486, 168] on input at bounding box center [517, 166] width 133 height 19
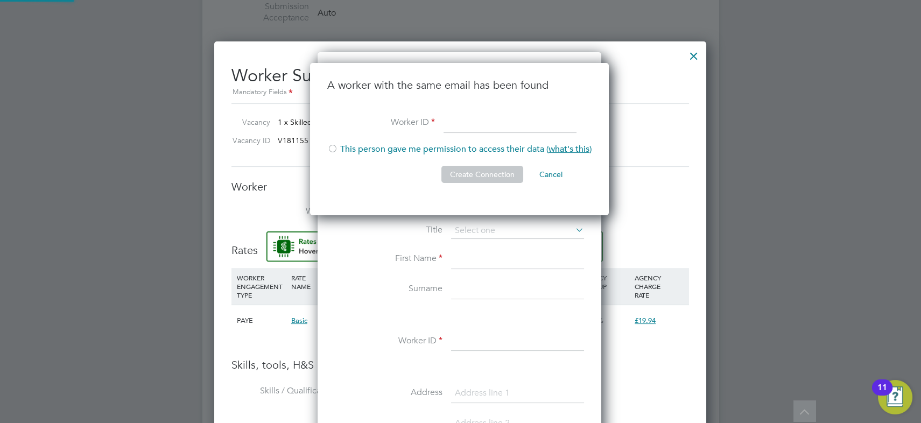
scroll to position [152, 300]
click at [333, 145] on div at bounding box center [332, 149] width 11 height 11
click at [454, 121] on input at bounding box center [509, 123] width 133 height 19
click at [118, 377] on div at bounding box center [460, 211] width 921 height 423
click at [475, 124] on input at bounding box center [509, 123] width 133 height 19
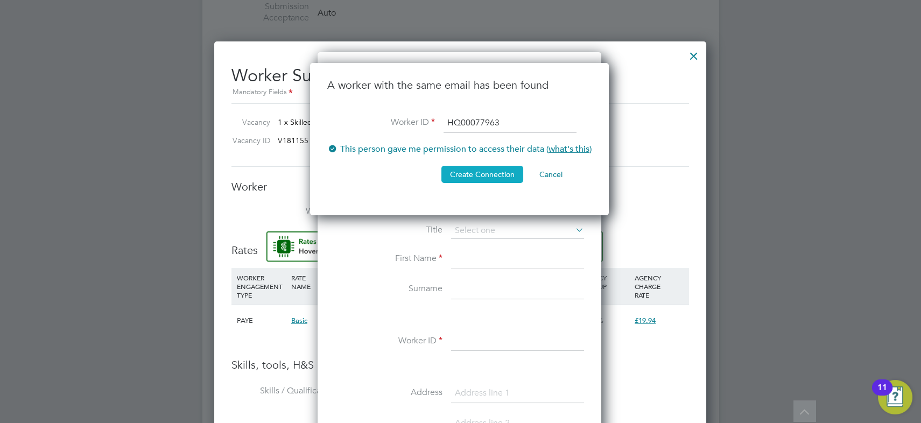
click at [484, 171] on button "Create Connection" at bounding box center [482, 174] width 82 height 17
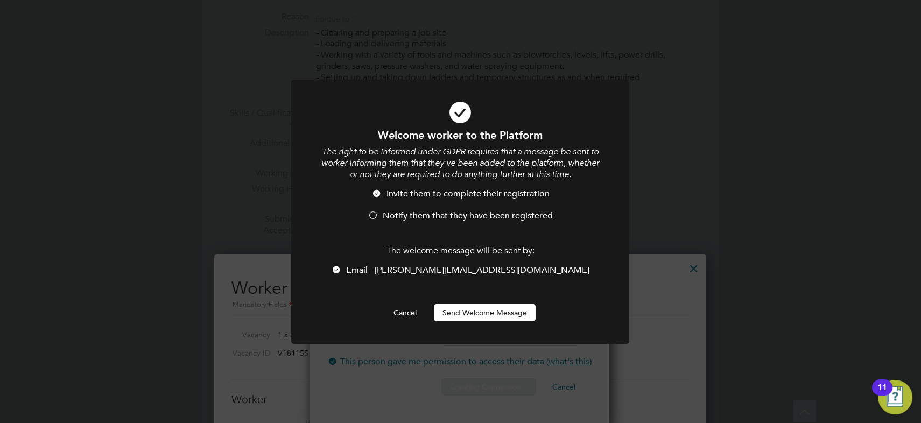
scroll to position [0, 0]
click at [394, 214] on span "Notify them that they have been registered" at bounding box center [468, 215] width 170 height 11
click at [474, 315] on button "Send Welcome Message" at bounding box center [485, 312] width 102 height 17
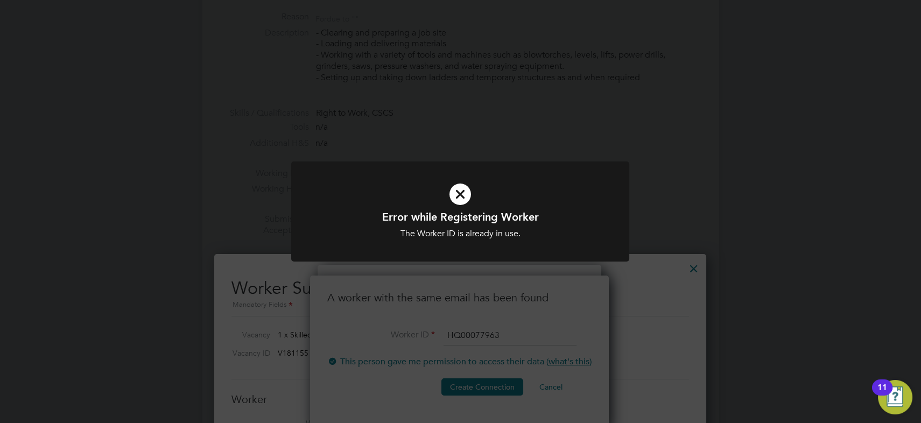
click at [469, 301] on div "Error while Registering Worker The Worker ID is already in use. Cancel Okay" at bounding box center [460, 211] width 921 height 423
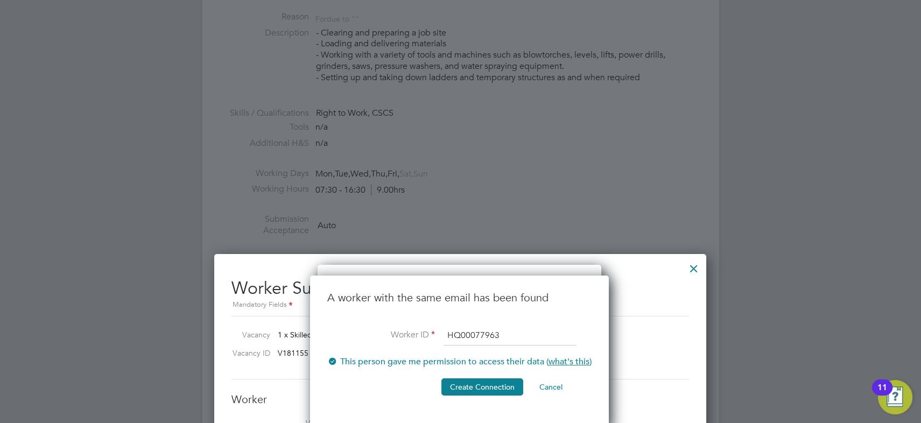
click at [511, 336] on input "HQ00077963" at bounding box center [509, 335] width 133 height 19
type input "HQ00077962"
click at [482, 378] on button "Create Connection" at bounding box center [482, 386] width 82 height 17
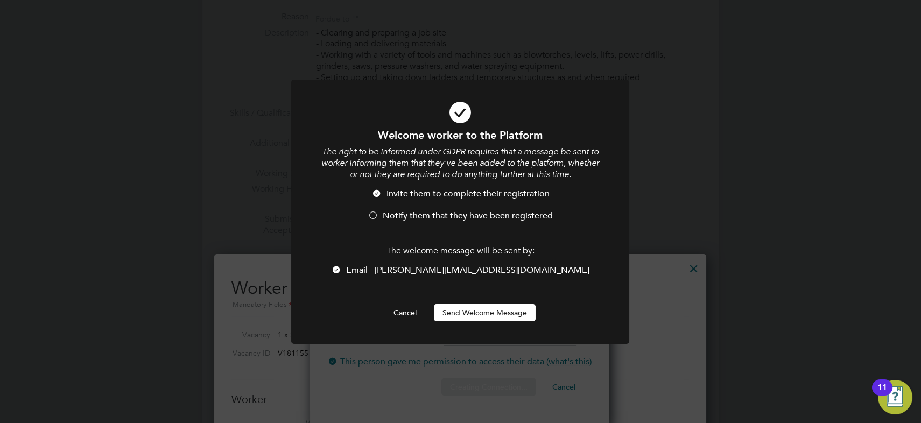
click at [377, 213] on div at bounding box center [373, 216] width 11 height 11
click at [482, 316] on button "Send Welcome Message" at bounding box center [485, 312] width 102 height 17
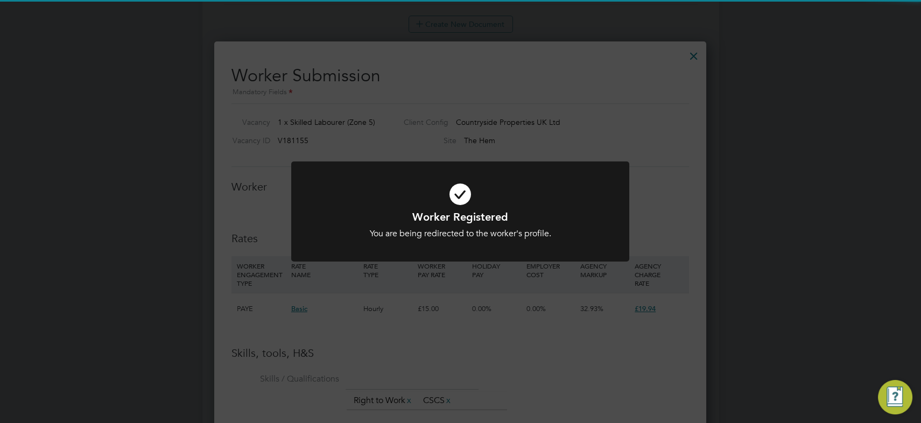
scroll to position [5, 5]
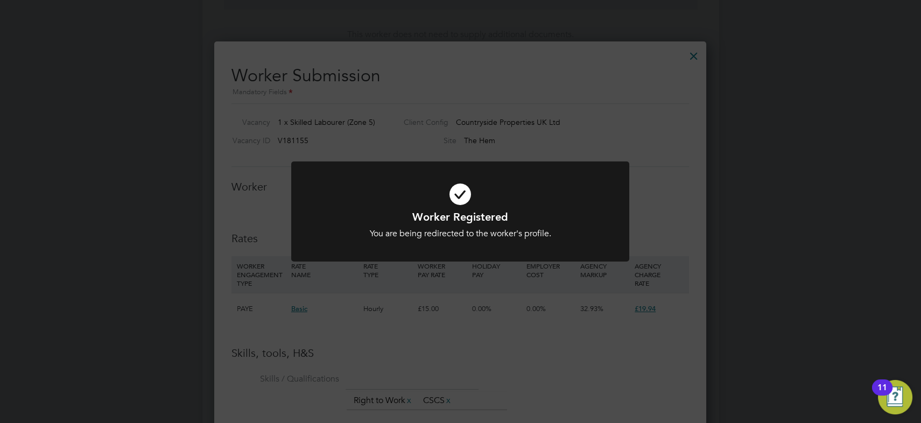
click at [477, 314] on div "Worker Registered You are being redirected to the worker's profile. Cancel Okay" at bounding box center [460, 211] width 921 height 423
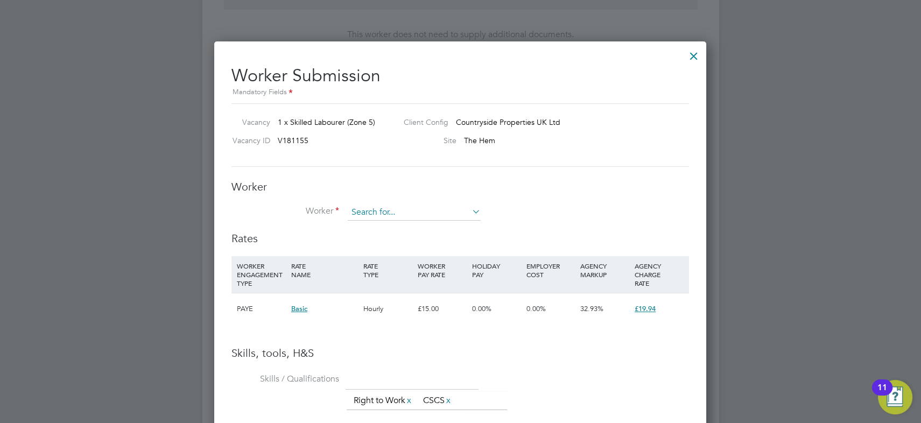
click at [373, 212] on input at bounding box center [414, 212] width 133 height 16
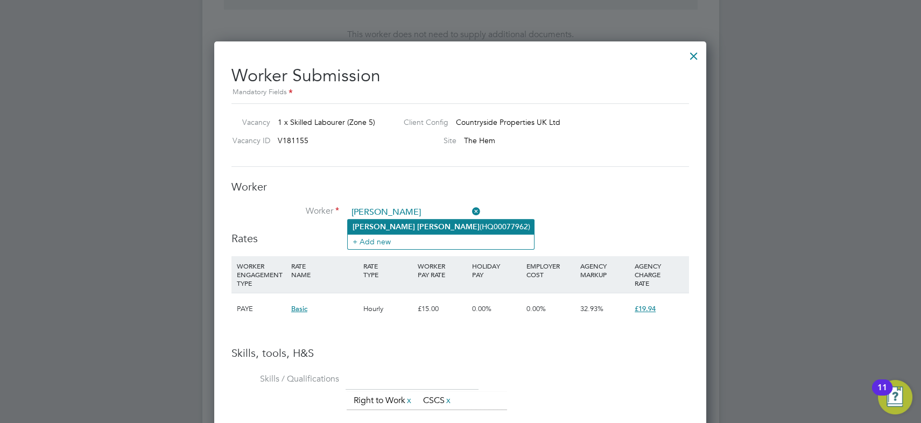
click at [417, 224] on li "Travis Lee (HQ00077962)" at bounding box center [441, 227] width 186 height 15
type input "Travis Lee (HQ00077962)"
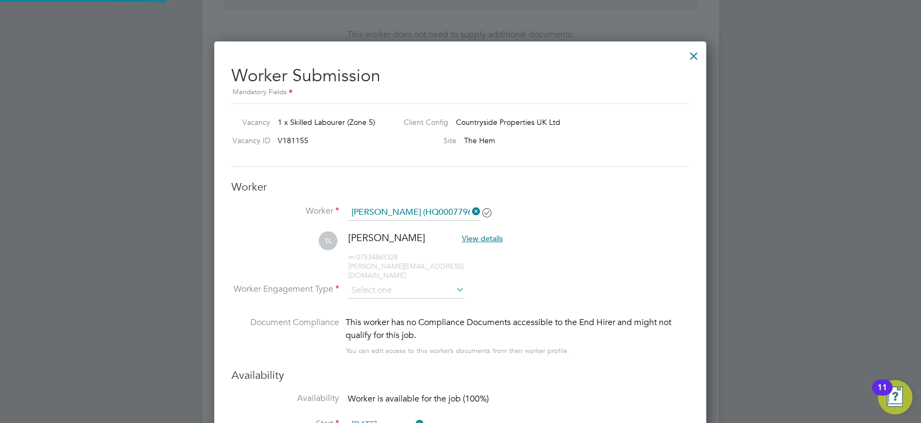
scroll to position [916, 492]
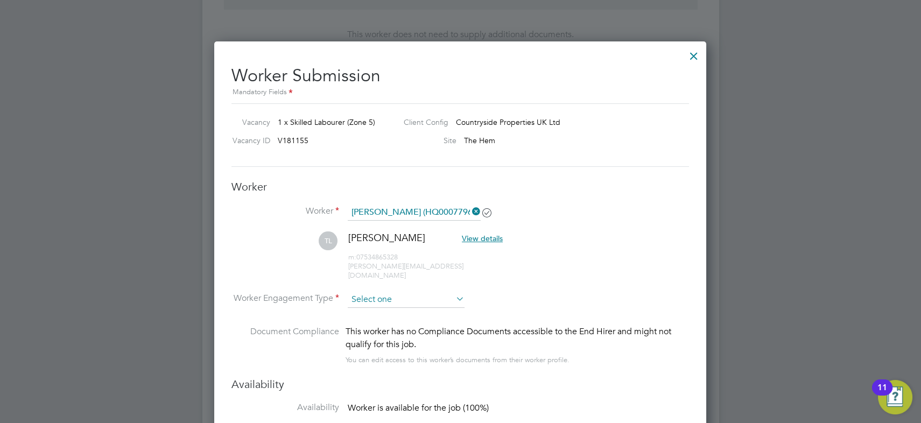
click at [390, 292] on input at bounding box center [406, 300] width 117 height 16
click at [387, 302] on li "Contract" at bounding box center [406, 305] width 117 height 14
type input "Contract"
click at [581, 274] on li "TL Travis Lee View details m: 07534865328 travis.13@hotmail.co.uk" at bounding box center [459, 261] width 457 height 60
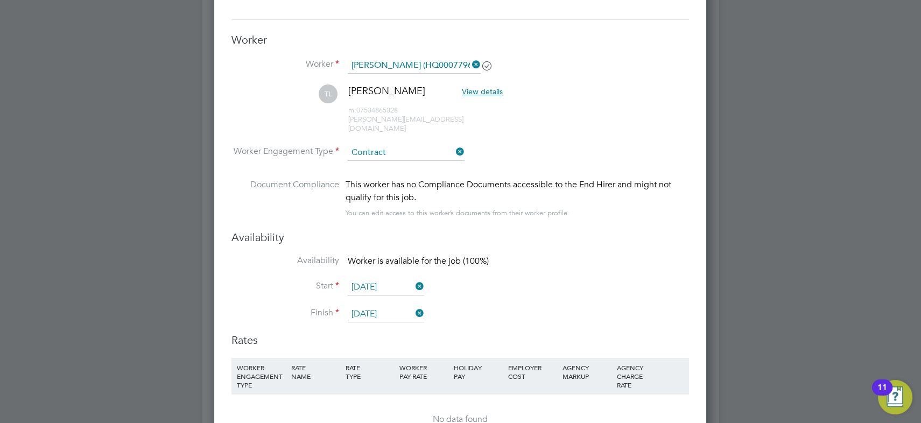
scroll to position [831, 0]
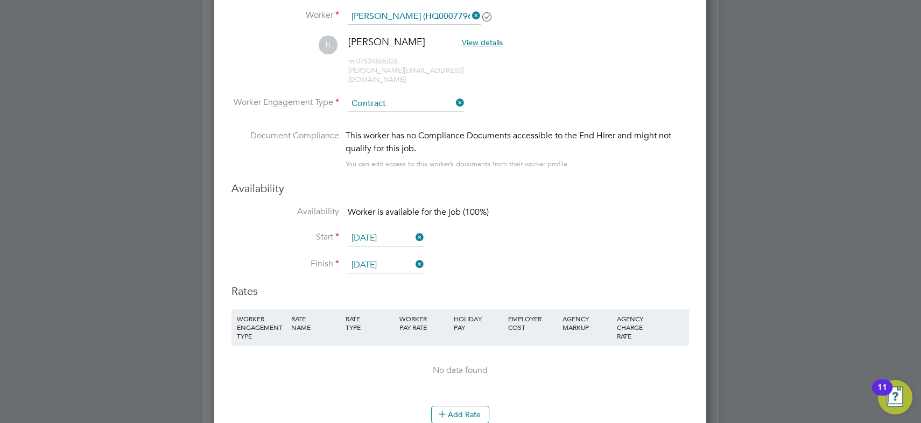
click at [398, 96] on input "Contract" at bounding box center [406, 104] width 117 height 16
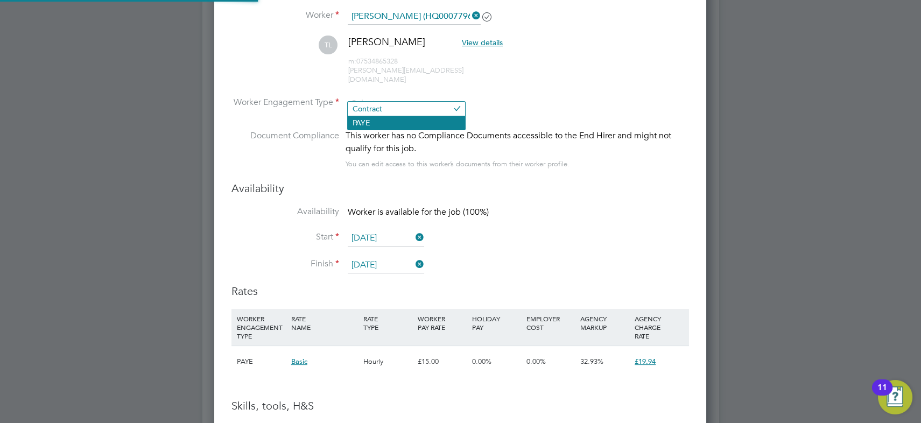
scroll to position [32, 73]
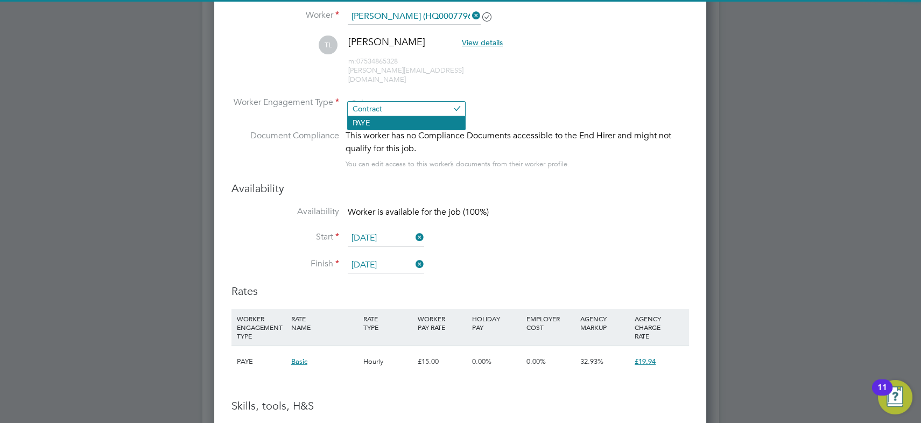
click at [392, 120] on li "PAYE" at bounding box center [406, 123] width 117 height 14
type input "PAYE"
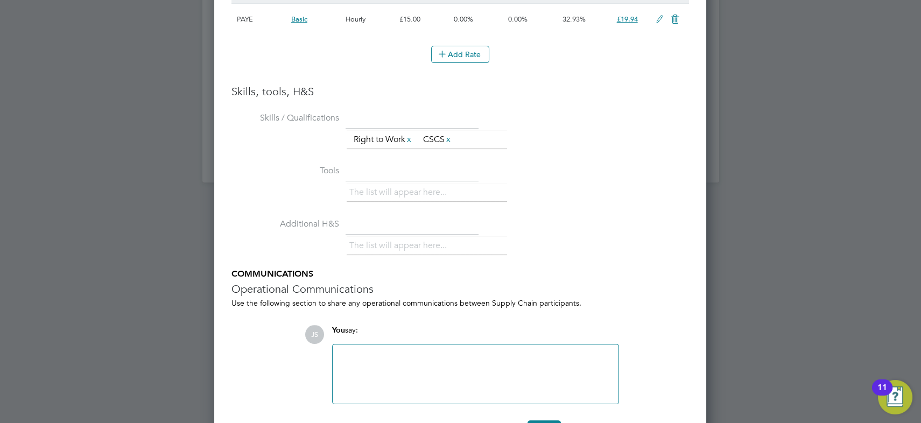
scroll to position [1197, 0]
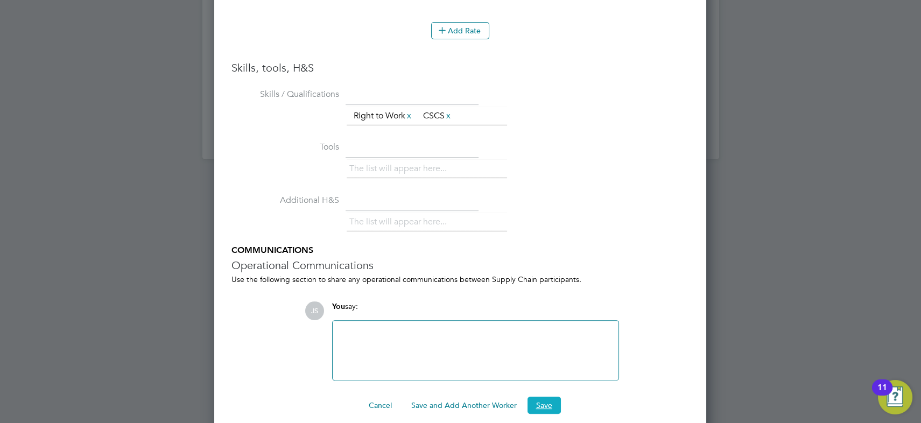
click at [548, 397] on button "Save" at bounding box center [543, 405] width 33 height 17
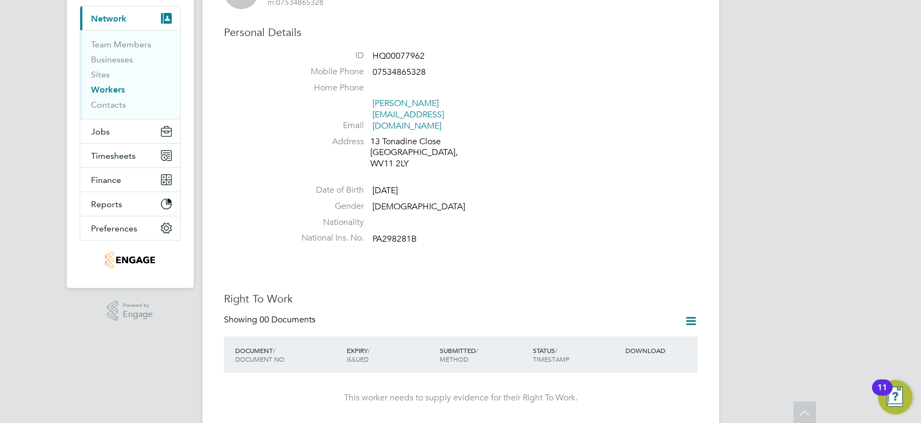
scroll to position [0, 0]
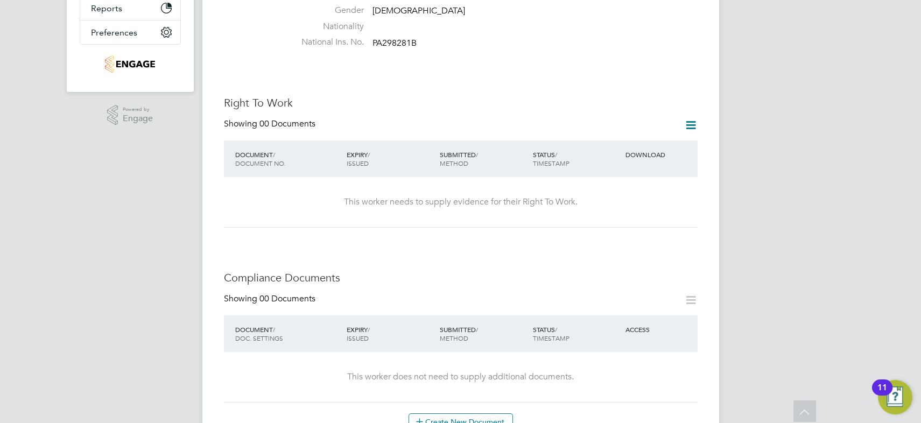
click at [689, 118] on icon at bounding box center [690, 124] width 13 height 13
click at [621, 129] on li "Add Right To Work Document" at bounding box center [631, 128] width 130 height 15
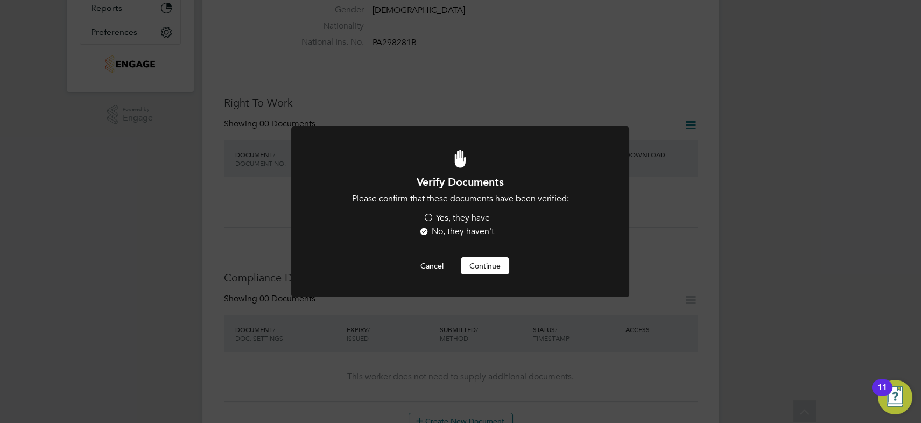
click at [447, 220] on label "Yes, they have" at bounding box center [456, 218] width 67 height 11
click at [0, 0] on input "Yes, they have" at bounding box center [0, 0] width 0 height 0
click at [477, 259] on button "Continue" at bounding box center [485, 265] width 48 height 17
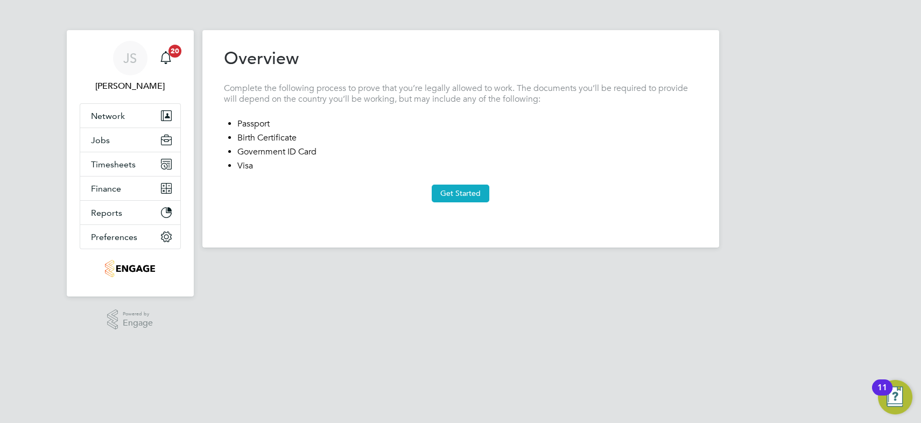
click at [462, 195] on button "Get Started" at bounding box center [461, 193] width 58 height 17
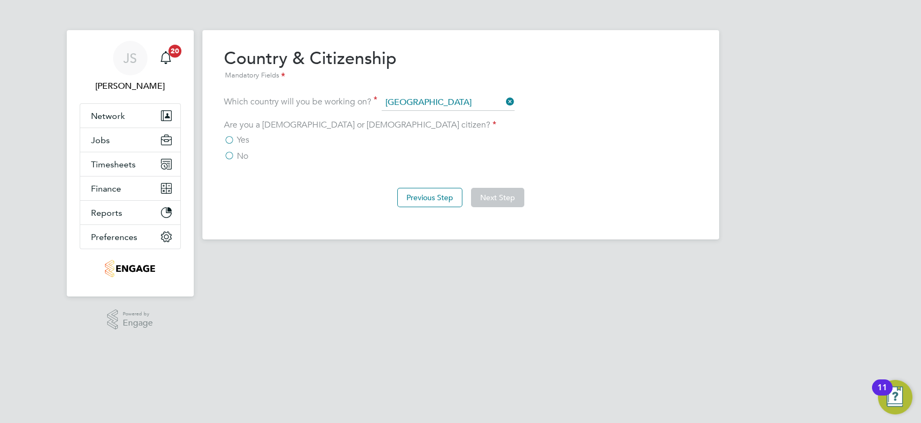
click at [227, 140] on label "Yes" at bounding box center [236, 140] width 25 height 11
click at [0, 0] on input "Yes" at bounding box center [0, 0] width 0 height 0
click at [509, 198] on button "Next Step" at bounding box center [497, 197] width 53 height 19
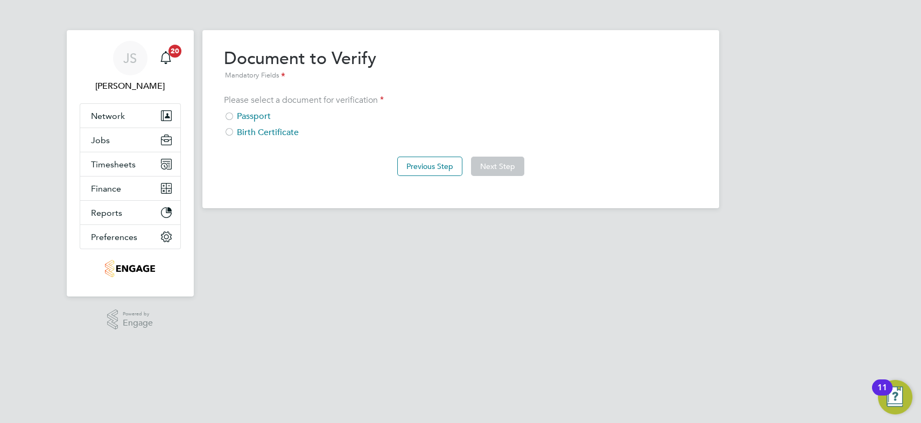
click at [224, 113] on div at bounding box center [229, 117] width 11 height 11
click at [229, 115] on div at bounding box center [229, 117] width 11 height 11
click at [232, 117] on div at bounding box center [229, 117] width 11 height 11
click at [516, 162] on button "Next Step" at bounding box center [497, 166] width 53 height 19
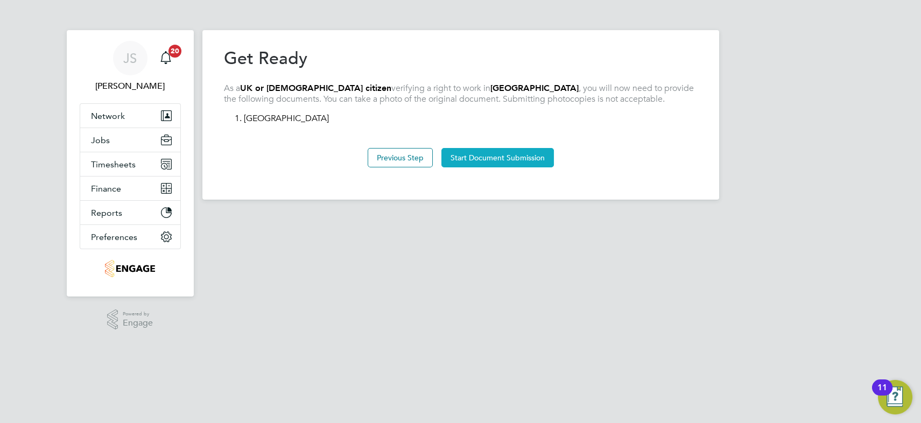
click at [513, 161] on button "Start Document Submission" at bounding box center [497, 157] width 112 height 19
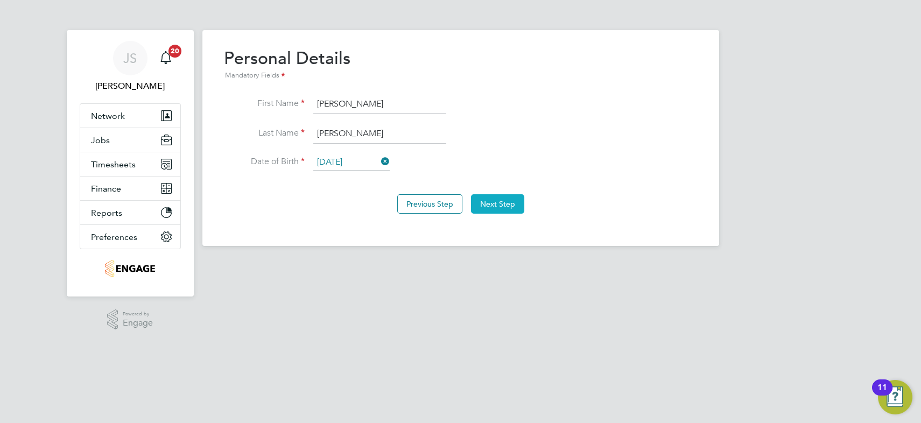
click at [495, 202] on button "Next Step" at bounding box center [497, 203] width 53 height 19
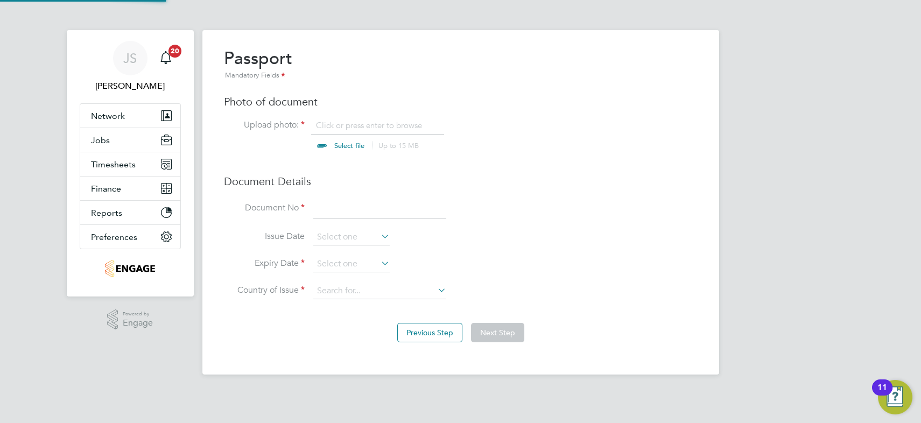
scroll to position [15, 133]
click at [357, 145] on input "file" at bounding box center [359, 136] width 169 height 32
type input "C:\fakepath\Travis Lee passport.jpg"
click at [348, 213] on input at bounding box center [379, 208] width 133 height 19
type input "549713852"
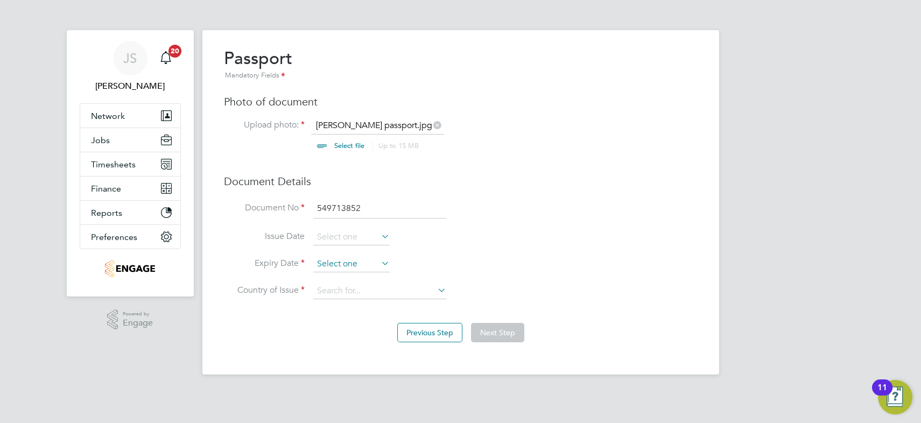
click at [344, 262] on input at bounding box center [351, 264] width 76 height 16
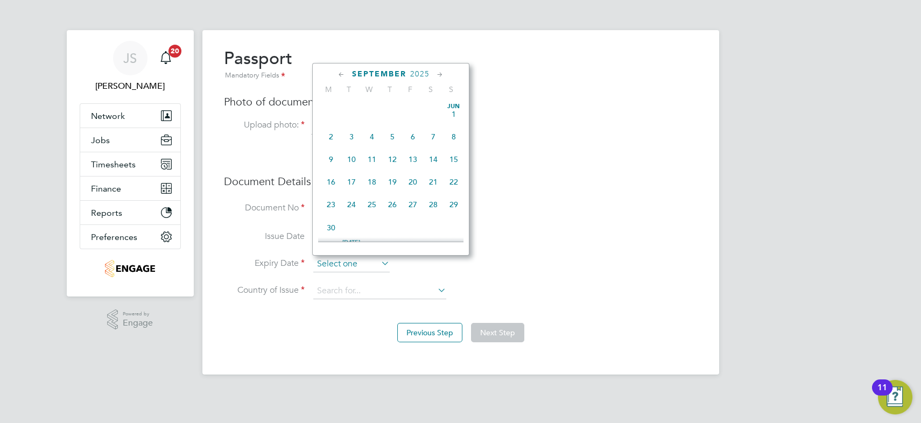
scroll to position [389, 0]
click at [420, 69] on span "2025" at bounding box center [419, 73] width 19 height 9
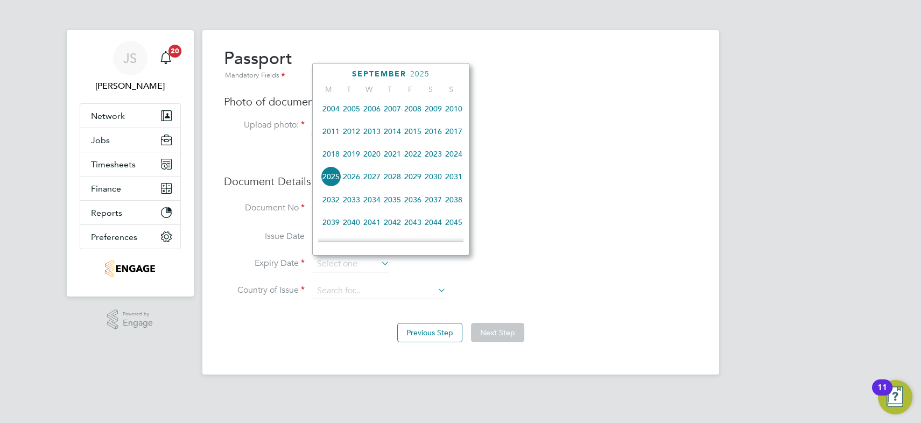
click at [373, 176] on span "2027" at bounding box center [372, 176] width 20 height 20
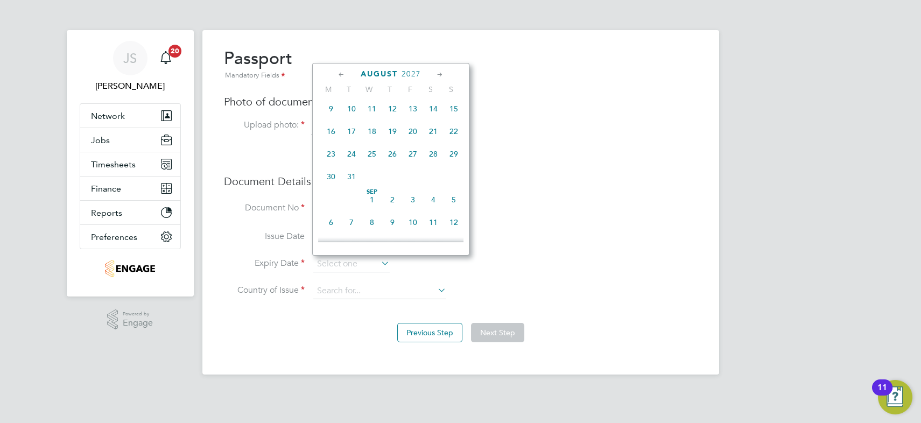
click at [350, 155] on span "24" at bounding box center [351, 154] width 20 height 20
type input "24 Aug 2027"
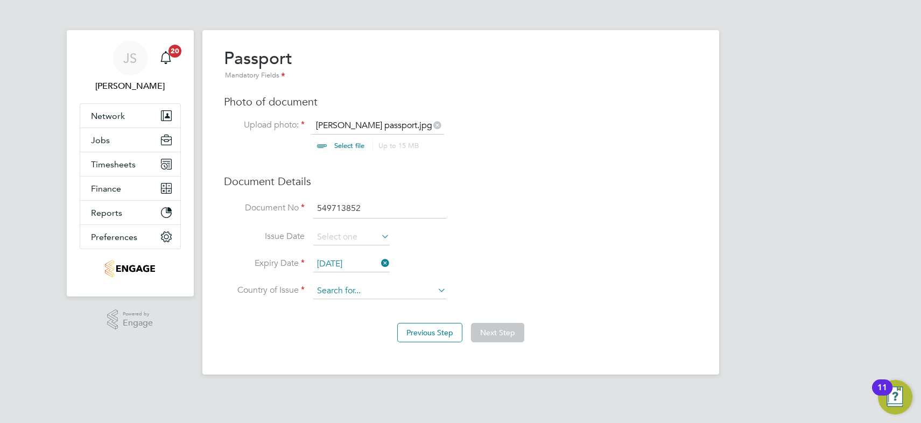
click at [366, 287] on input at bounding box center [379, 291] width 133 height 16
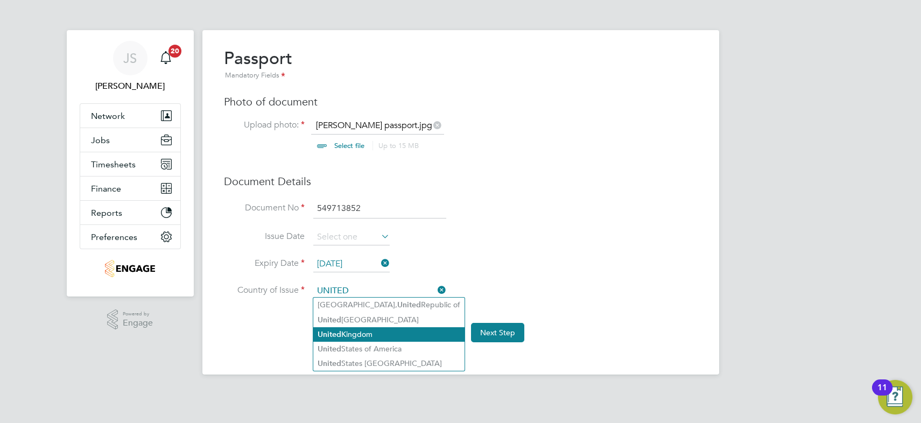
click at [364, 332] on li "United Kingdom" at bounding box center [388, 334] width 151 height 15
type input "[GEOGRAPHIC_DATA]"
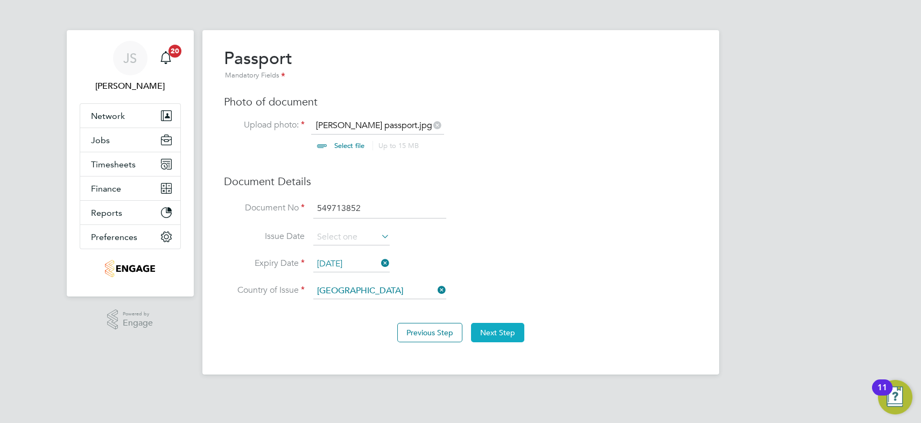
click at [499, 331] on button "Next Step" at bounding box center [497, 332] width 53 height 19
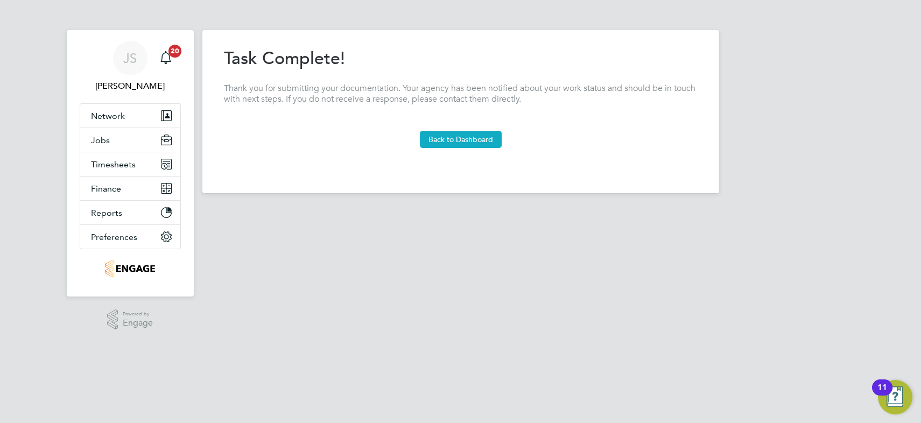
click at [477, 133] on button "Back to Dashboard" at bounding box center [461, 139] width 82 height 17
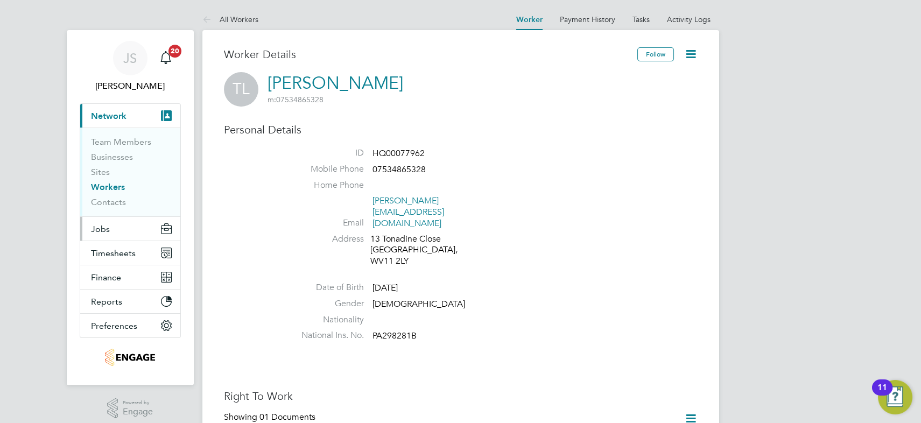
click at [103, 230] on span "Jobs" at bounding box center [100, 229] width 19 height 10
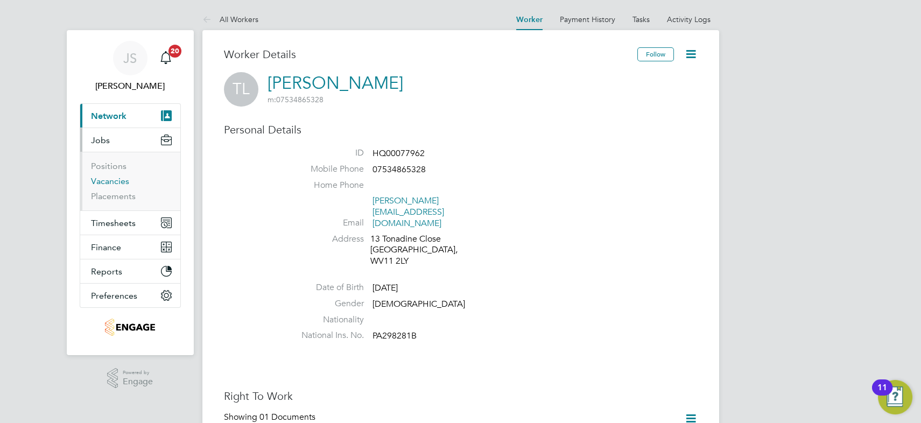
click at [117, 183] on link "Vacancies" at bounding box center [110, 181] width 38 height 10
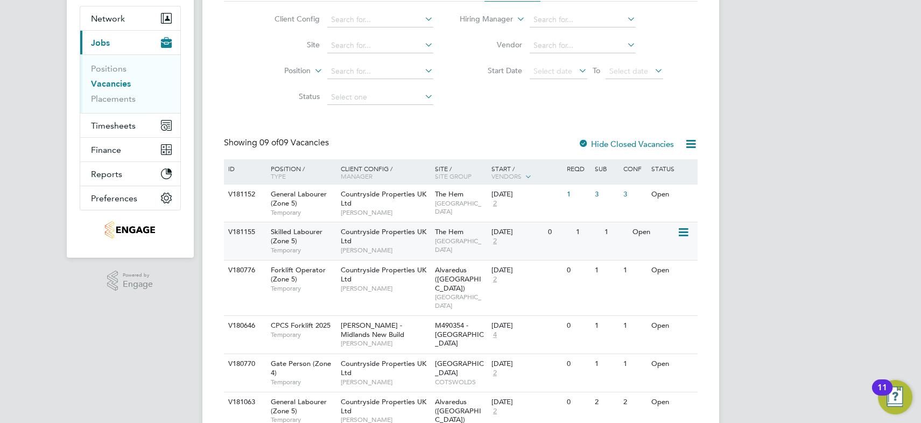
scroll to position [146, 0]
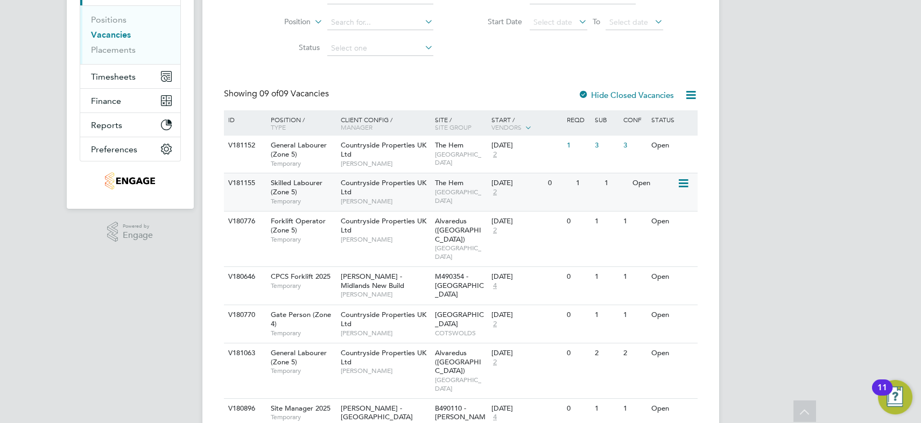
click at [357, 194] on div "Countryside Properties UK Ltd [PERSON_NAME]" at bounding box center [385, 191] width 94 height 37
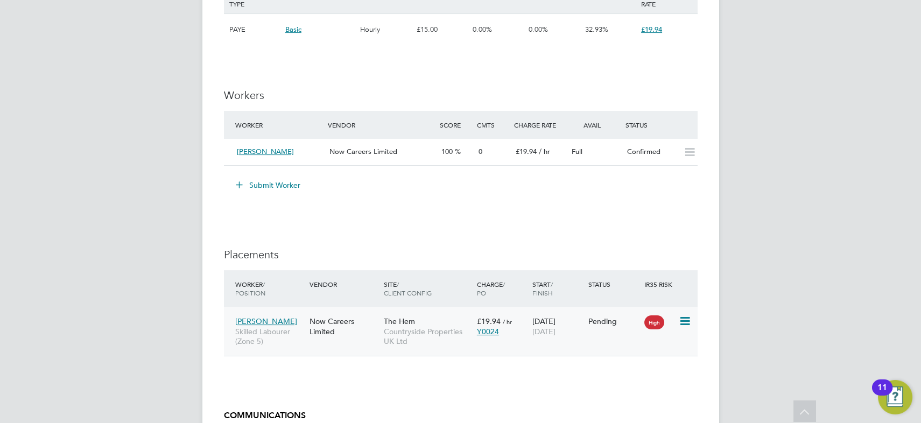
click at [683, 322] on icon at bounding box center [684, 321] width 11 height 13
click at [630, 390] on li "Start" at bounding box center [651, 387] width 76 height 15
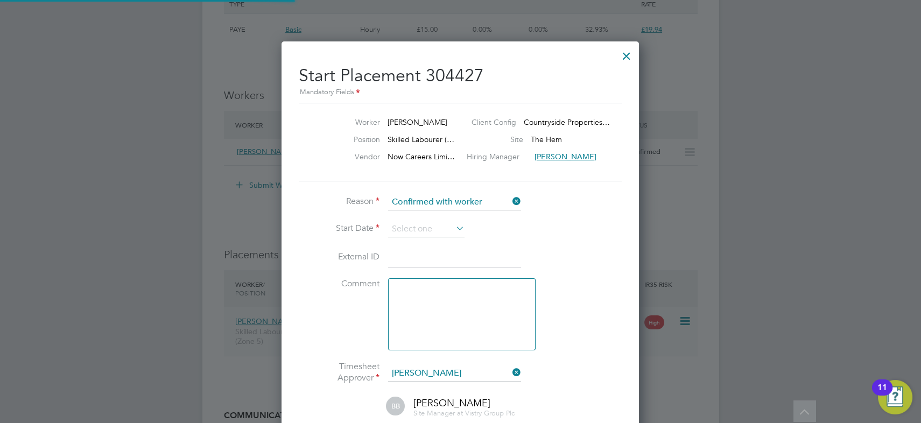
scroll to position [11, 133]
click at [414, 226] on input at bounding box center [426, 229] width 76 height 16
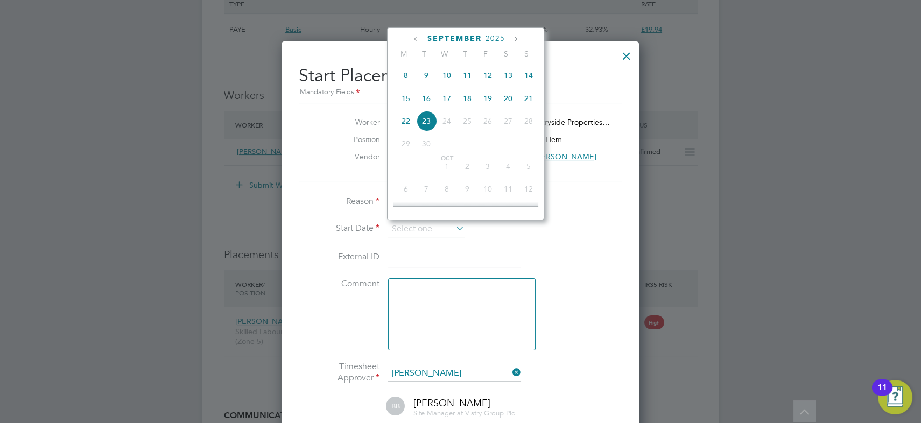
click at [405, 124] on span "22" at bounding box center [406, 121] width 20 height 20
type input "[DATE]"
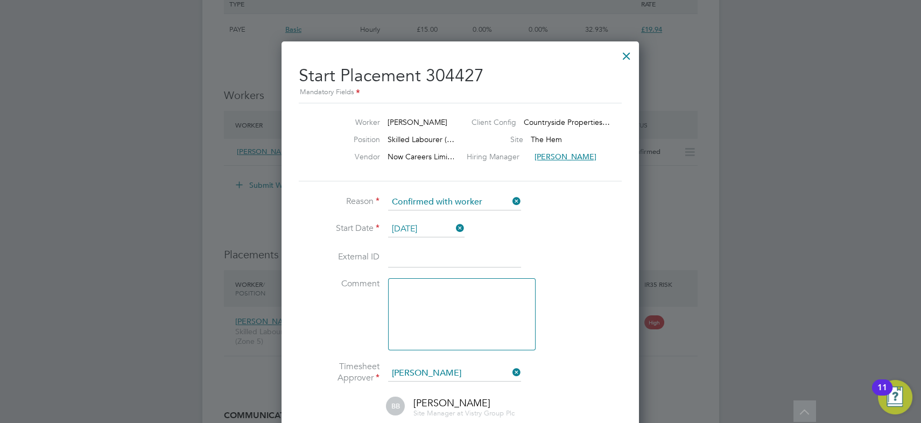
click at [536, 230] on li "Start Date [DATE]" at bounding box center [460, 234] width 323 height 27
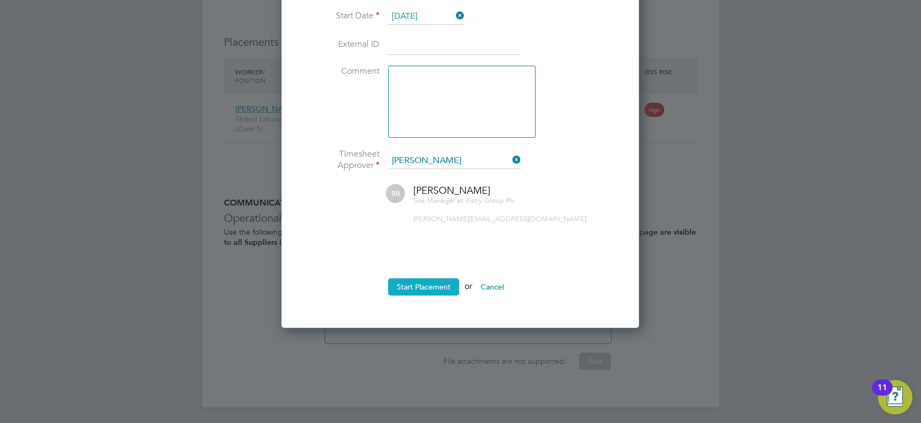
click at [427, 287] on button "Start Placement" at bounding box center [423, 286] width 71 height 17
